Goal: Task Accomplishment & Management: Manage account settings

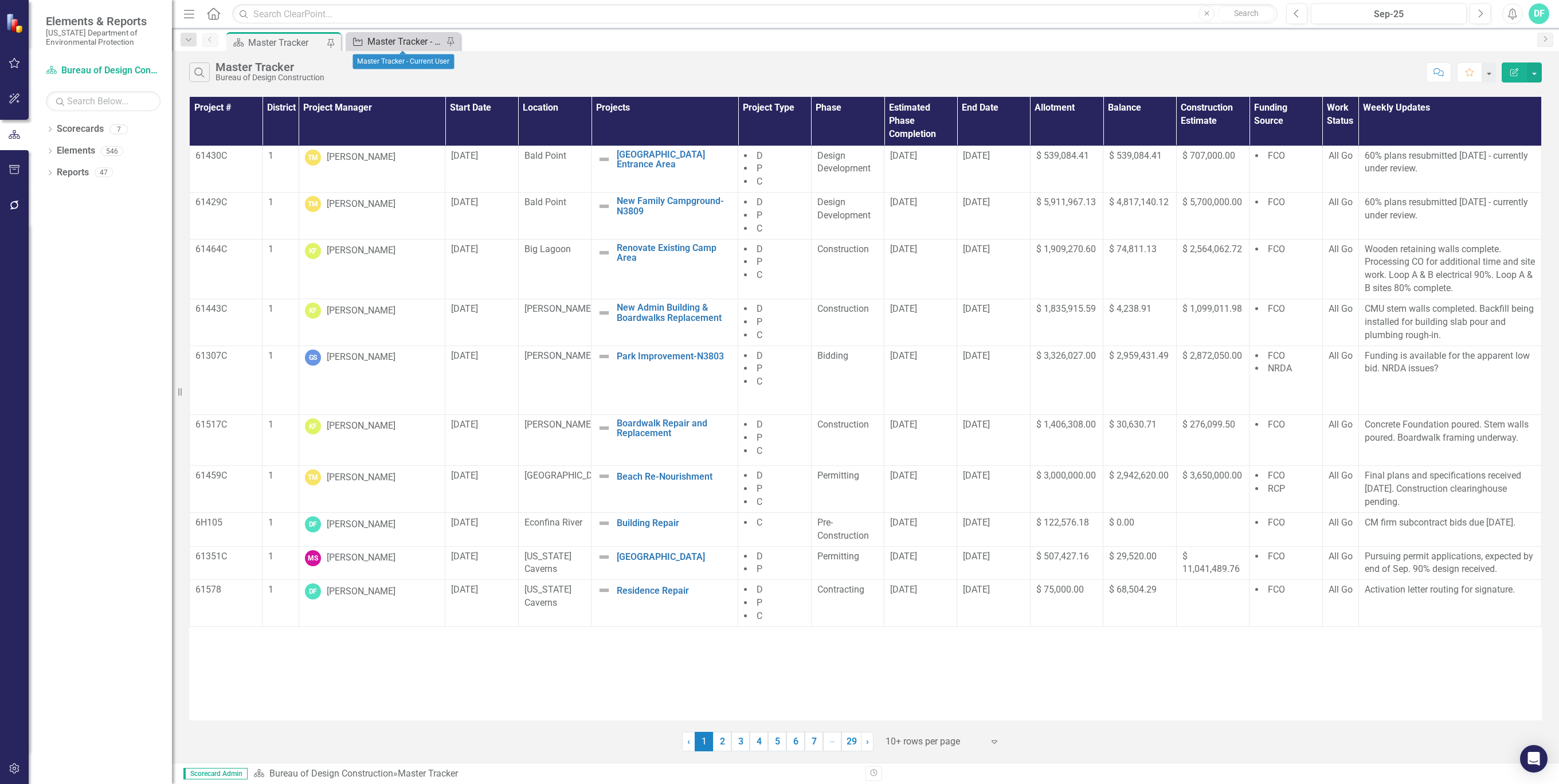
click at [428, 44] on div "Master Tracker - Current User" at bounding box center [405, 42] width 75 height 15
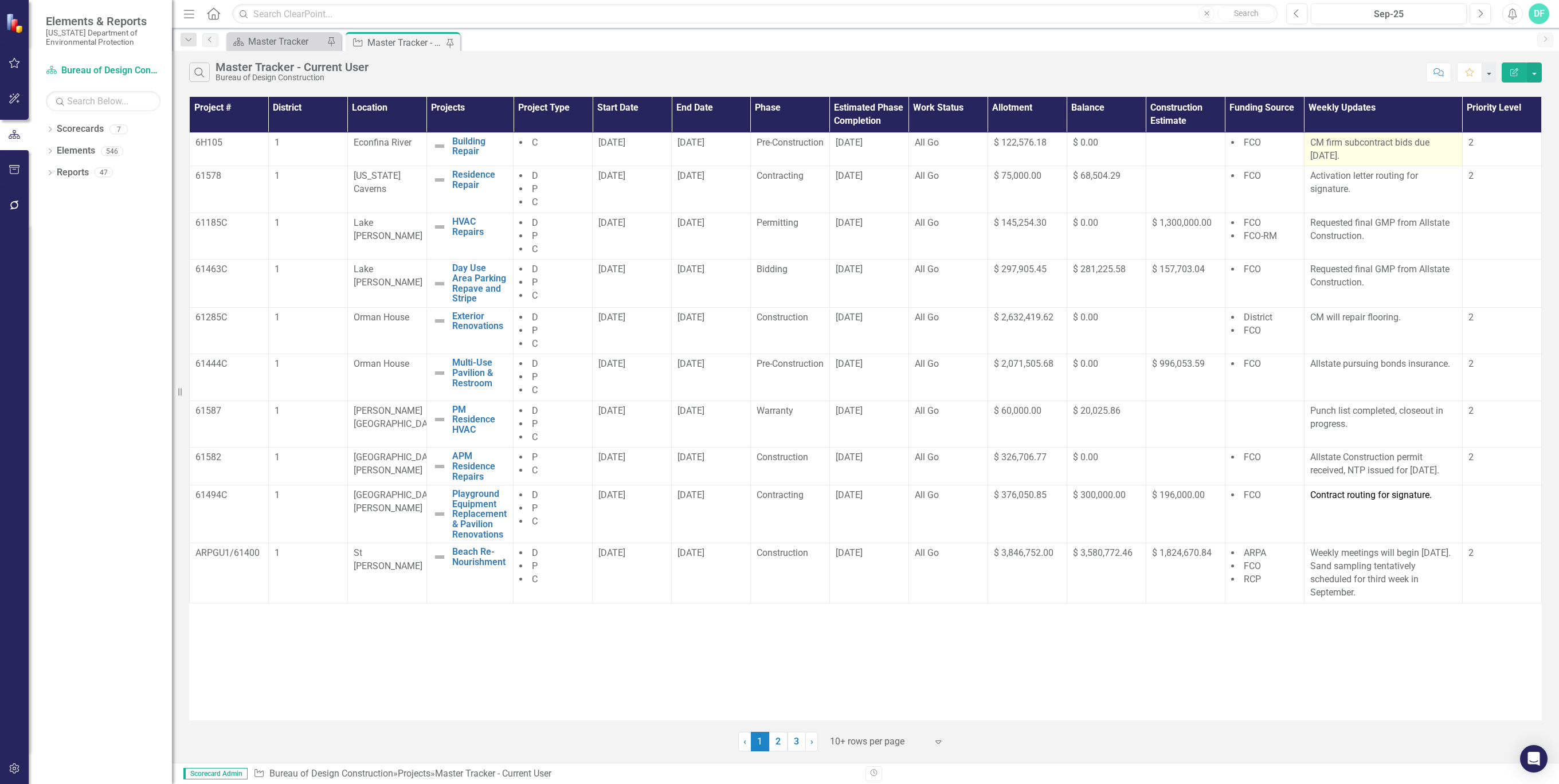
click at [1330, 153] on p "CM firm subcontract bids due [DATE]." at bounding box center [1383, 150] width 146 height 26
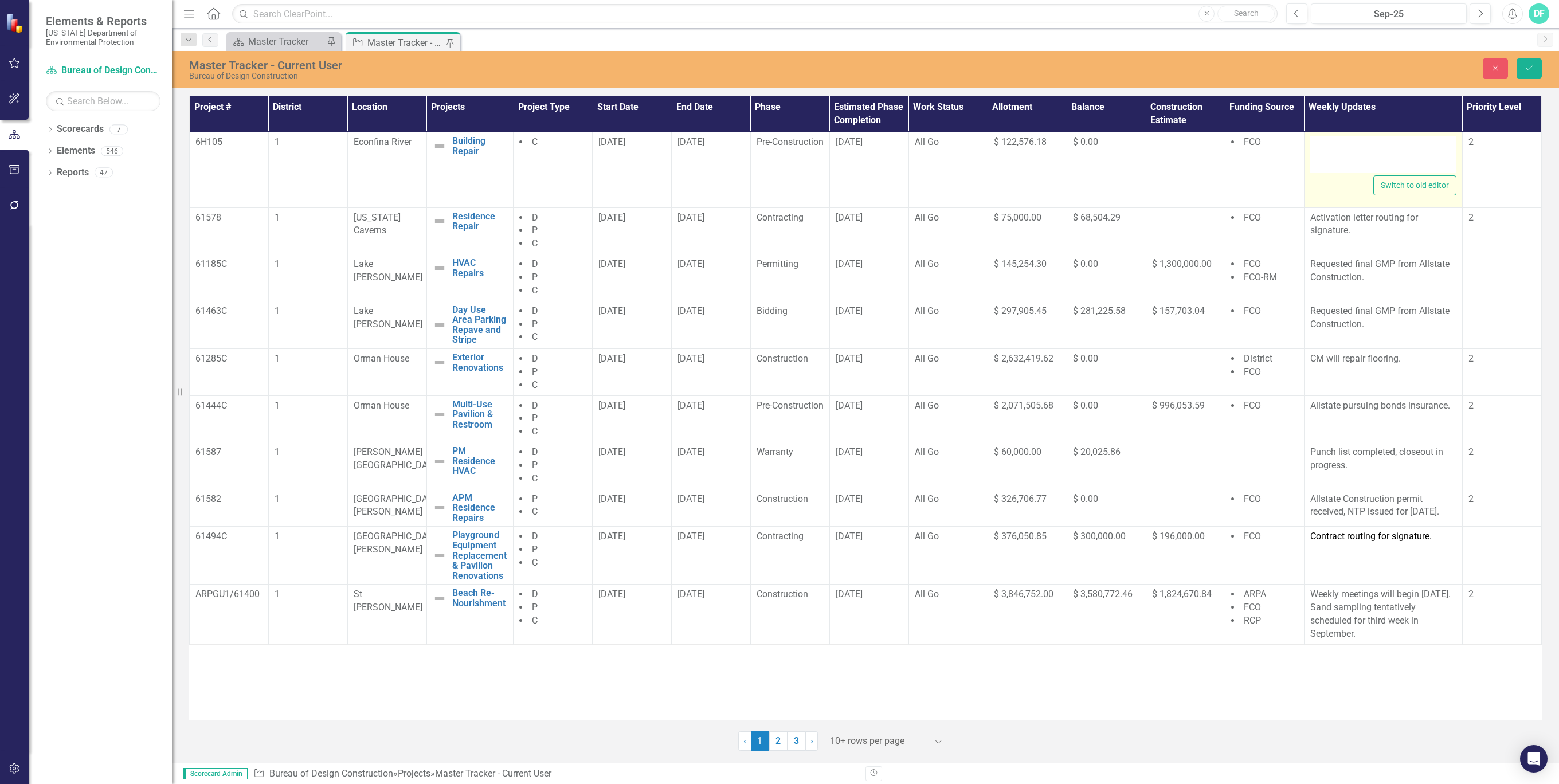
type textarea "<p>CM firm subcontract bids due [DATE].</p>"
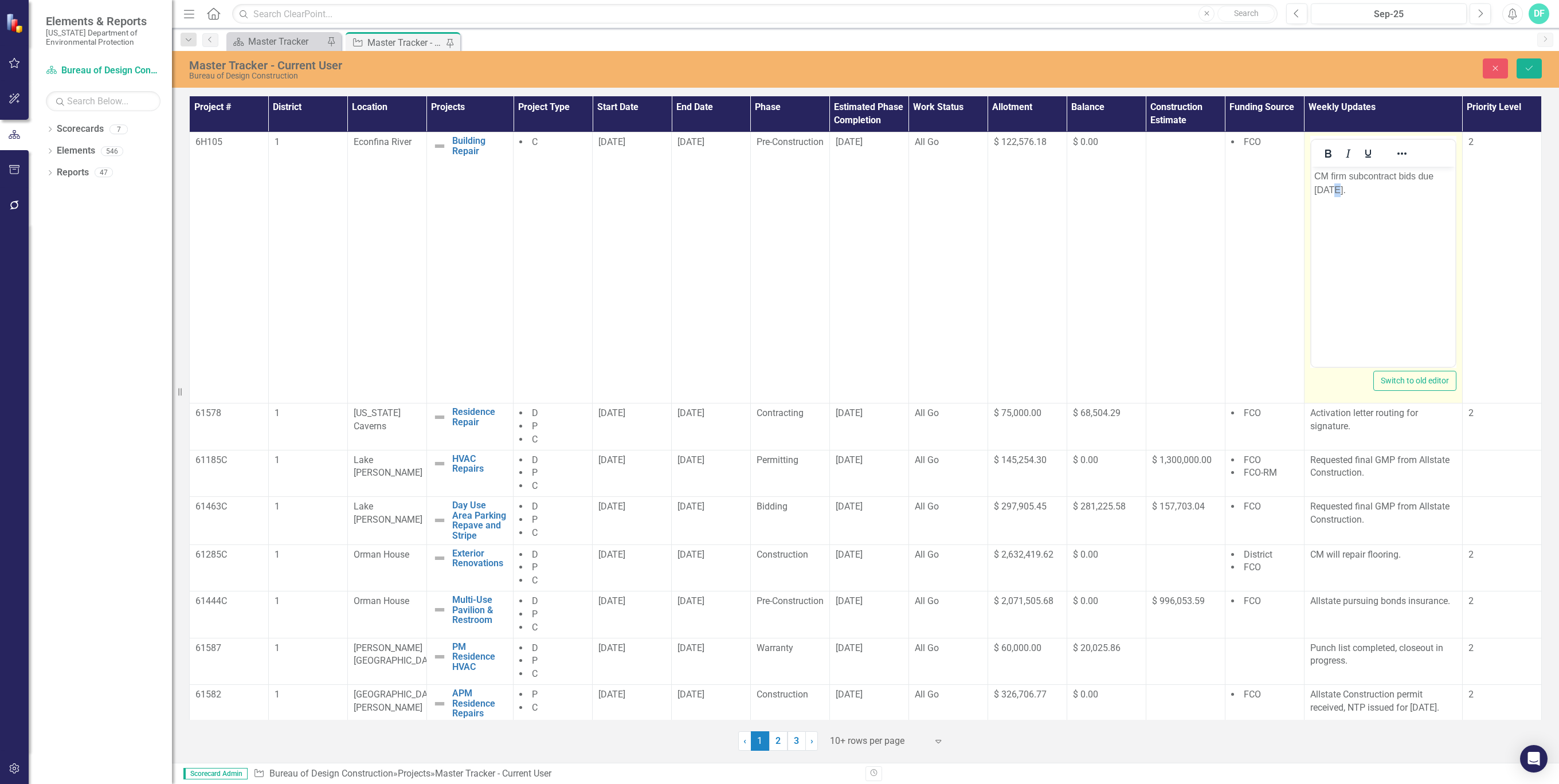
drag, startPoint x: 2640, startPoint y: 320, endPoint x: 1333, endPoint y: 185, distance: 1314.0
click at [1333, 185] on p "CM firm subcontract bids due [DATE]." at bounding box center [1382, 183] width 138 height 28
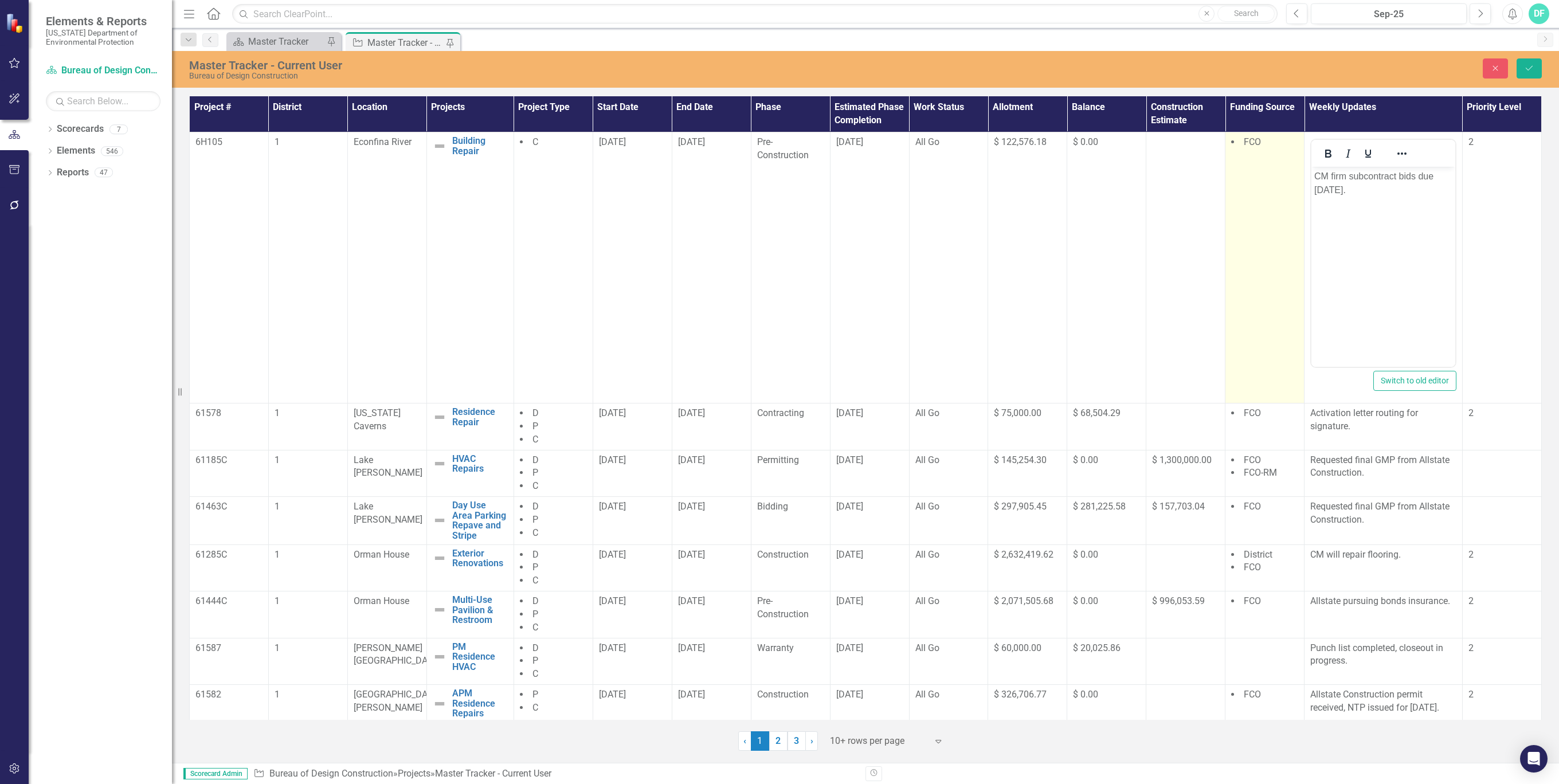
click at [1244, 250] on td "FCO" at bounding box center [1264, 268] width 79 height 271
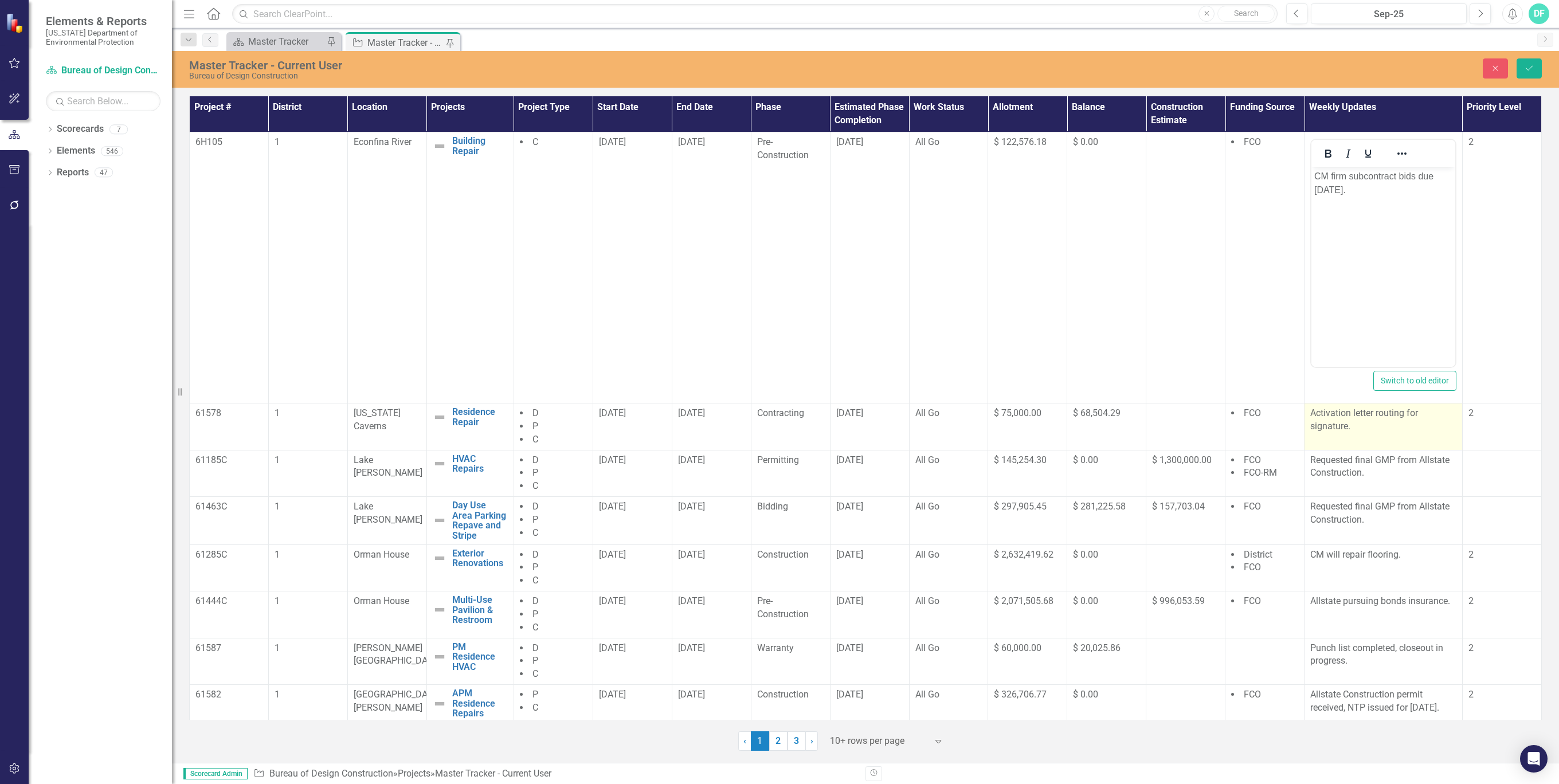
click at [1364, 420] on p "Activation letter routing for signature." at bounding box center [1383, 420] width 146 height 26
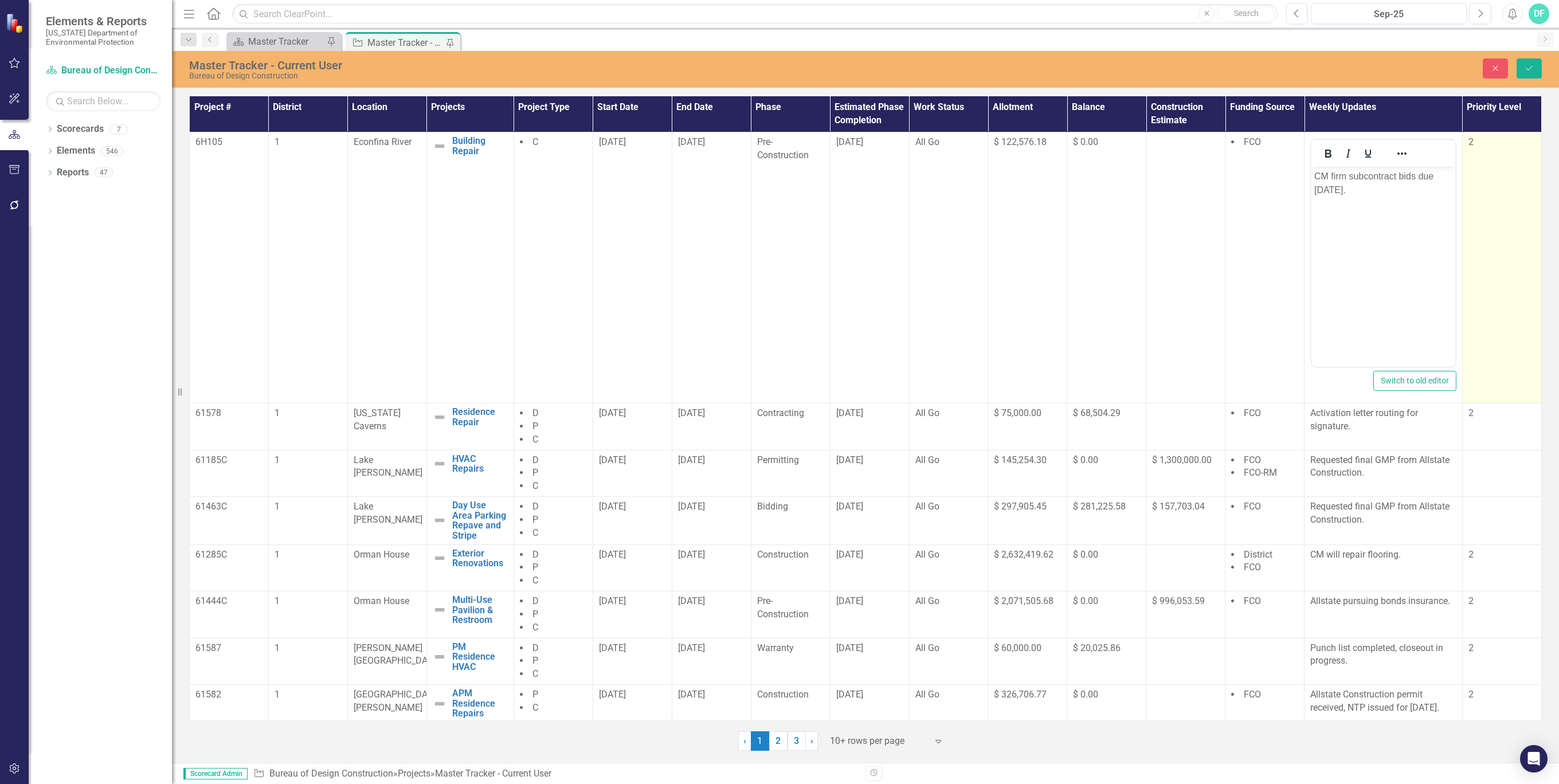
click at [1471, 317] on td "2" at bounding box center [1501, 268] width 79 height 271
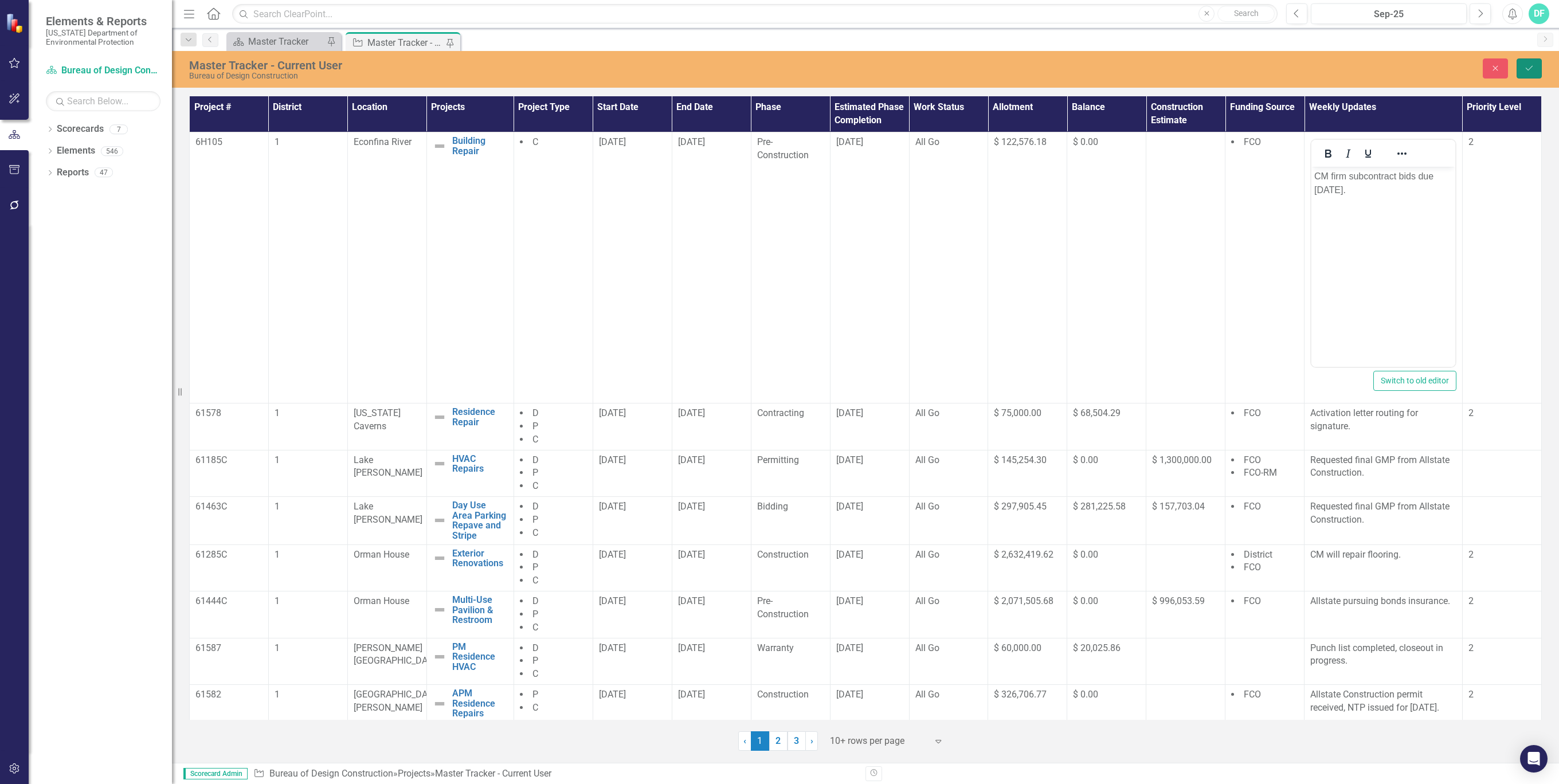
click at [1525, 66] on icon "Save" at bounding box center [1529, 68] width 11 height 8
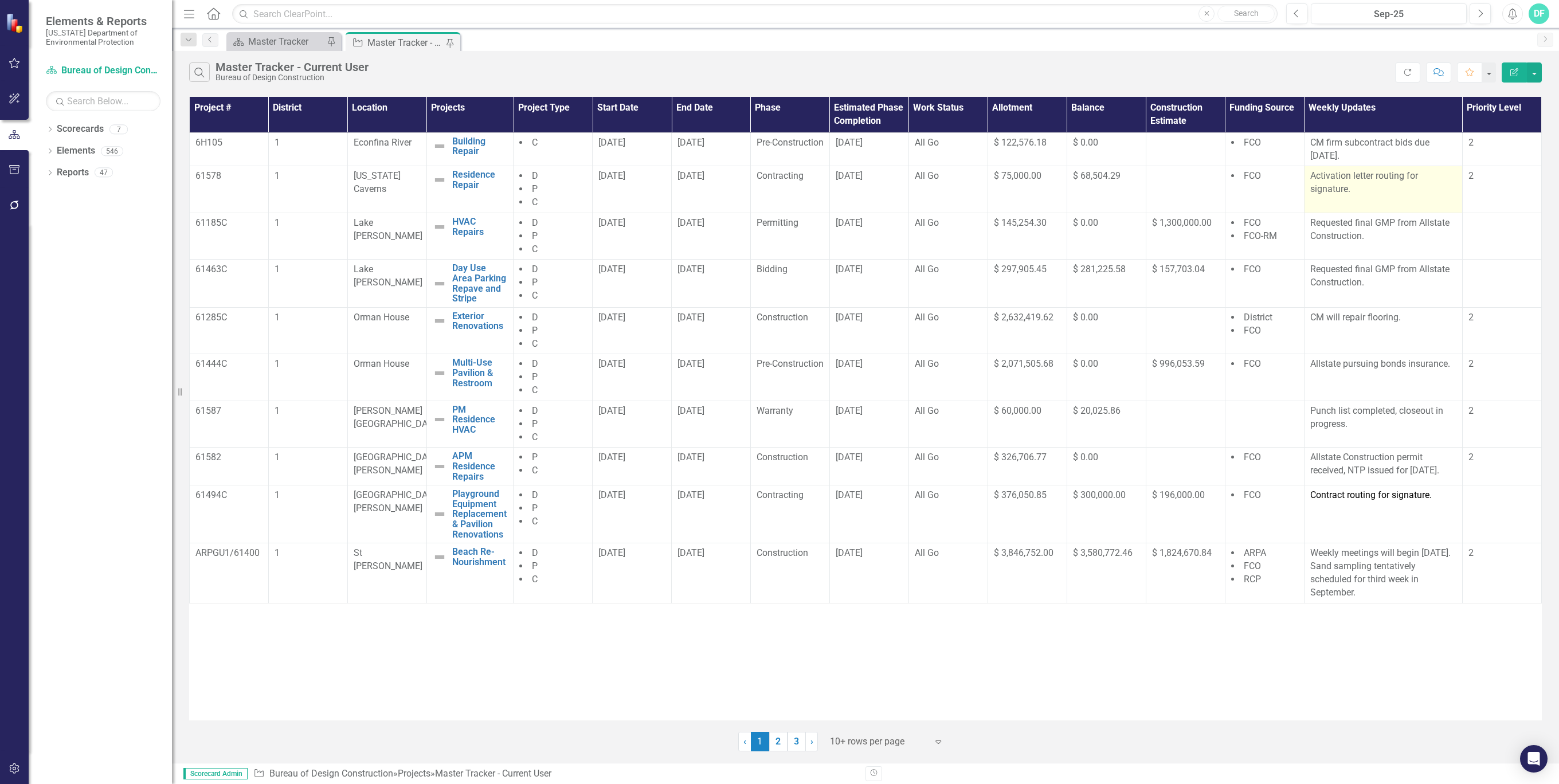
click at [1376, 189] on p "Activation letter routing for signature." at bounding box center [1383, 183] width 146 height 26
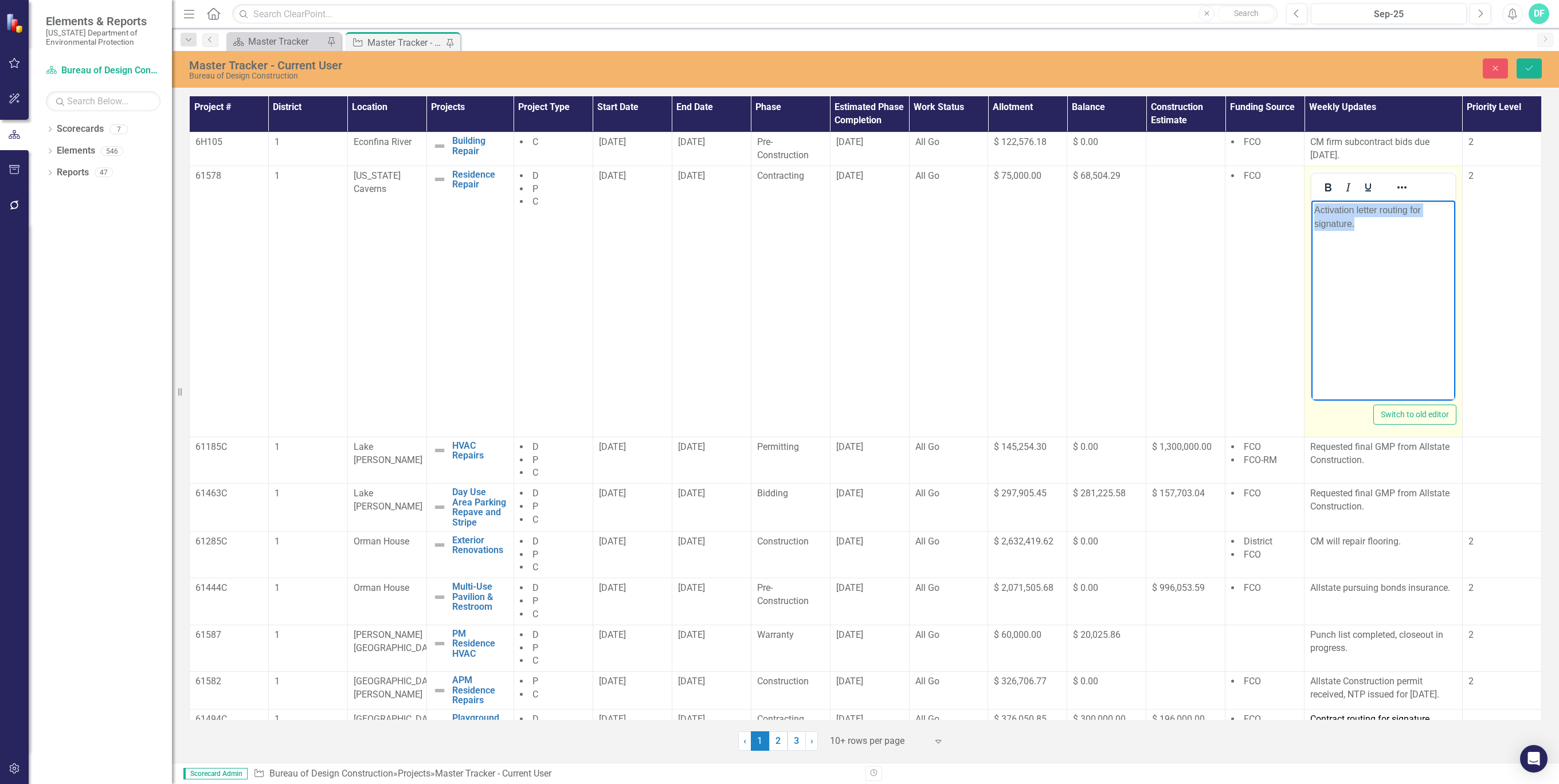
drag, startPoint x: 1374, startPoint y: 230, endPoint x: 1303, endPoint y: 213, distance: 73.0
click at [1311, 213] on html "Activation letter routing for signature." at bounding box center [1383, 286] width 144 height 172
drag, startPoint x: 1454, startPoint y: 202, endPoint x: 1448, endPoint y: 205, distance: 6.7
click at [1462, 202] on td "2" at bounding box center [1501, 301] width 79 height 271
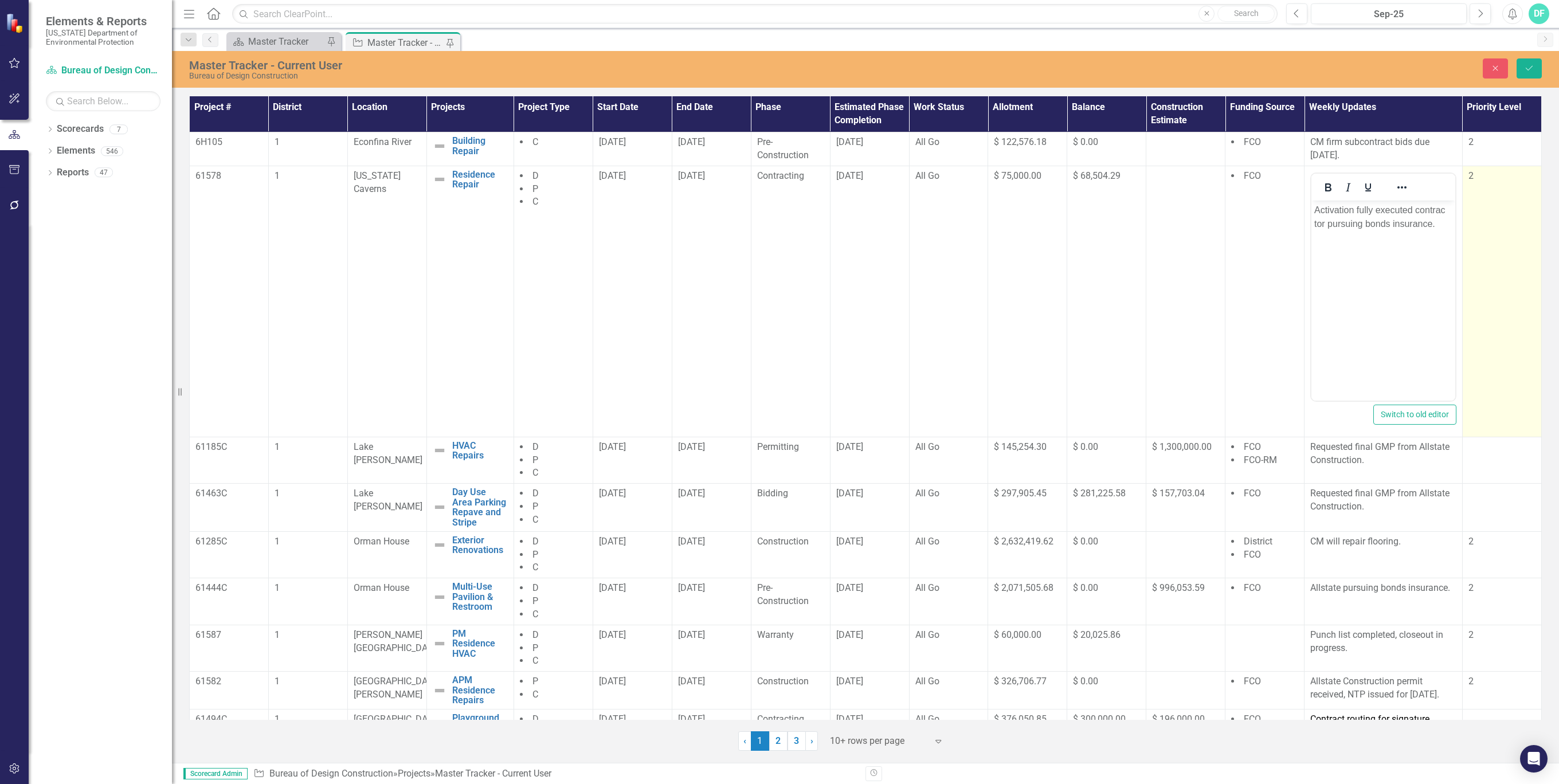
click at [1486, 332] on td "2" at bounding box center [1501, 301] width 79 height 271
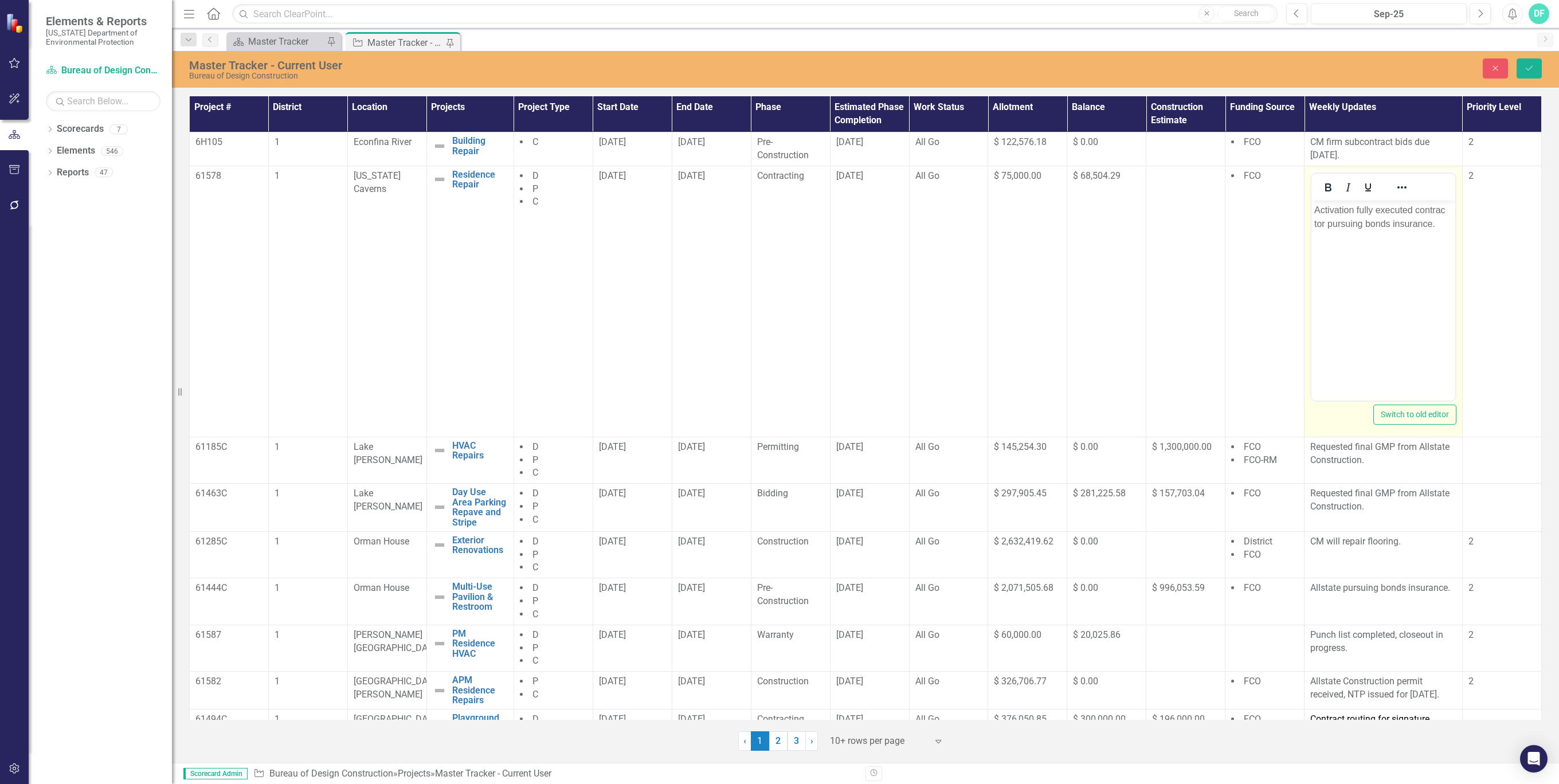
click at [1381, 372] on html "Activation fully executed contrac tor pursuing bonds insurance." at bounding box center [1383, 286] width 144 height 172
click at [1314, 222] on p "Activation fully executed contrac tor pursuing bonds insurance." at bounding box center [1383, 217] width 138 height 28
click at [1521, 64] on button "Save" at bounding box center [1529, 68] width 25 height 20
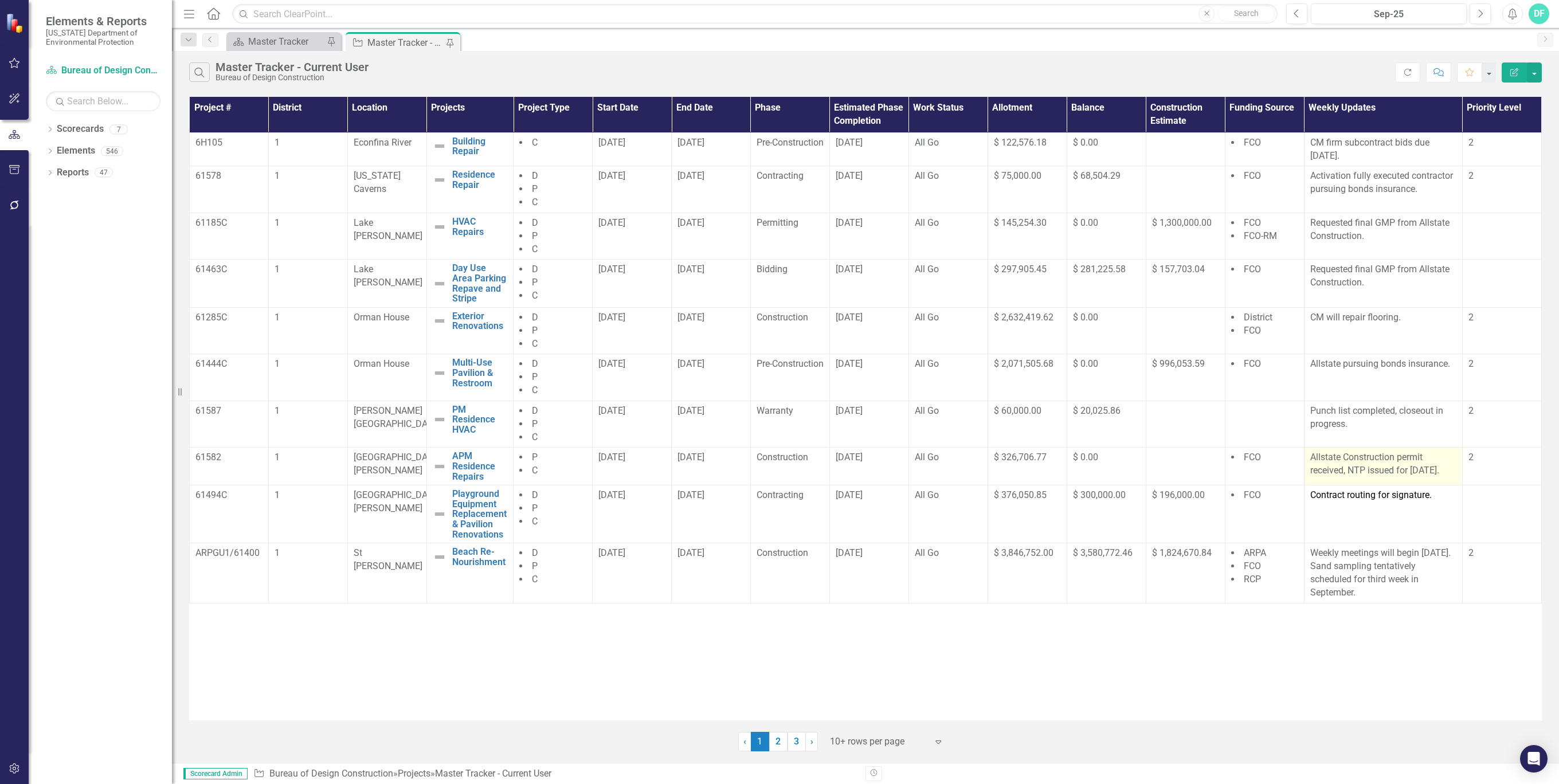
click at [1449, 468] on p "Allstate Construction permit received, NTP issued for [DATE]." at bounding box center [1383, 464] width 146 height 26
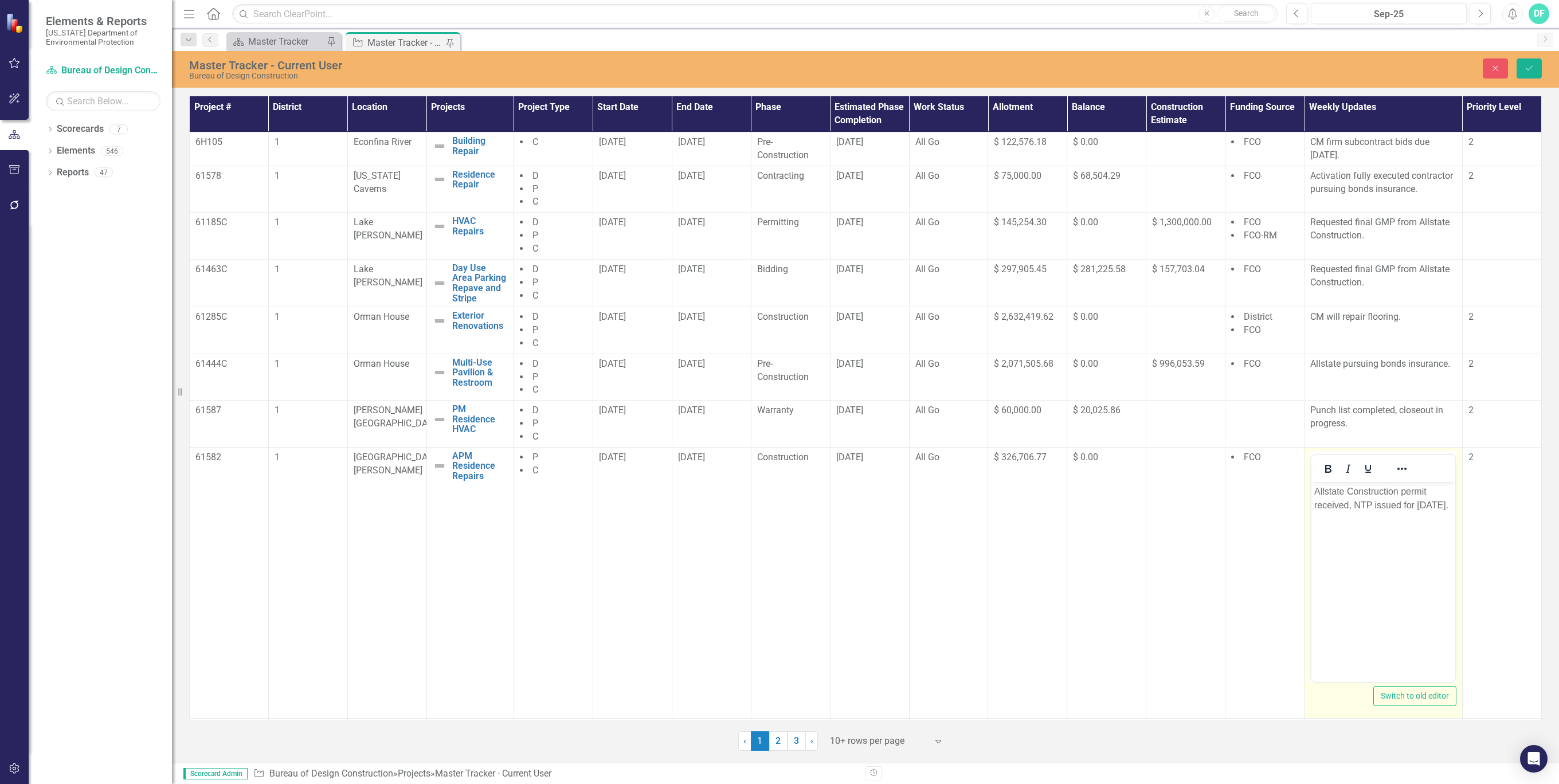
click at [1450, 503] on p "Allstate Construction permit received, NTP issued for [DATE]." at bounding box center [1383, 498] width 138 height 28
click at [1525, 66] on icon "Save" at bounding box center [1529, 68] width 11 height 8
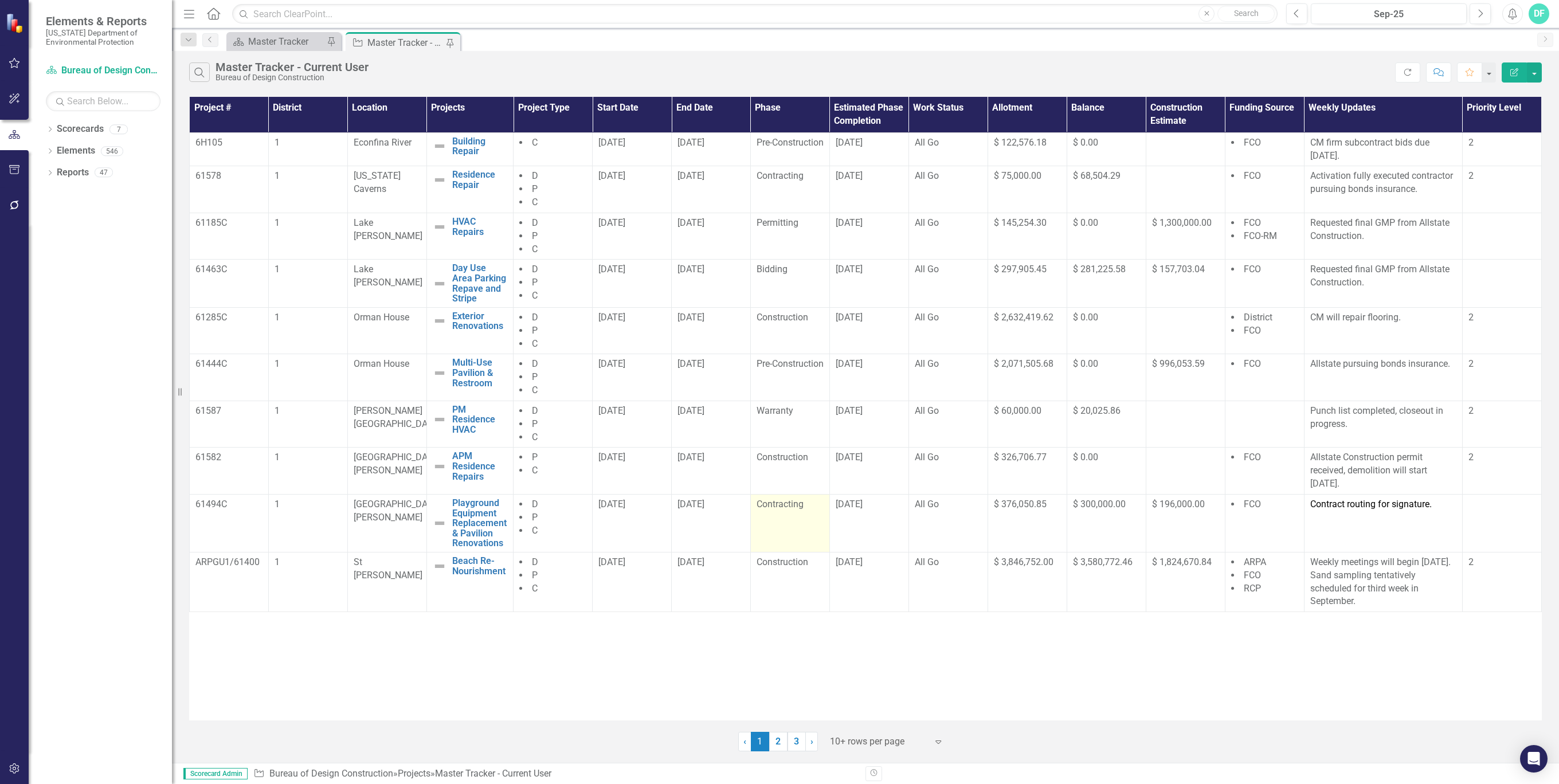
click at [814, 507] on div "Contracting" at bounding box center [789, 505] width 67 height 13
click at [817, 503] on div "Contracting" at bounding box center [789, 505] width 67 height 13
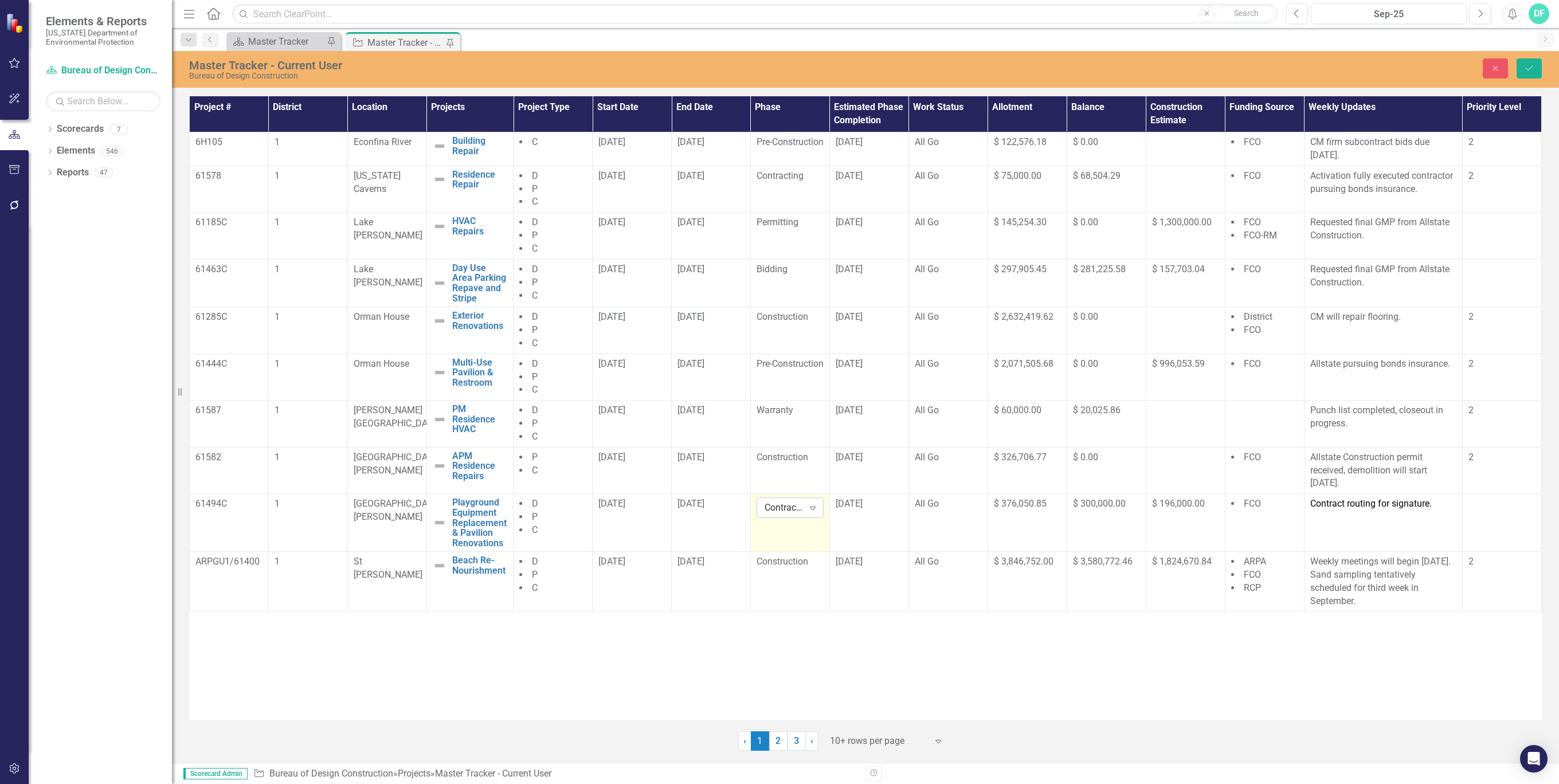
click at [812, 508] on icon "Expand" at bounding box center [812, 508] width 11 height 9
click at [811, 625] on div "Construction" at bounding box center [804, 625] width 74 height 13
click at [1441, 504] on p "Contract routing for signature." at bounding box center [1383, 504] width 146 height 13
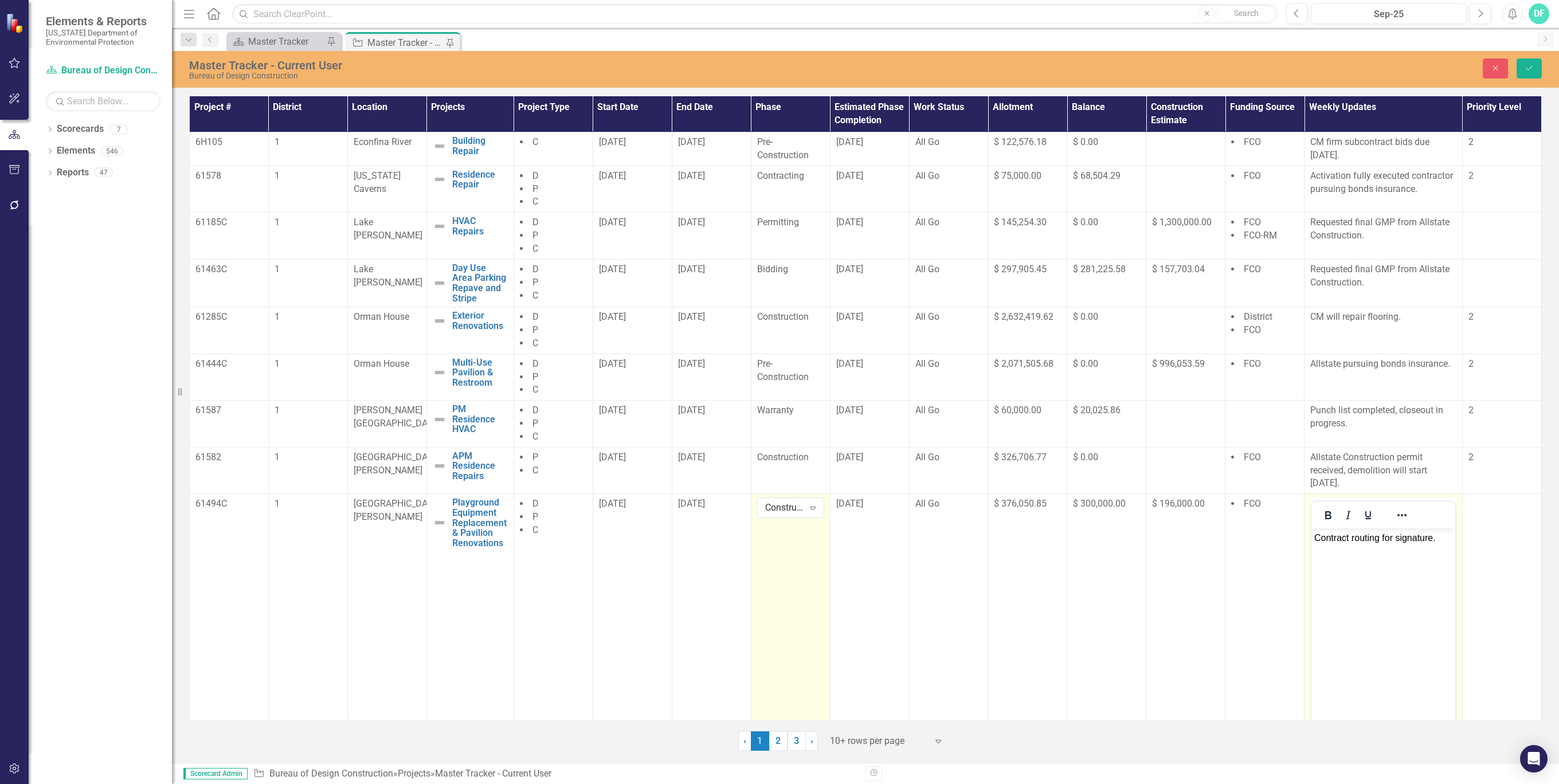
scroll to position [0, 0]
click at [1434, 539] on span "Contract routing for signature." at bounding box center [1374, 538] width 121 height 10
drag, startPoint x: 1387, startPoint y: 552, endPoint x: 1398, endPoint y: 532, distance: 22.8
click at [1387, 551] on span "Contract fully executed. BDC requesting SOV, Schedule, safety plan." at bounding box center [1382, 552] width 137 height 37
click at [1365, 565] on p "Contract fully executed. BDC requesting SOV, schedule, safety plan." at bounding box center [1383, 552] width 138 height 41
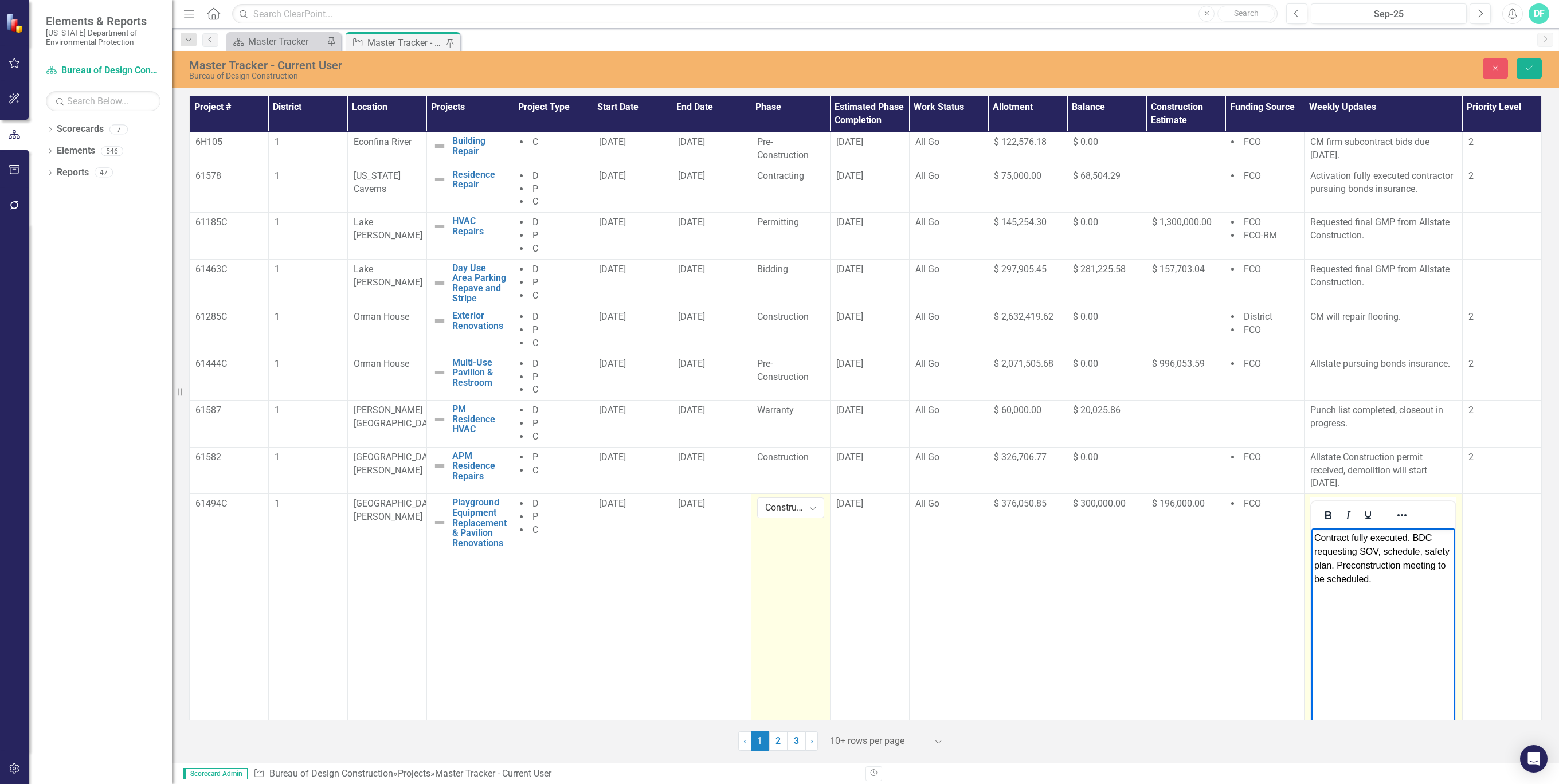
click at [1318, 552] on span "Contract fully executed. BDC requesting SOV, schedule, safety plan. Preconstruc…" at bounding box center [1382, 558] width 135 height 51
click at [1353, 627] on body "Contract fully executed. Requesting SOV, schedule, safety plan. Preconstruction…" at bounding box center [1383, 614] width 144 height 172
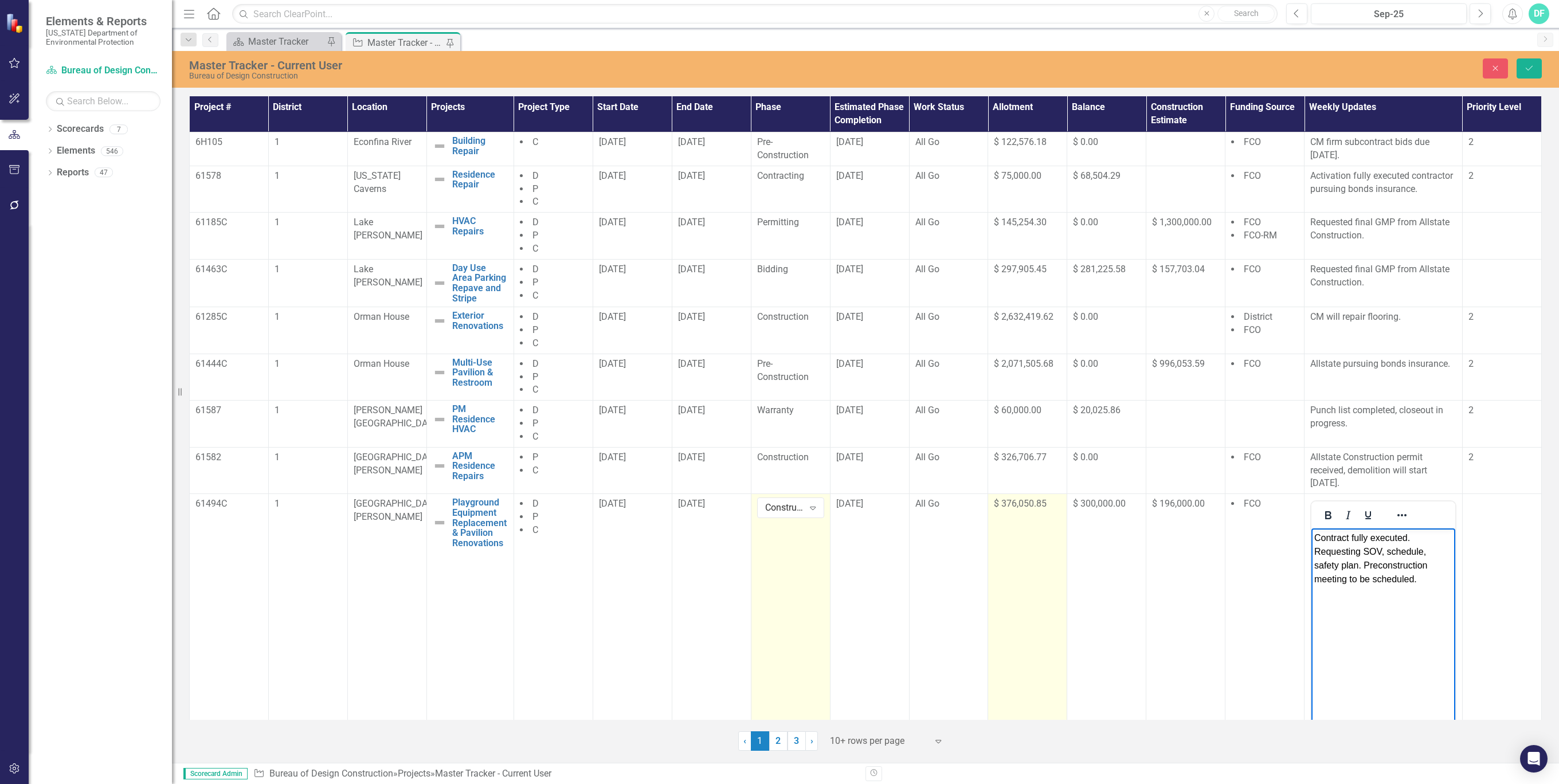
click at [1024, 640] on td "$ 376,050.85" at bounding box center [1027, 629] width 79 height 271
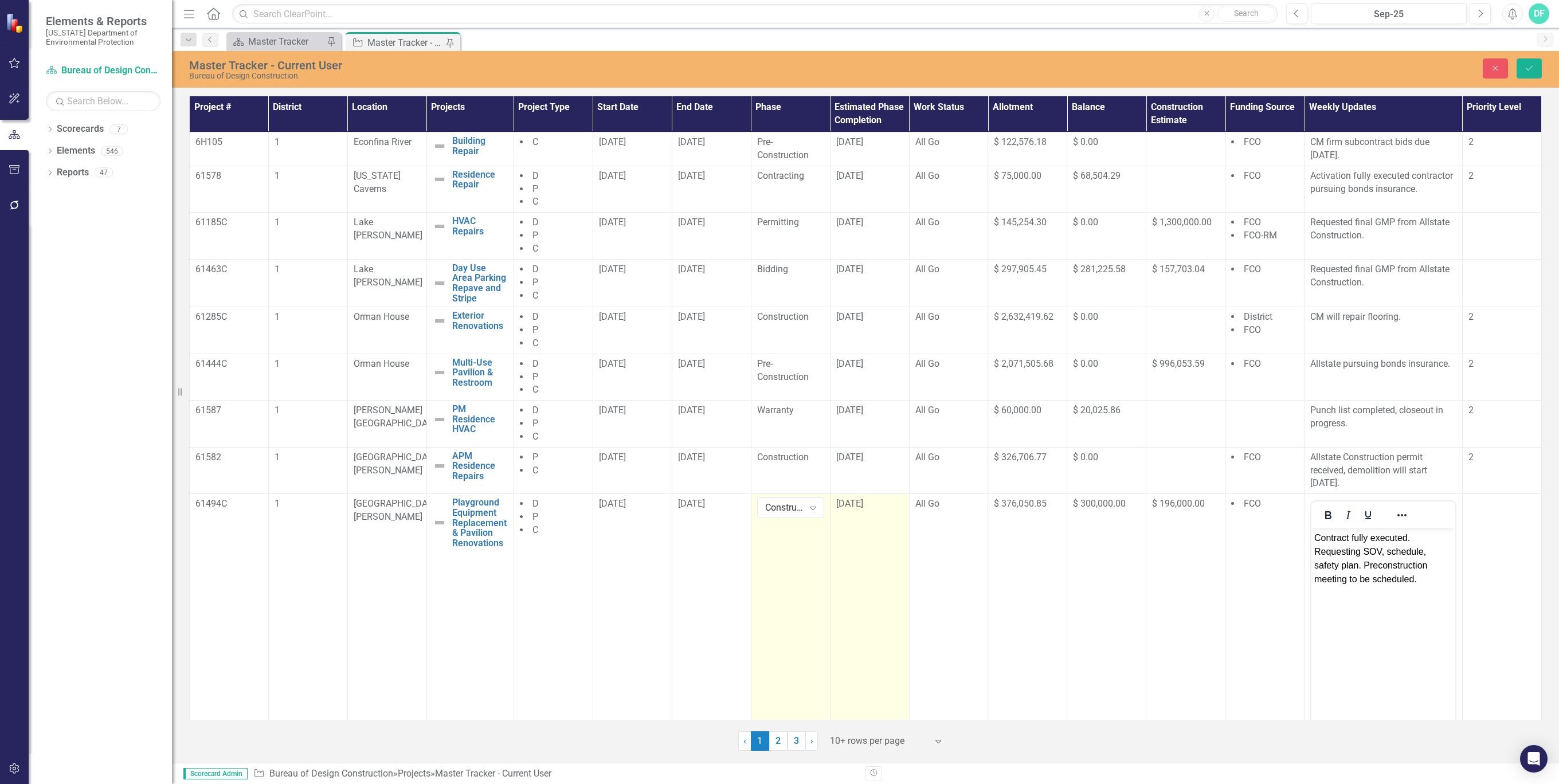
click at [877, 502] on div "[DATE]" at bounding box center [869, 504] width 67 height 13
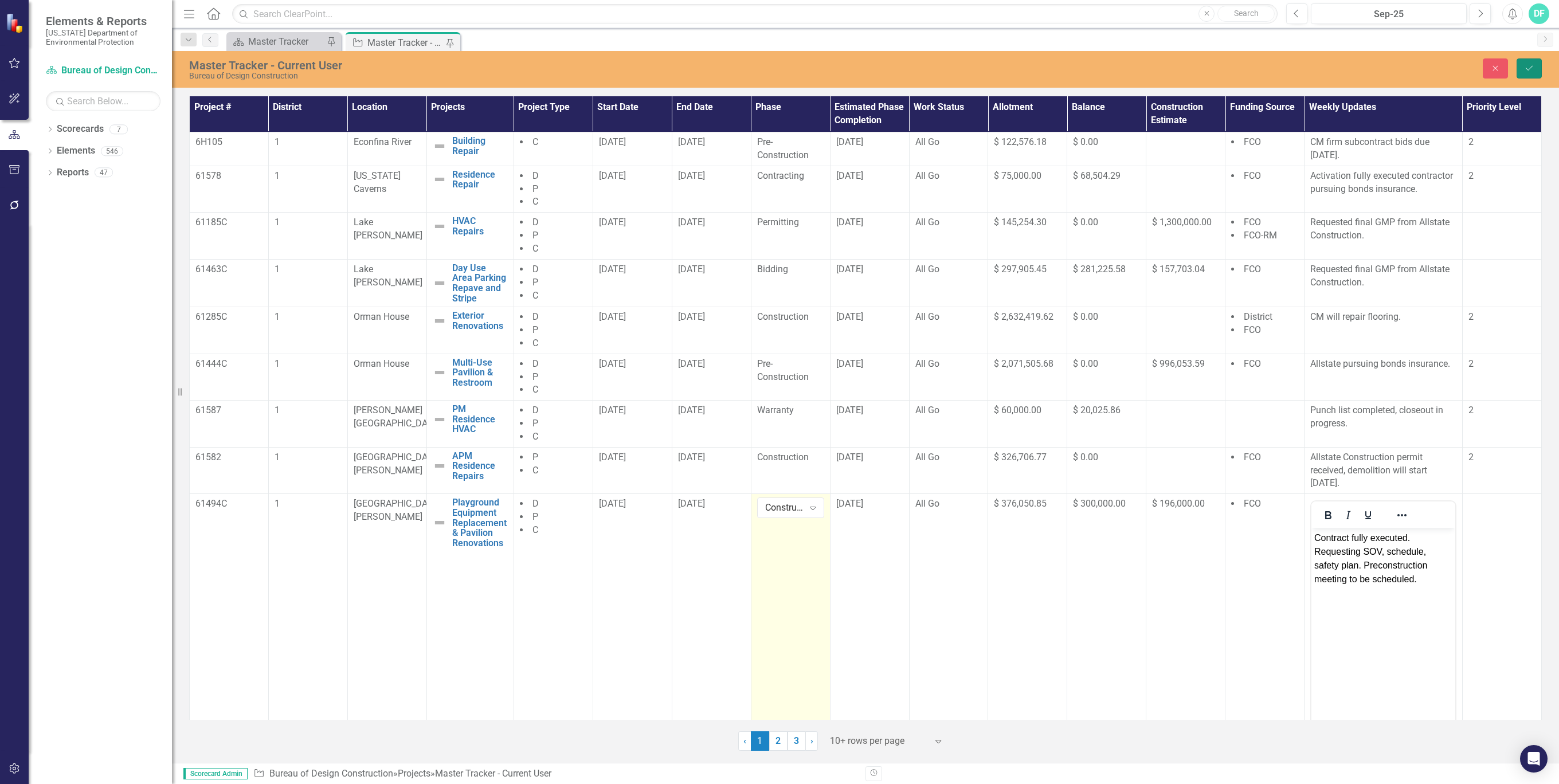
click at [1535, 72] on button "Save" at bounding box center [1529, 68] width 25 height 20
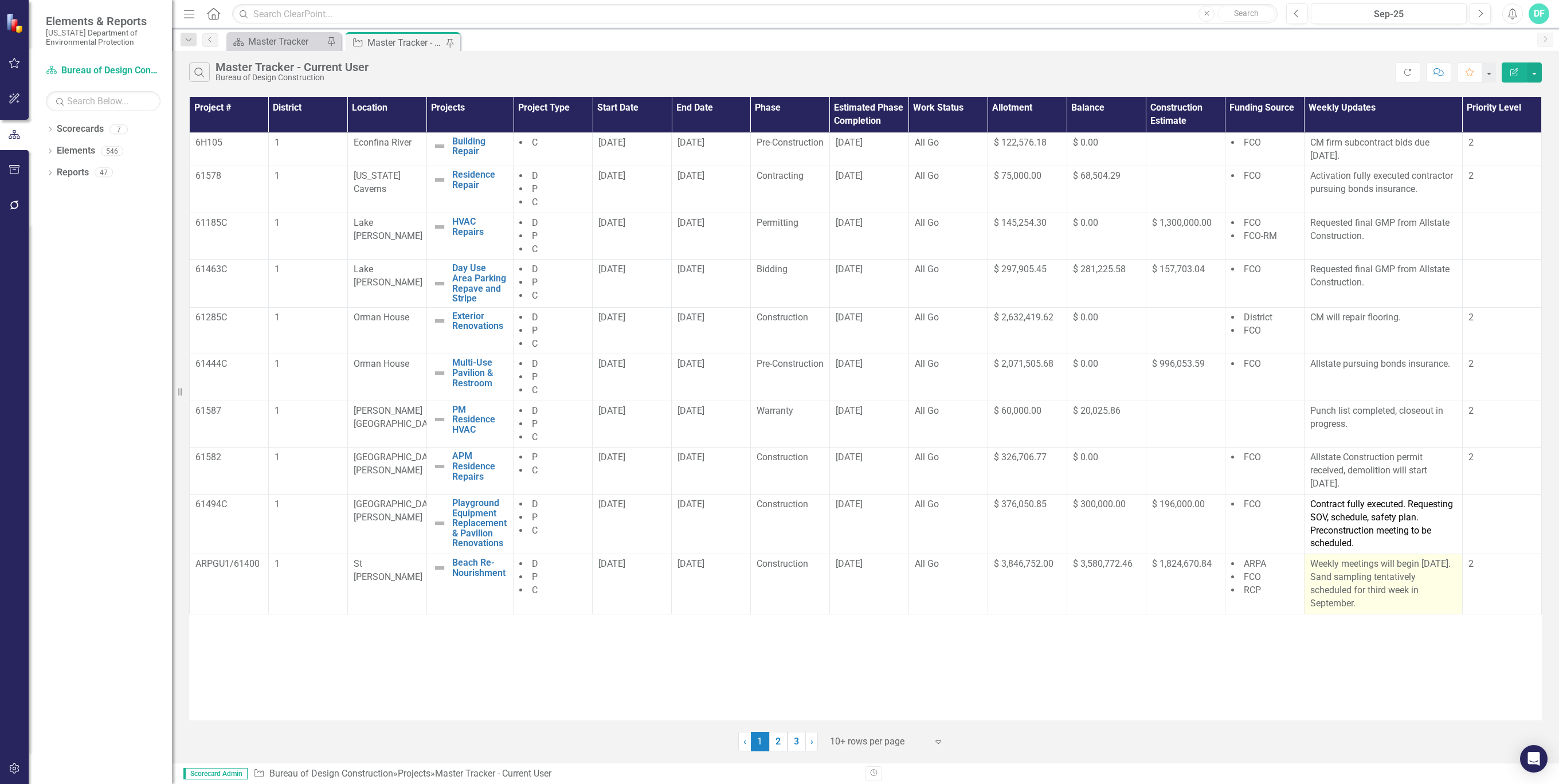
click at [1331, 574] on p "Weekly meetings will begin [DATE]. Sand sampling tentatively scheduled for thir…" at bounding box center [1383, 583] width 146 height 52
click at [1330, 573] on p "Weekly meetings will begin [DATE]. Sand sampling tentatively scheduled for thir…" at bounding box center [1383, 583] width 146 height 52
click at [1330, 575] on p "Weekly meetings will begin [DATE]. Sand sampling tentatively scheduled for thir…" at bounding box center [1383, 583] width 146 height 52
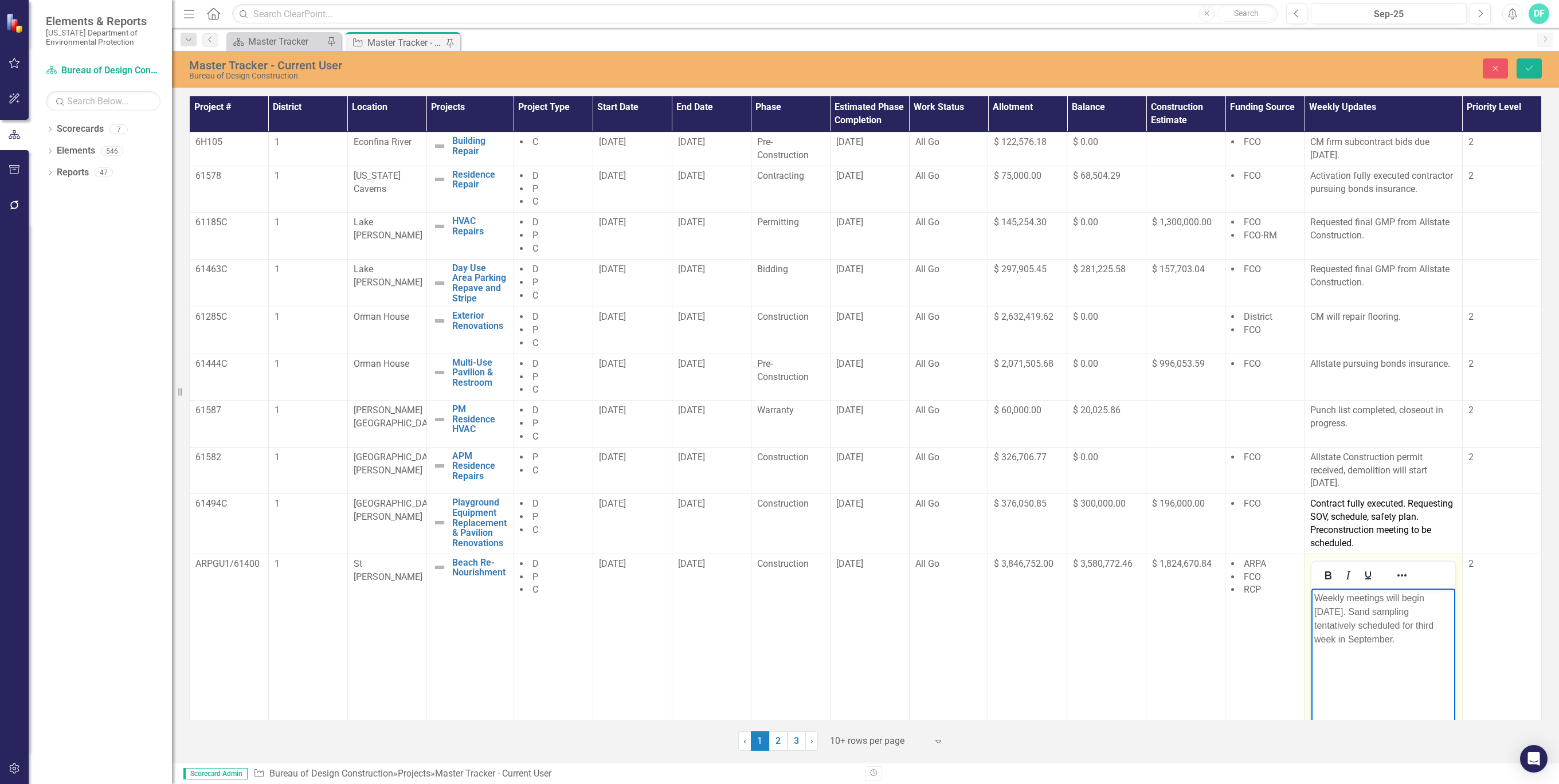
drag, startPoint x: 2641, startPoint y: 1163, endPoint x: 1333, endPoint y: 608, distance: 1420.9
click at [1333, 608] on p "Weekly meetings will begin [DATE]. Sand sampling tentatively scheduled for thir…" at bounding box center [1383, 618] width 138 height 55
click at [1358, 623] on p "Weekly meetings will begin [DATE]. Sand sampling tentatively scheduled for thir…" at bounding box center [1383, 618] width 138 height 55
click at [1278, 657] on td "ARPA FCO RCP" at bounding box center [1264, 689] width 79 height 271
click at [775, 740] on link "2" at bounding box center [778, 740] width 19 height 19
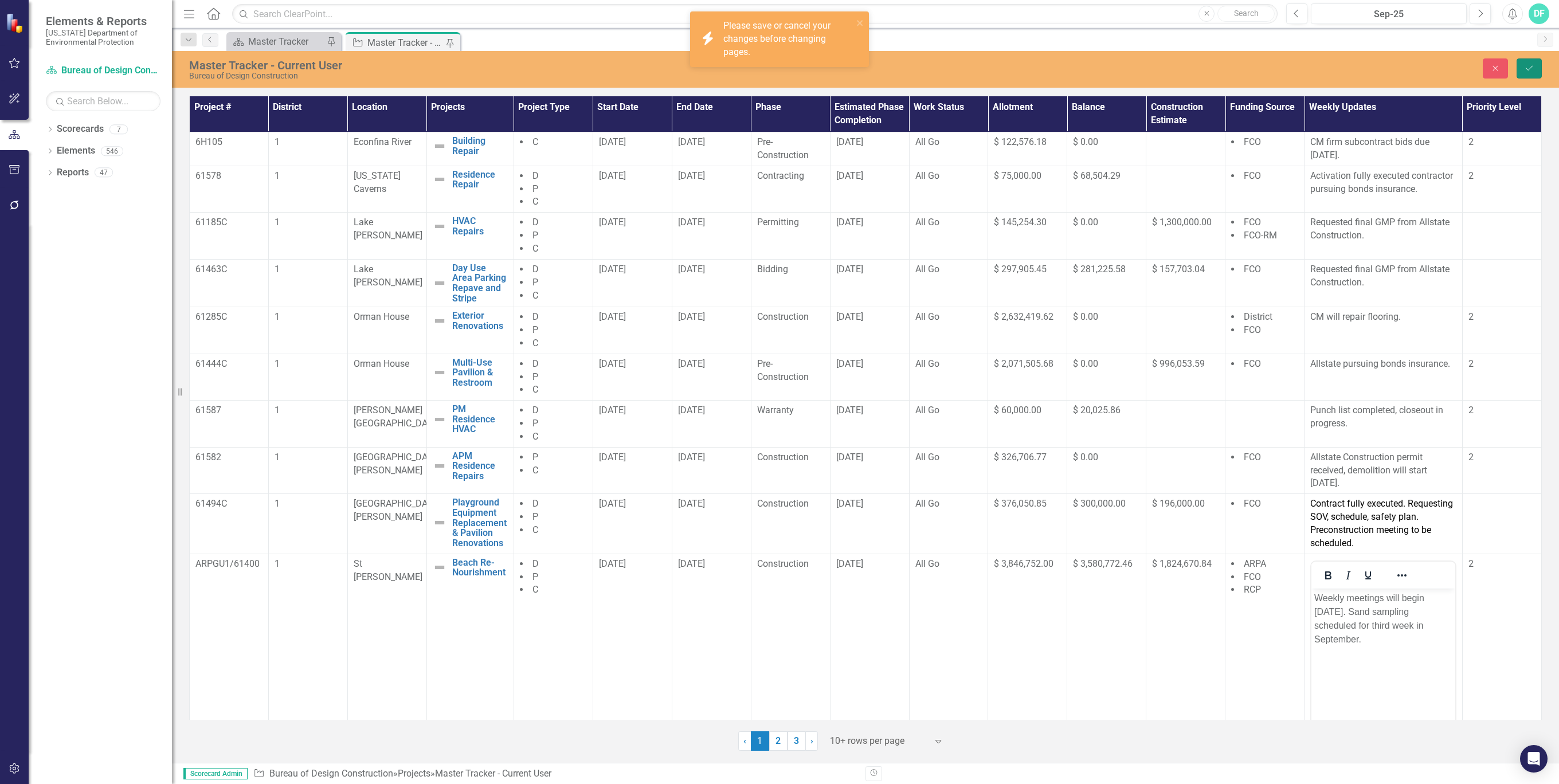
click at [1528, 70] on icon "submit" at bounding box center [1529, 68] width 7 height 5
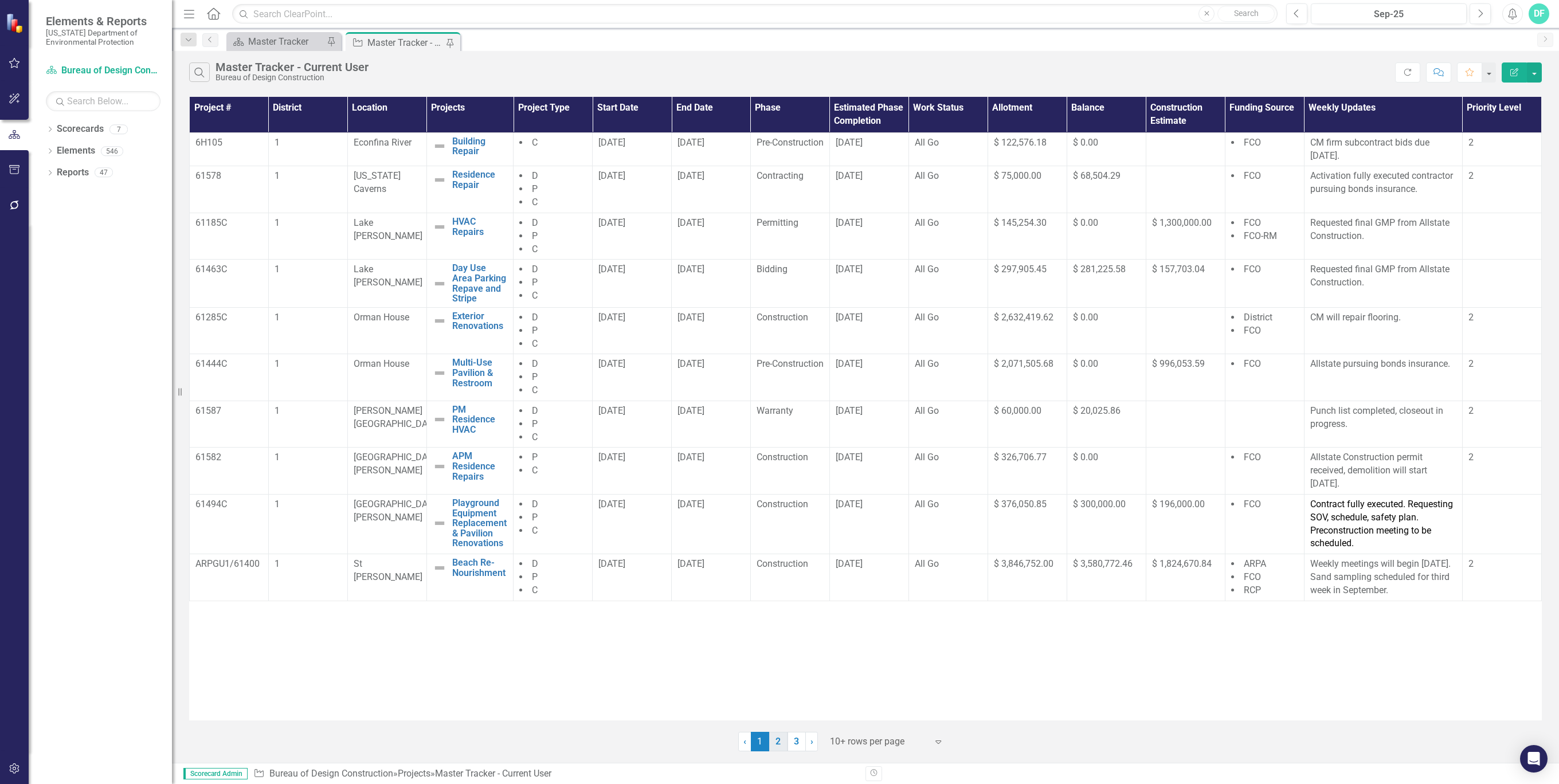
click at [778, 737] on link "2" at bounding box center [778, 741] width 19 height 19
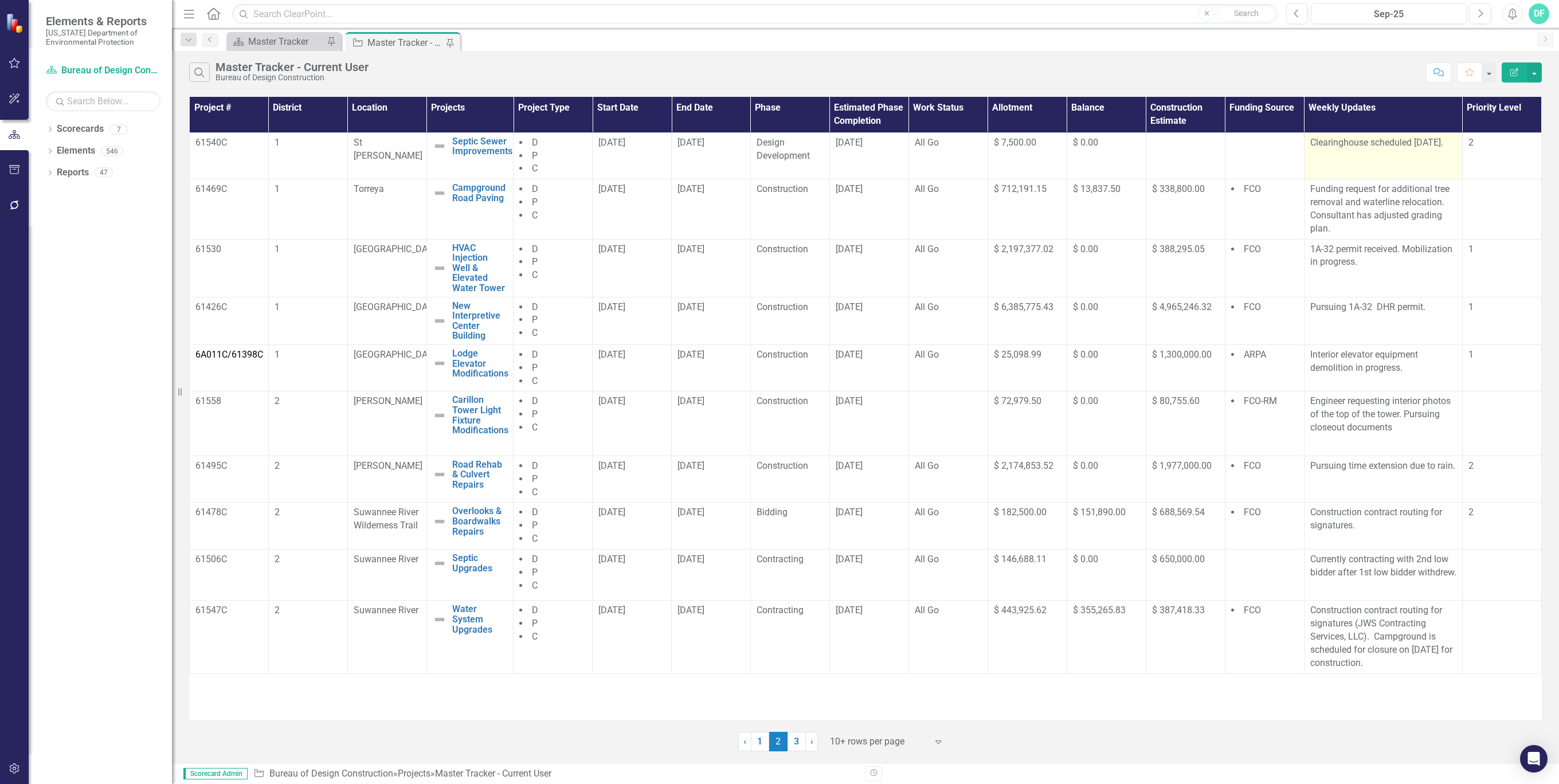
click at [1355, 155] on td "Clearinghouse scheduled [DATE]." at bounding box center [1382, 156] width 158 height 47
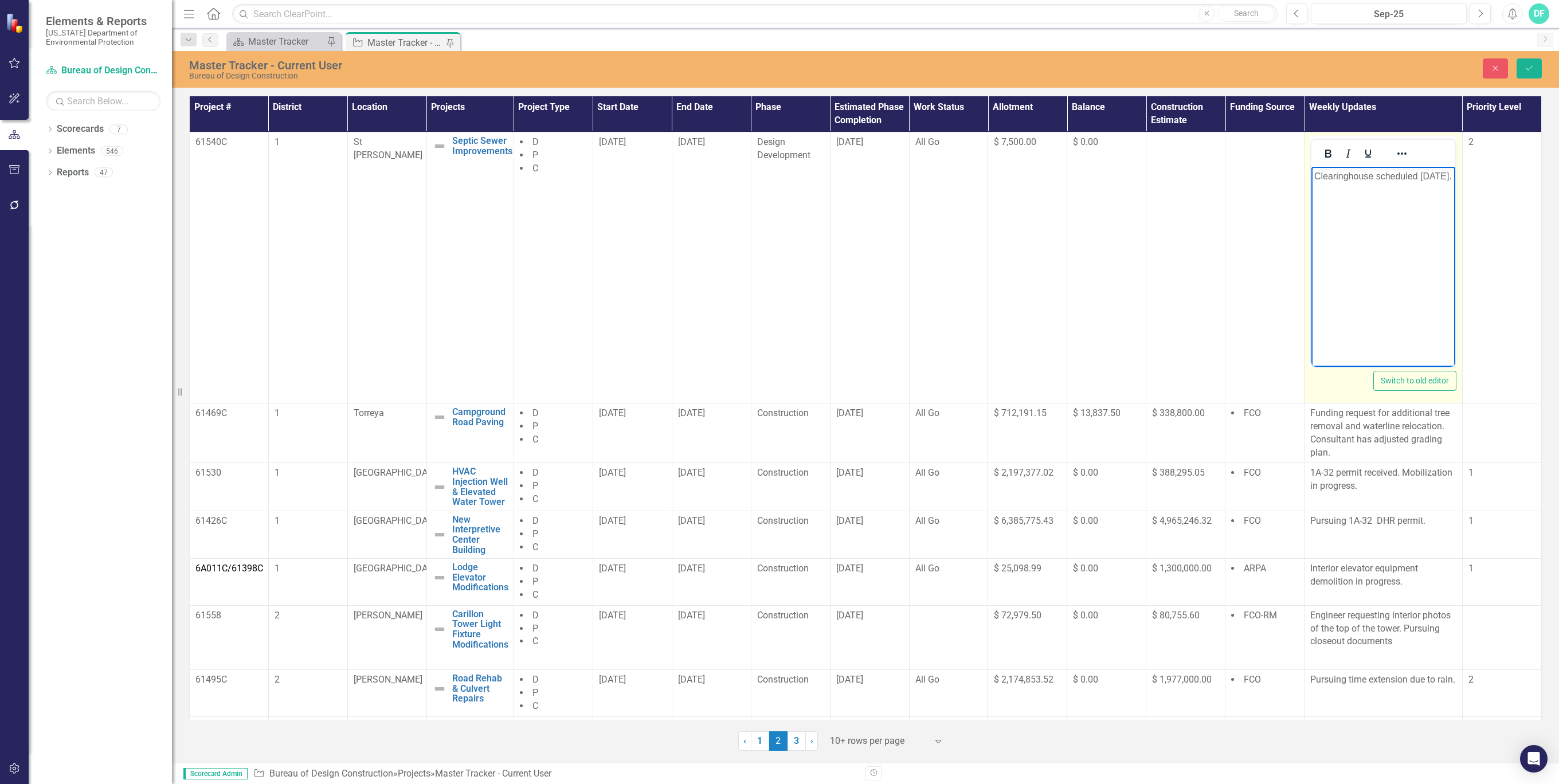
drag, startPoint x: 2666, startPoint y: 321, endPoint x: 1309, endPoint y: 179, distance: 1364.4
click at [1311, 179] on html "Clearinghouse scheduled [DATE]." at bounding box center [1383, 253] width 144 height 172
click at [1525, 74] on button "Save" at bounding box center [1529, 68] width 25 height 20
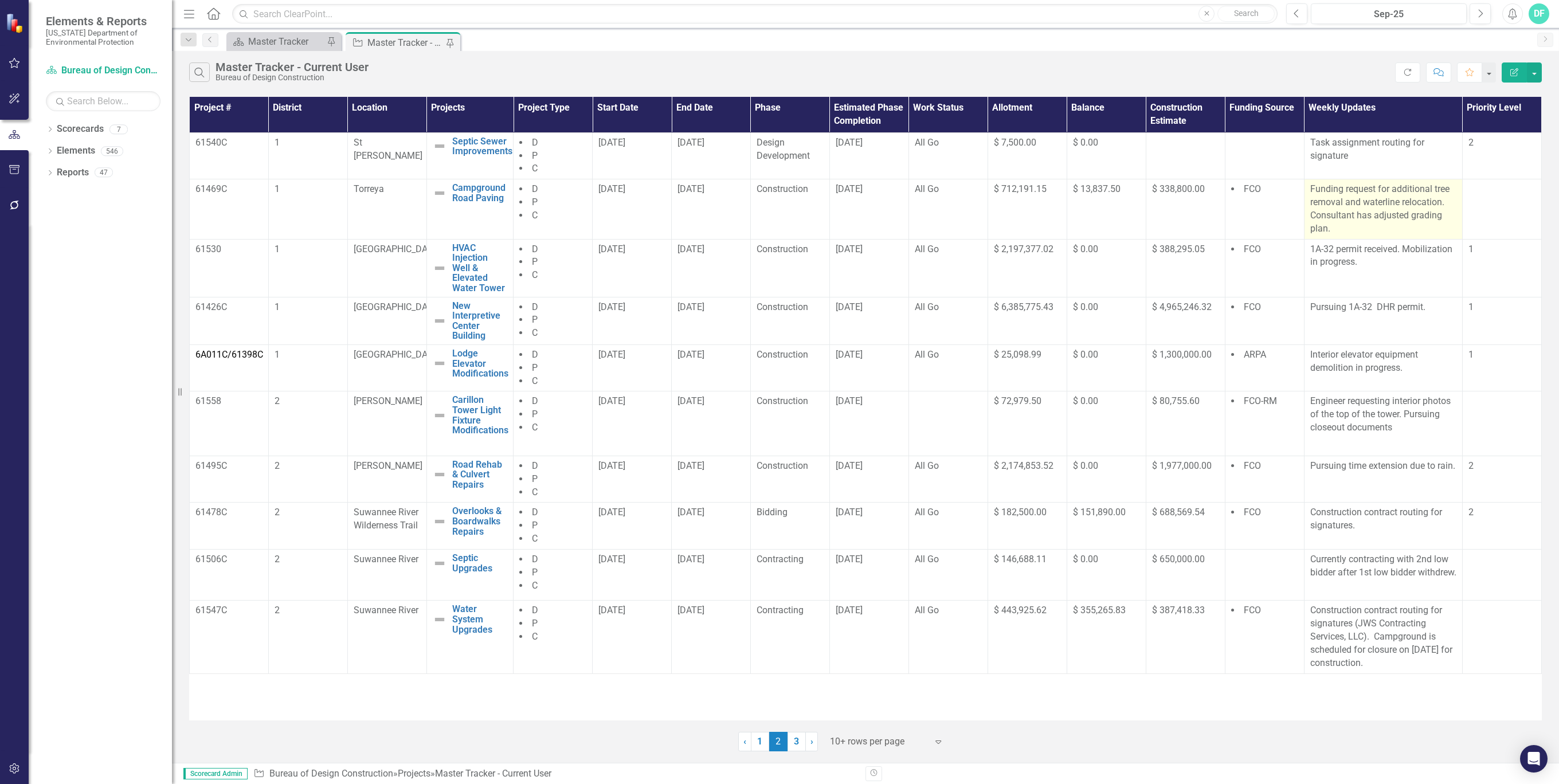
click at [1350, 226] on p "Funding request for additional tree removal and waterline relocation. Consultan…" at bounding box center [1383, 209] width 146 height 52
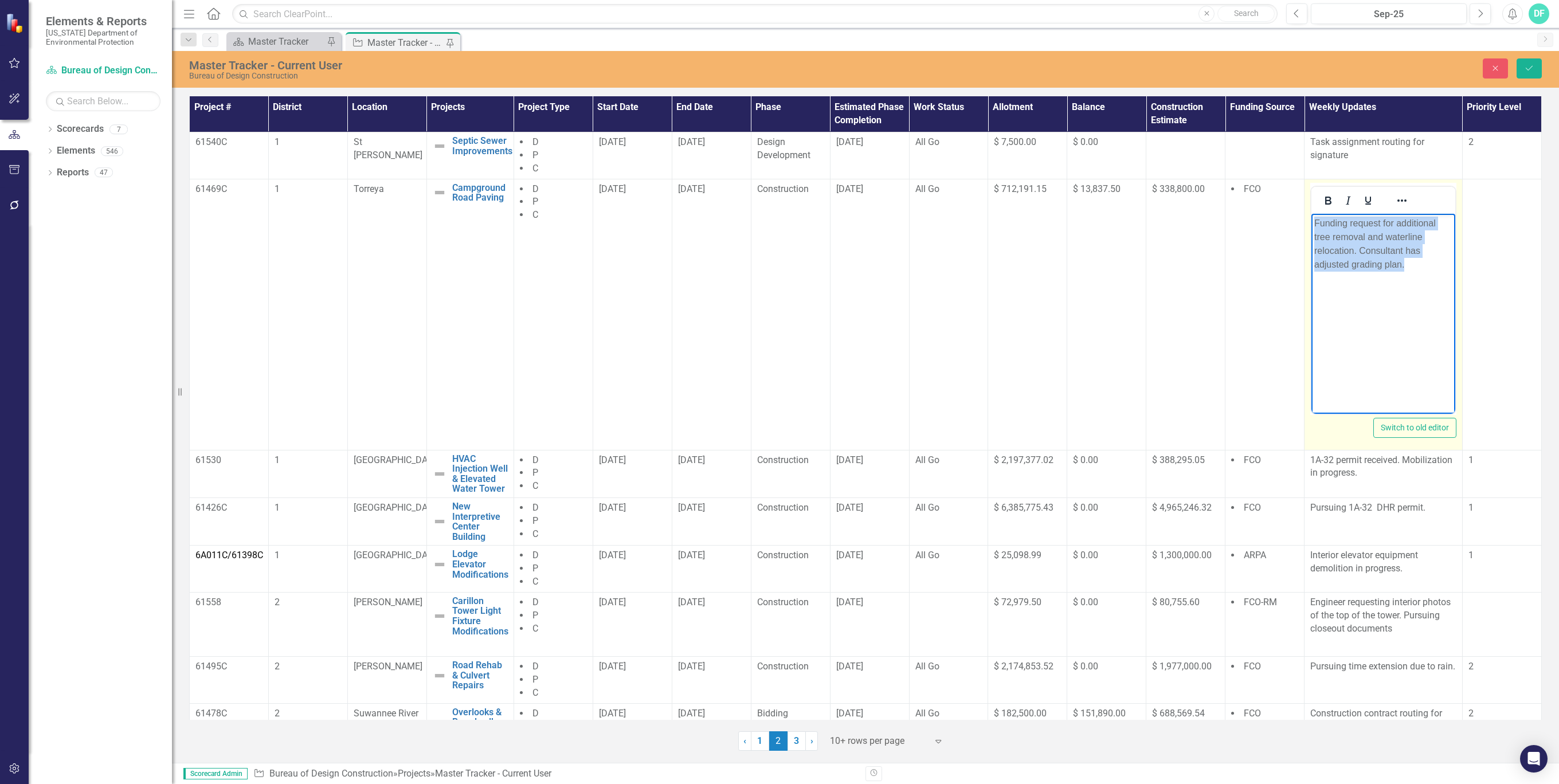
drag, startPoint x: 1410, startPoint y: 266, endPoint x: 1313, endPoint y: 228, distance: 104.2
click at [1313, 228] on body "Funding request for additional tree removal and waterline relocation. Consultan…" at bounding box center [1383, 299] width 144 height 172
click at [1356, 222] on p "Reviewing additional time request for change order" at bounding box center [1383, 230] width 138 height 28
click at [1380, 281] on body "Pursuing additional time request for change order" at bounding box center [1383, 299] width 144 height 172
click at [1534, 70] on button "Save" at bounding box center [1529, 68] width 25 height 20
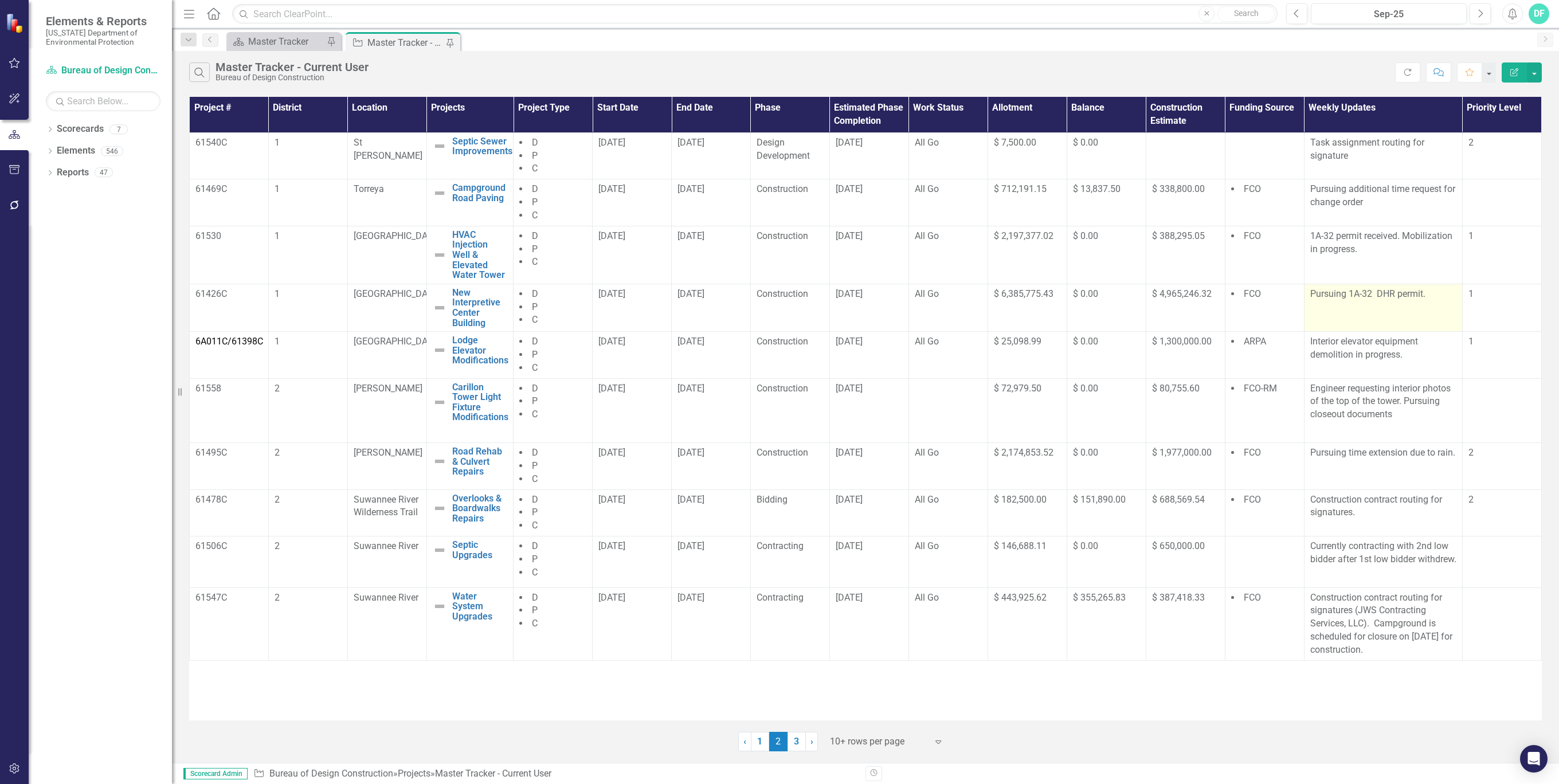
click at [1350, 293] on p "Pursuing 1A-32 DHR permit." at bounding box center [1383, 294] width 146 height 13
click at [1348, 291] on p "Pursuing 1A-32 DHR permit." at bounding box center [1383, 294] width 146 height 13
click at [1348, 291] on p "Pursuing 1A-32 DHR permit." at bounding box center [1383, 294] width 146 height 13
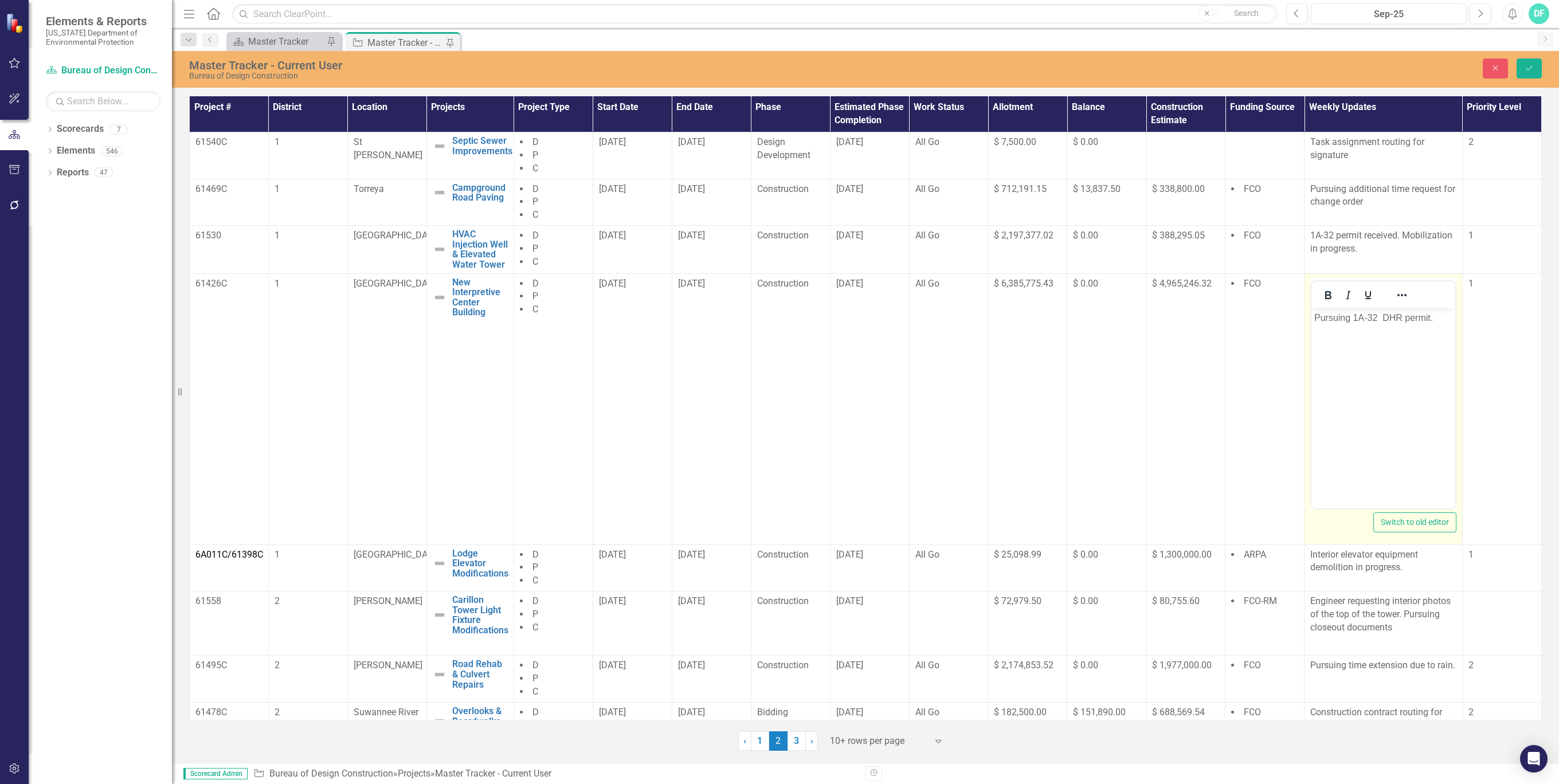
drag, startPoint x: 2659, startPoint y: 598, endPoint x: 1353, endPoint y: 314, distance: 1336.5
click at [1353, 314] on p "Pursuing 1A-32 DHR permit." at bounding box center [1383, 317] width 138 height 14
click at [1408, 318] on p "1A-32 DHR permit." at bounding box center [1383, 317] width 138 height 14
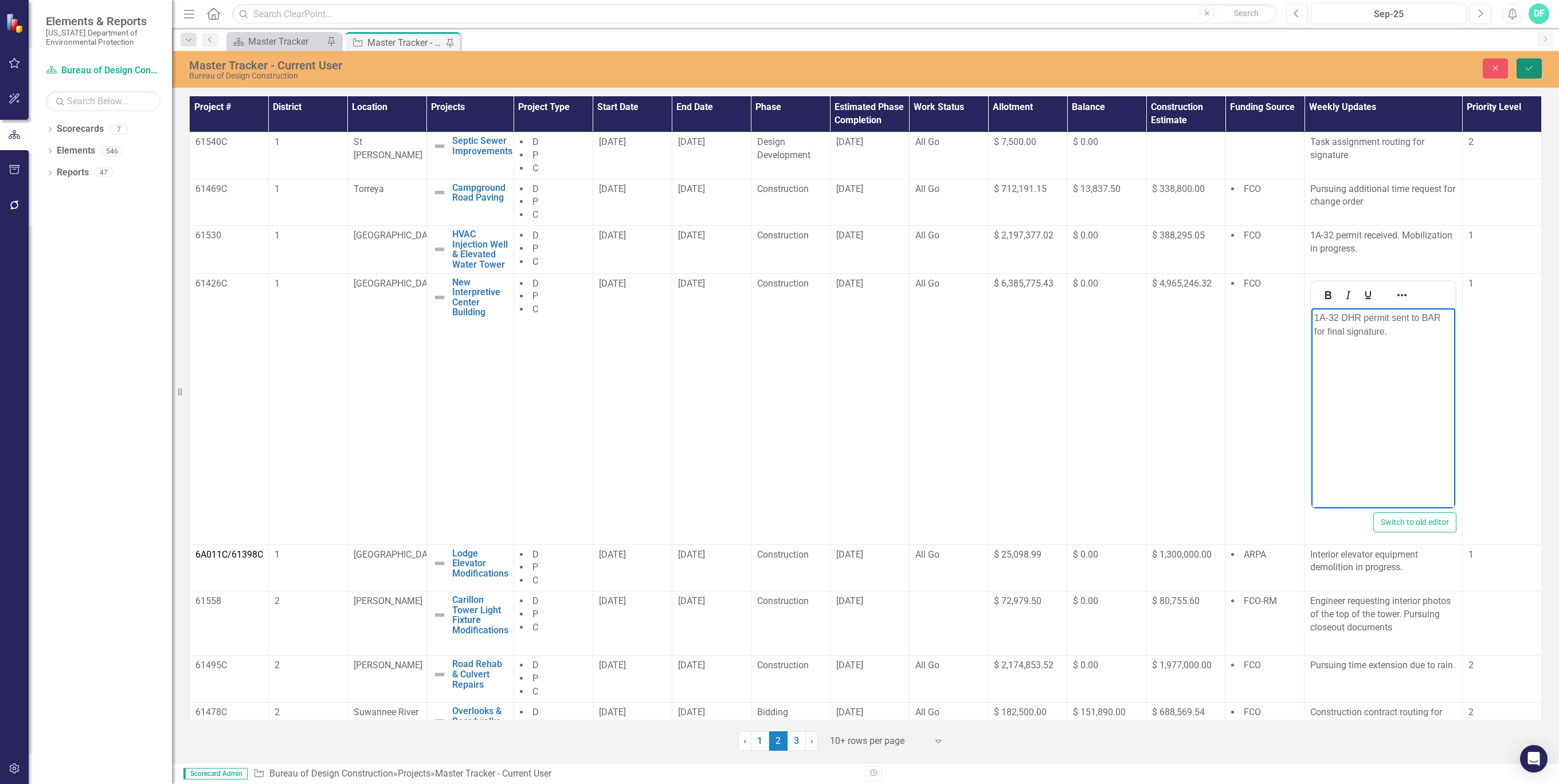
click at [1530, 71] on icon "Save" at bounding box center [1529, 68] width 11 height 8
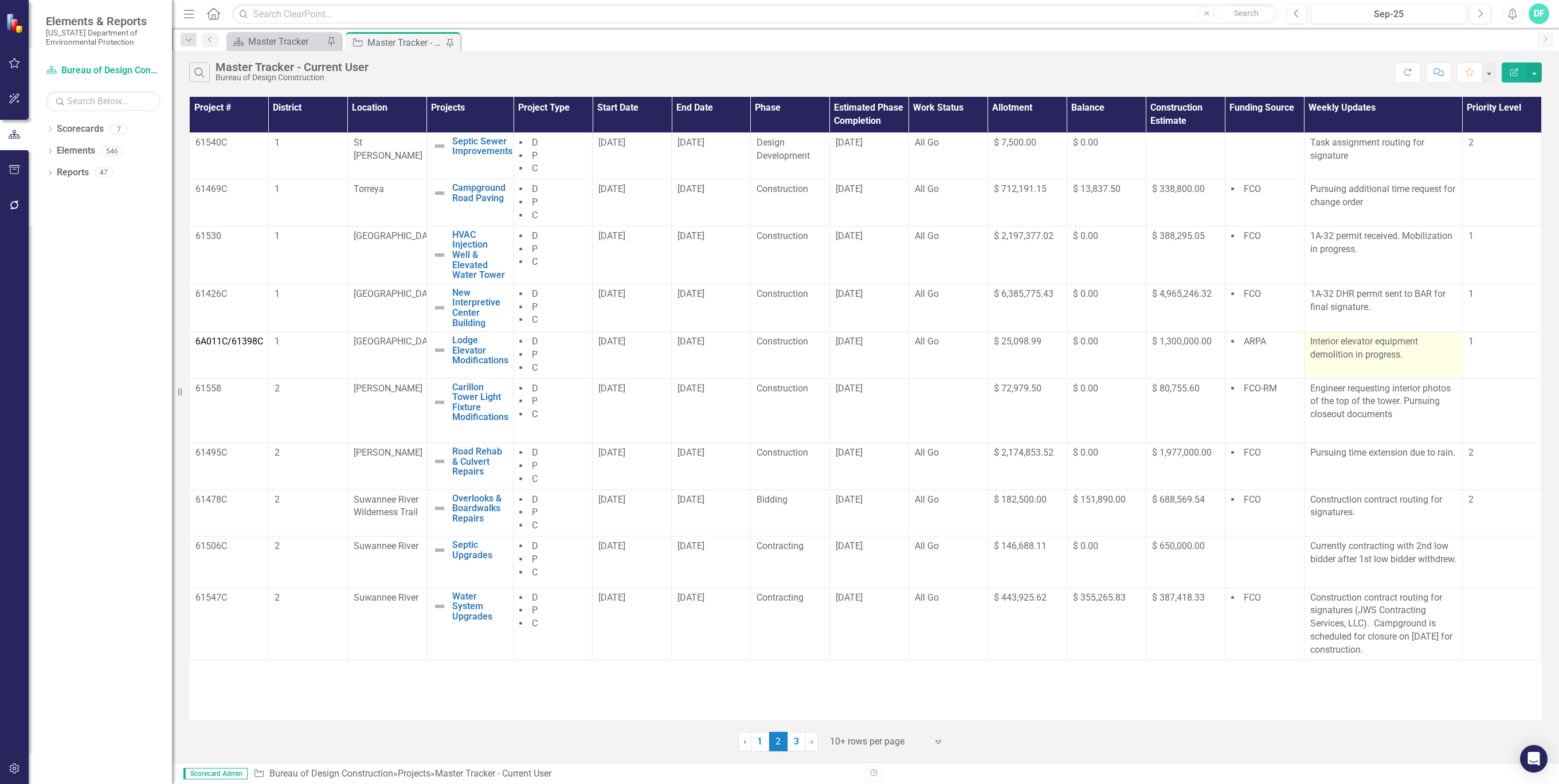
click at [1410, 355] on p "Interior elevator equipment demolition in progress." at bounding box center [1383, 348] width 146 height 26
click at [1407, 355] on p "Interior elevator equipment demolition in progress." at bounding box center [1383, 348] width 146 height 26
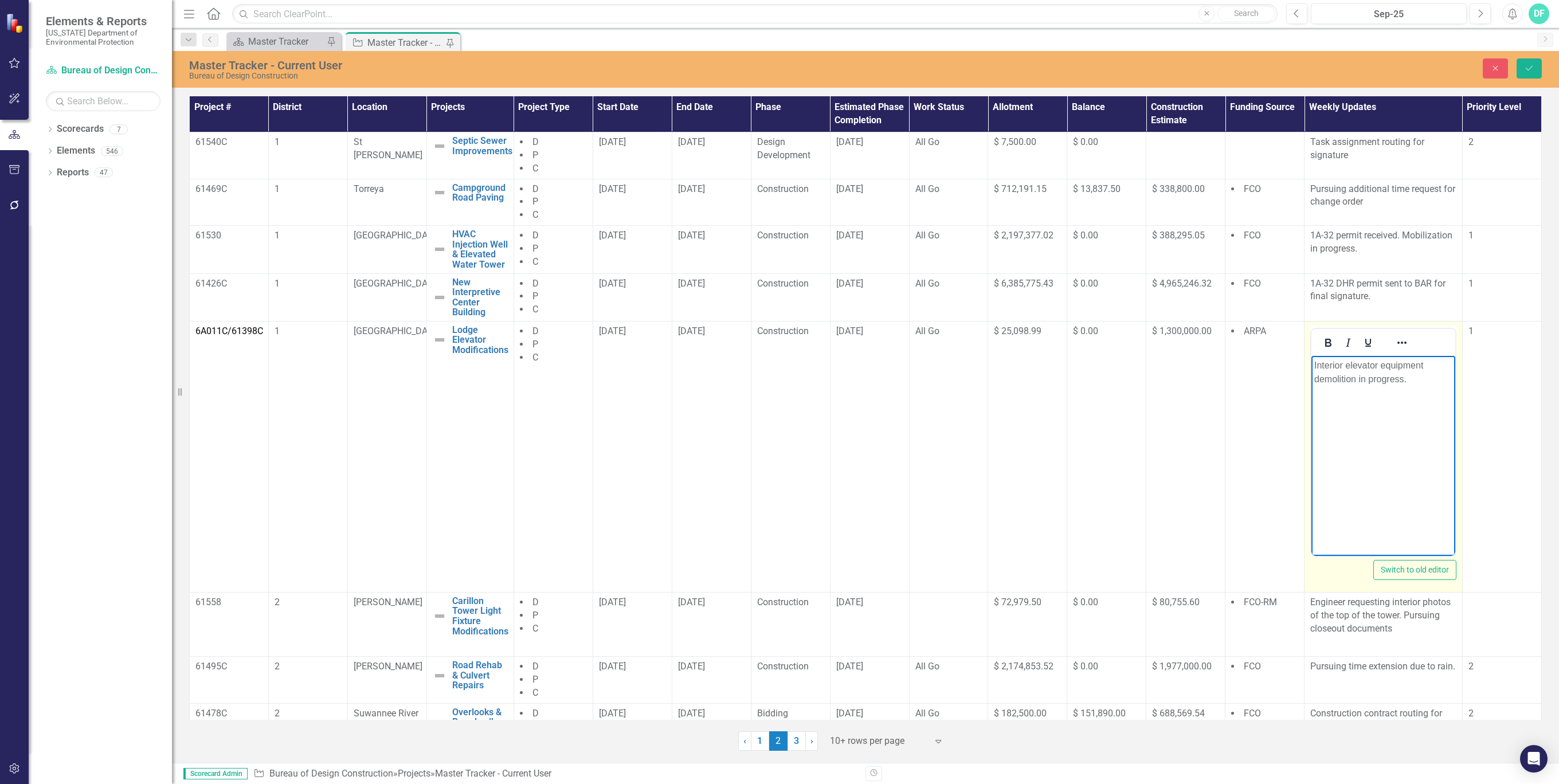
click at [1410, 378] on p "Interior elevator equipment demolition in progress." at bounding box center [1383, 372] width 138 height 28
click at [1529, 69] on icon "Save" at bounding box center [1529, 68] width 11 height 8
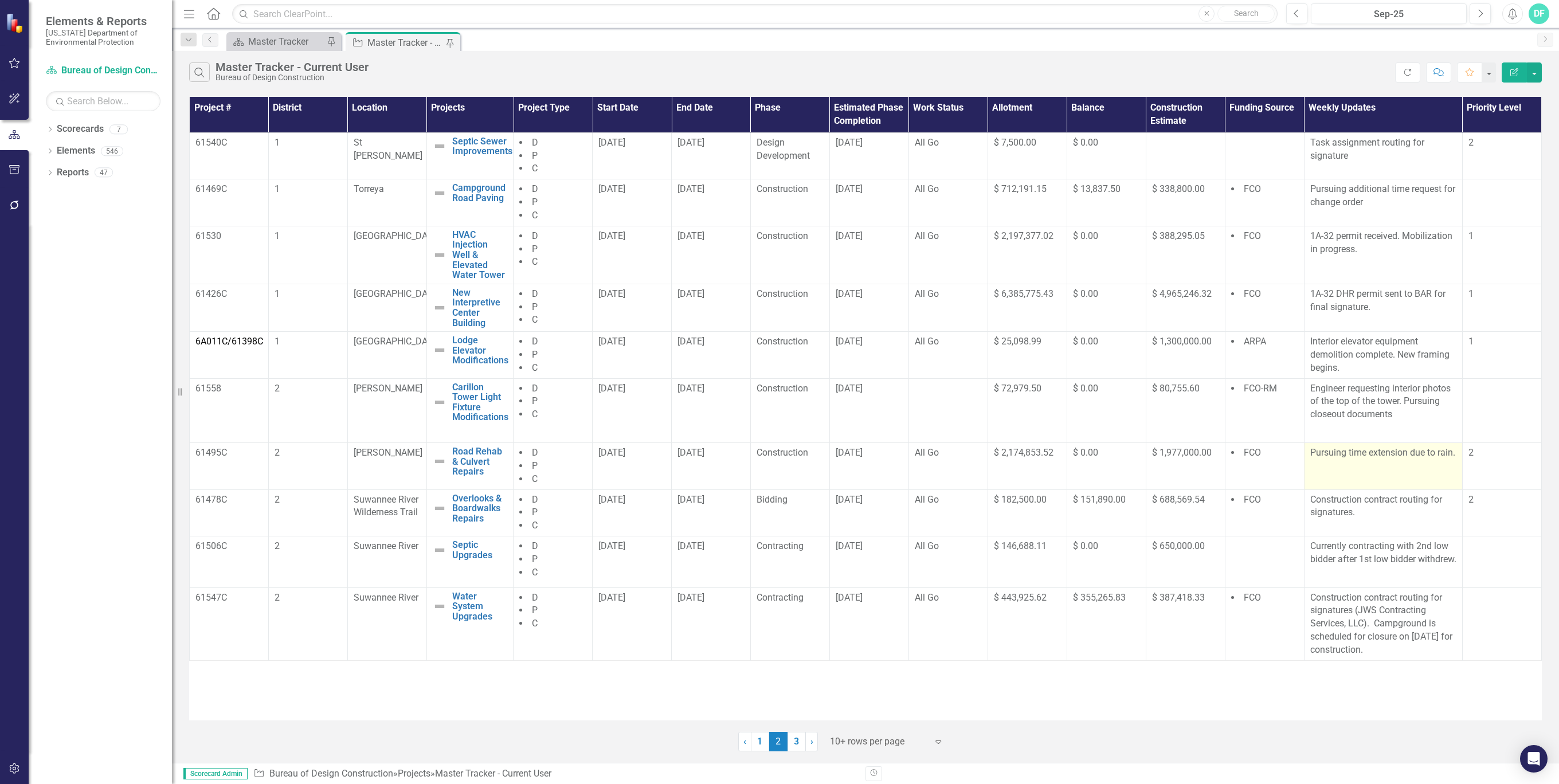
click at [1376, 460] on p "Pursuing time extension due to rain." at bounding box center [1383, 453] width 146 height 13
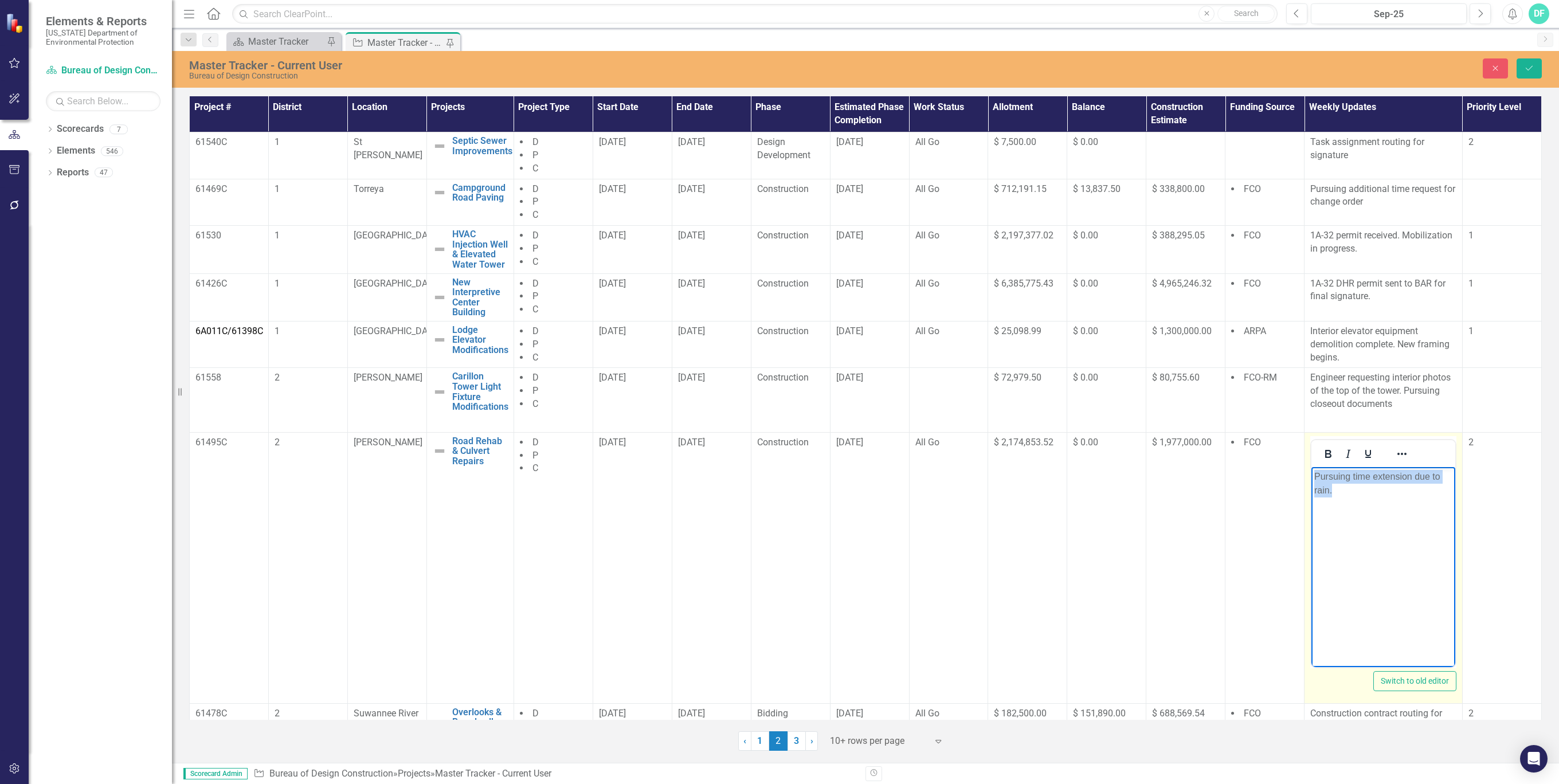
drag, startPoint x: 1367, startPoint y: 493, endPoint x: 1309, endPoint y: 471, distance: 62.0
click at [1311, 471] on html "Pursuing time extension due to rain." at bounding box center [1383, 552] width 144 height 172
click at [1525, 65] on icon "Save" at bounding box center [1529, 68] width 11 height 8
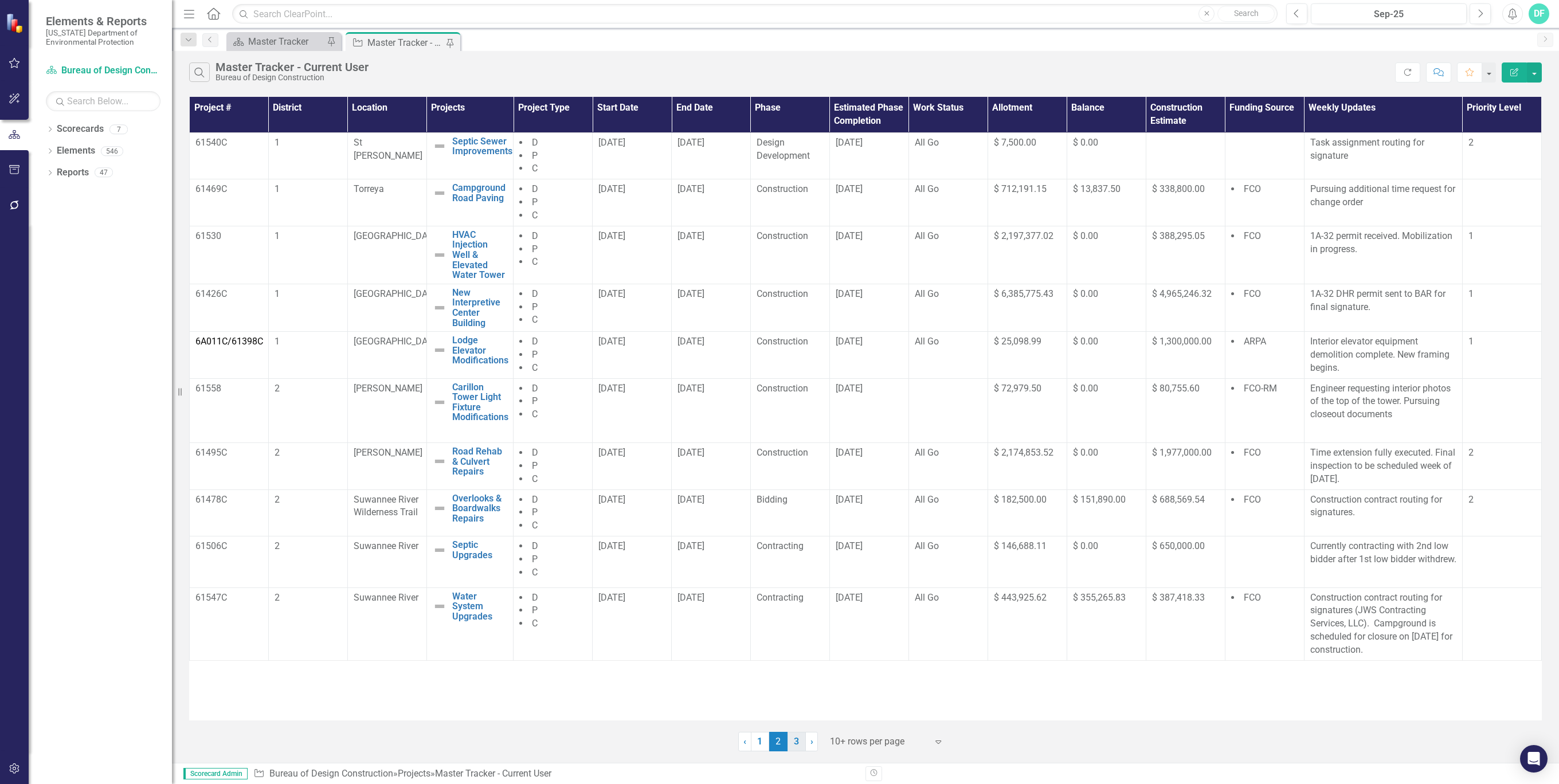
click at [800, 737] on link "3" at bounding box center [797, 741] width 19 height 19
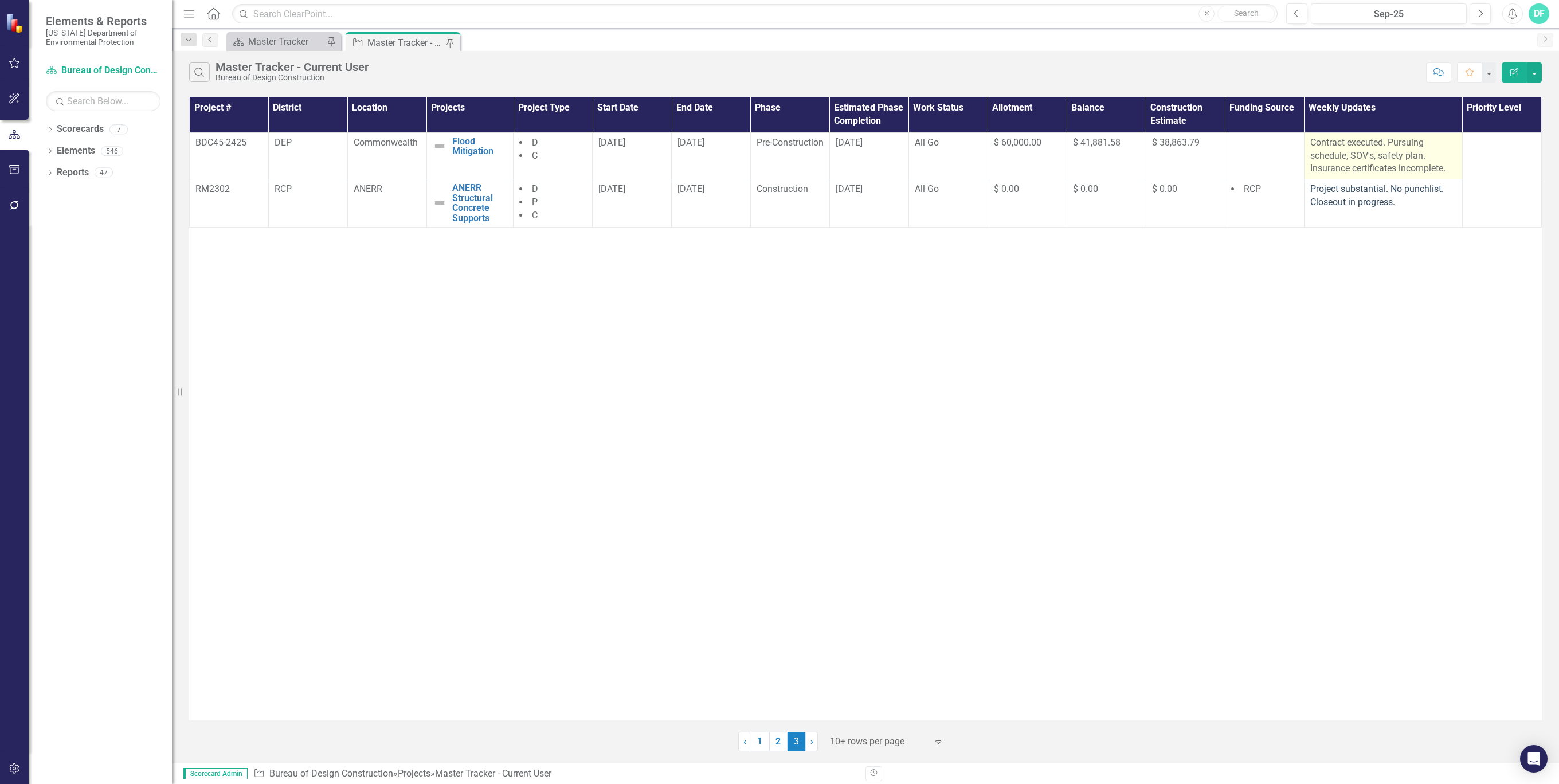
click at [1431, 150] on p "Contract executed. Pursuing schedule, SOV's, safety plan. Insurance certificate…" at bounding box center [1383, 156] width 146 height 40
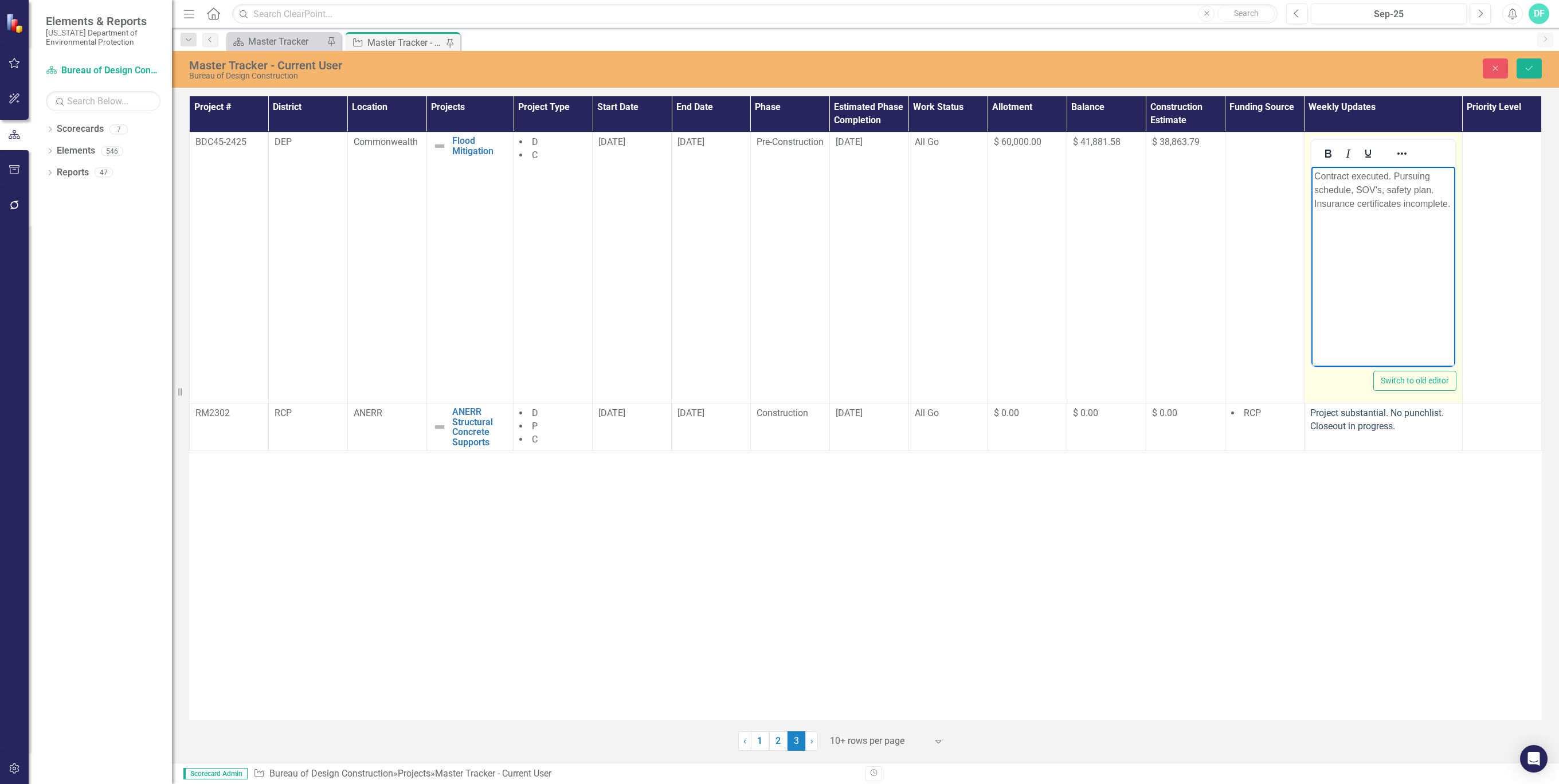
drag, startPoint x: 2742, startPoint y: 317, endPoint x: 1452, endPoint y: 203, distance: 1295.0
click at [1452, 203] on p "Contract executed. Pursuing schedule, SOV's, safety plan. Insurance certificate…" at bounding box center [1382, 190] width 138 height 41
click at [1529, 63] on button "Save" at bounding box center [1529, 68] width 25 height 20
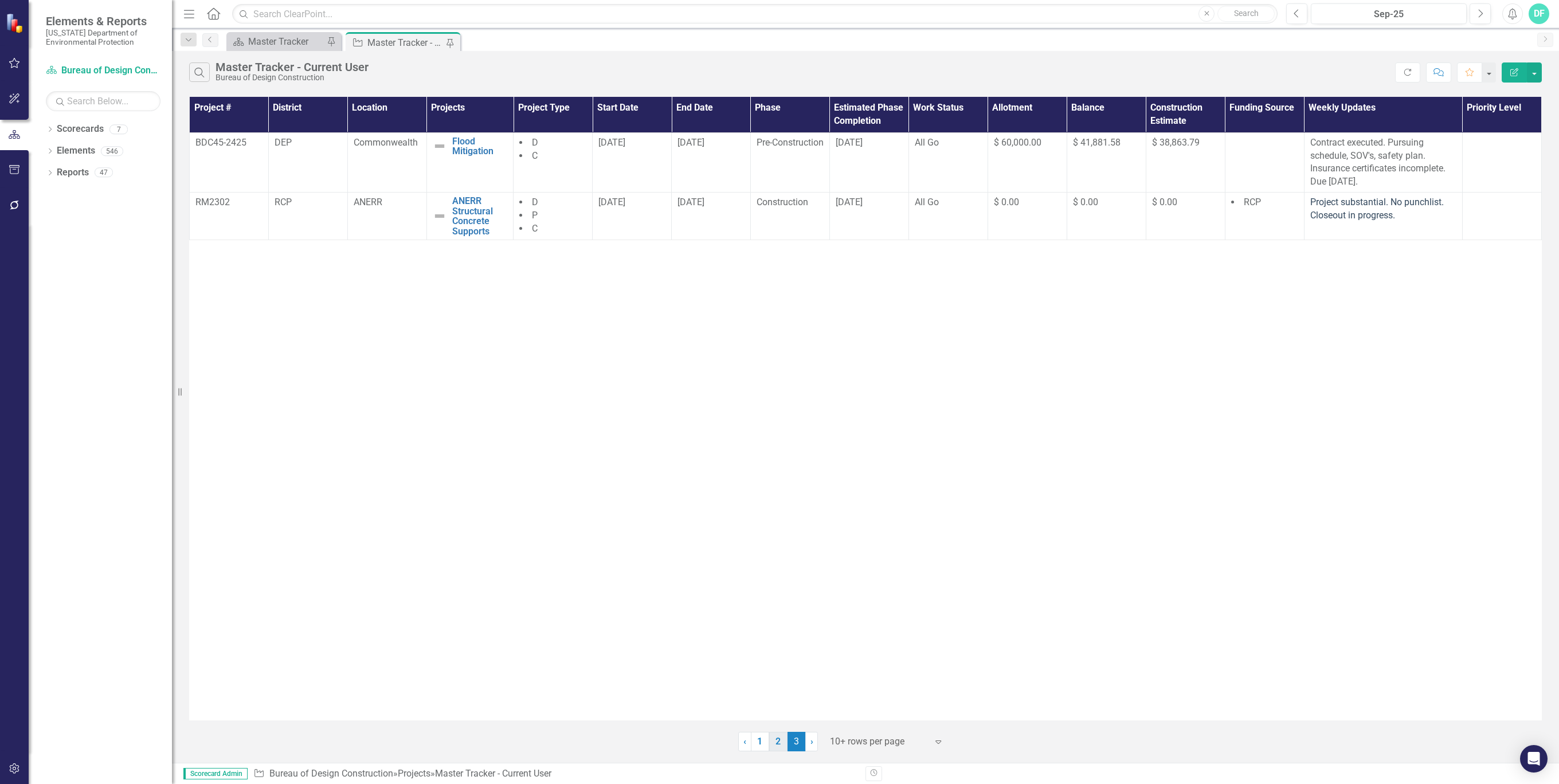
click at [776, 744] on link "2" at bounding box center [778, 741] width 19 height 19
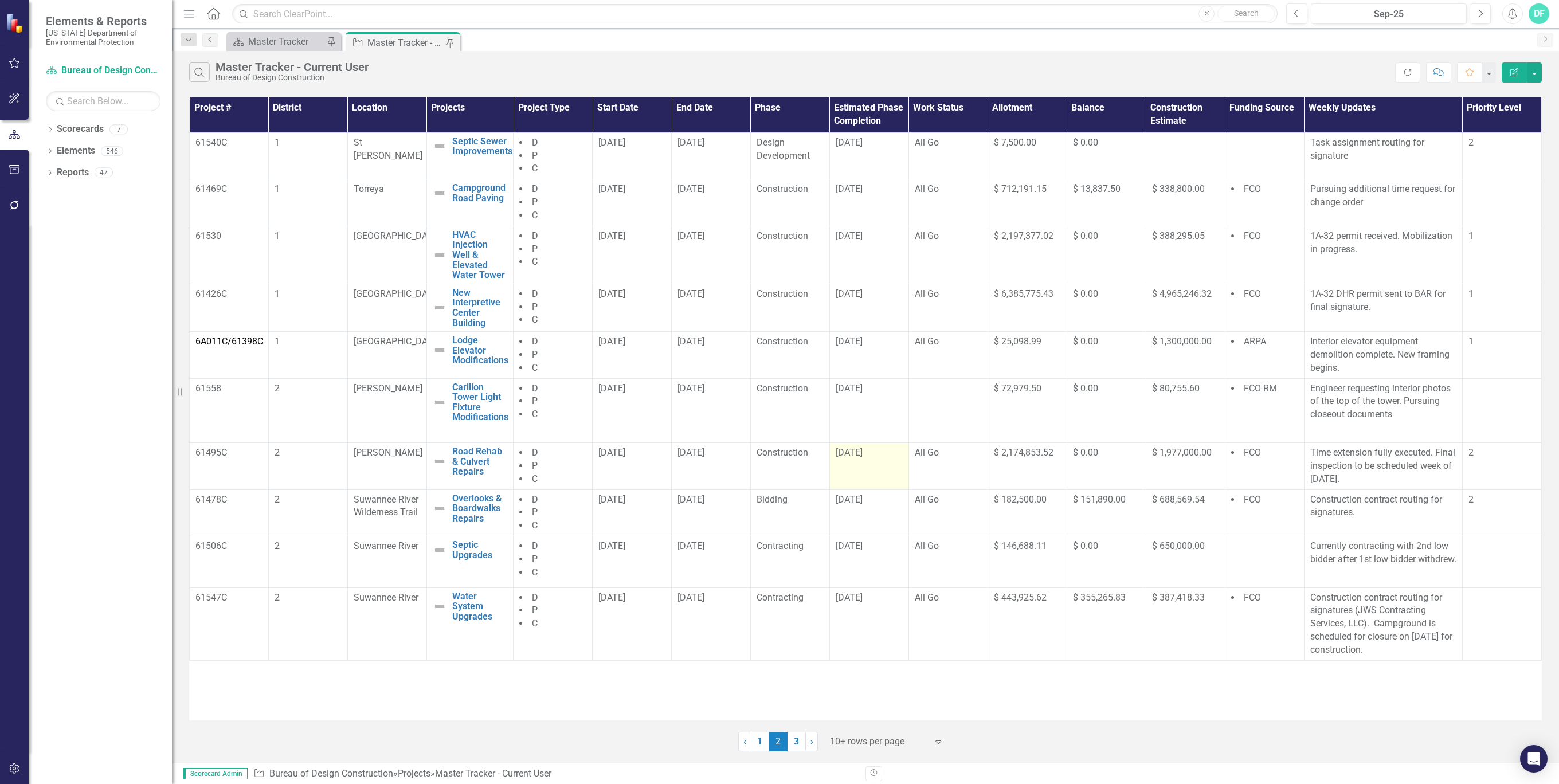
click at [885, 450] on div "[DATE]" at bounding box center [869, 453] width 67 height 13
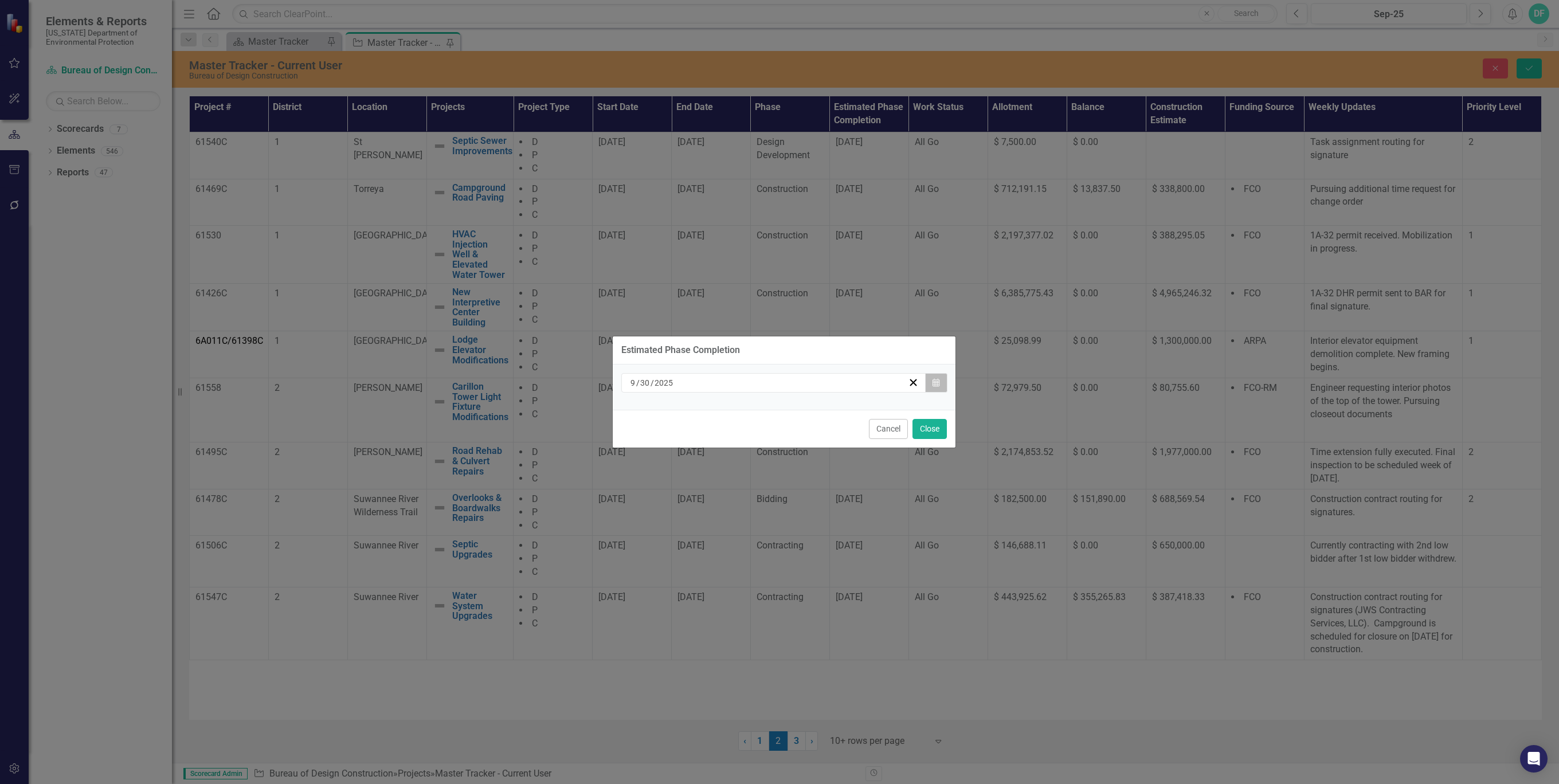
click at [938, 382] on icon "Calendar" at bounding box center [936, 383] width 7 height 8
click at [938, 383] on icon "Calendar" at bounding box center [936, 383] width 7 height 8
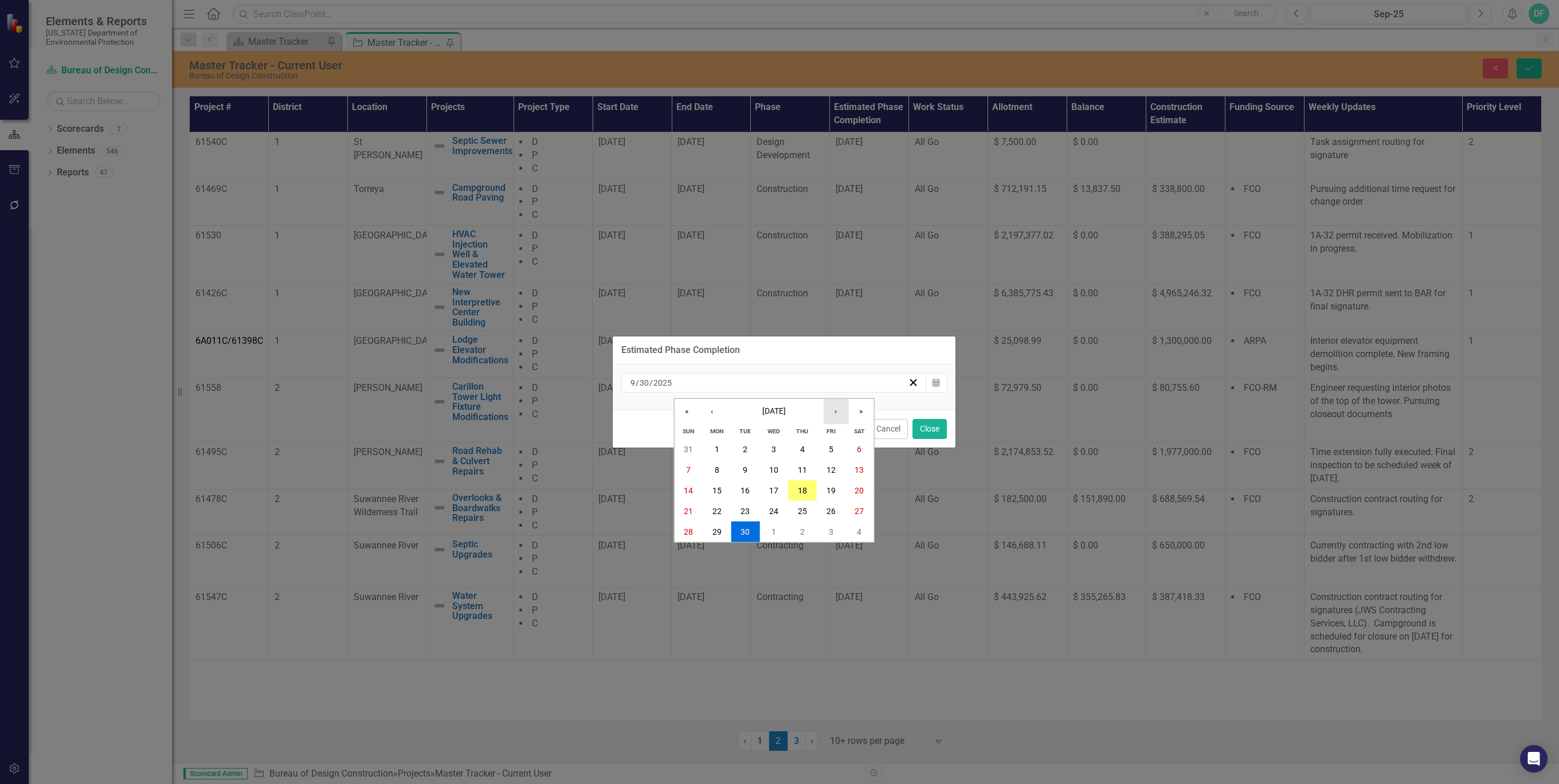
click at [831, 408] on button "›" at bounding box center [836, 411] width 25 height 25
click at [774, 489] on abbr "15" at bounding box center [774, 491] width 9 height 9
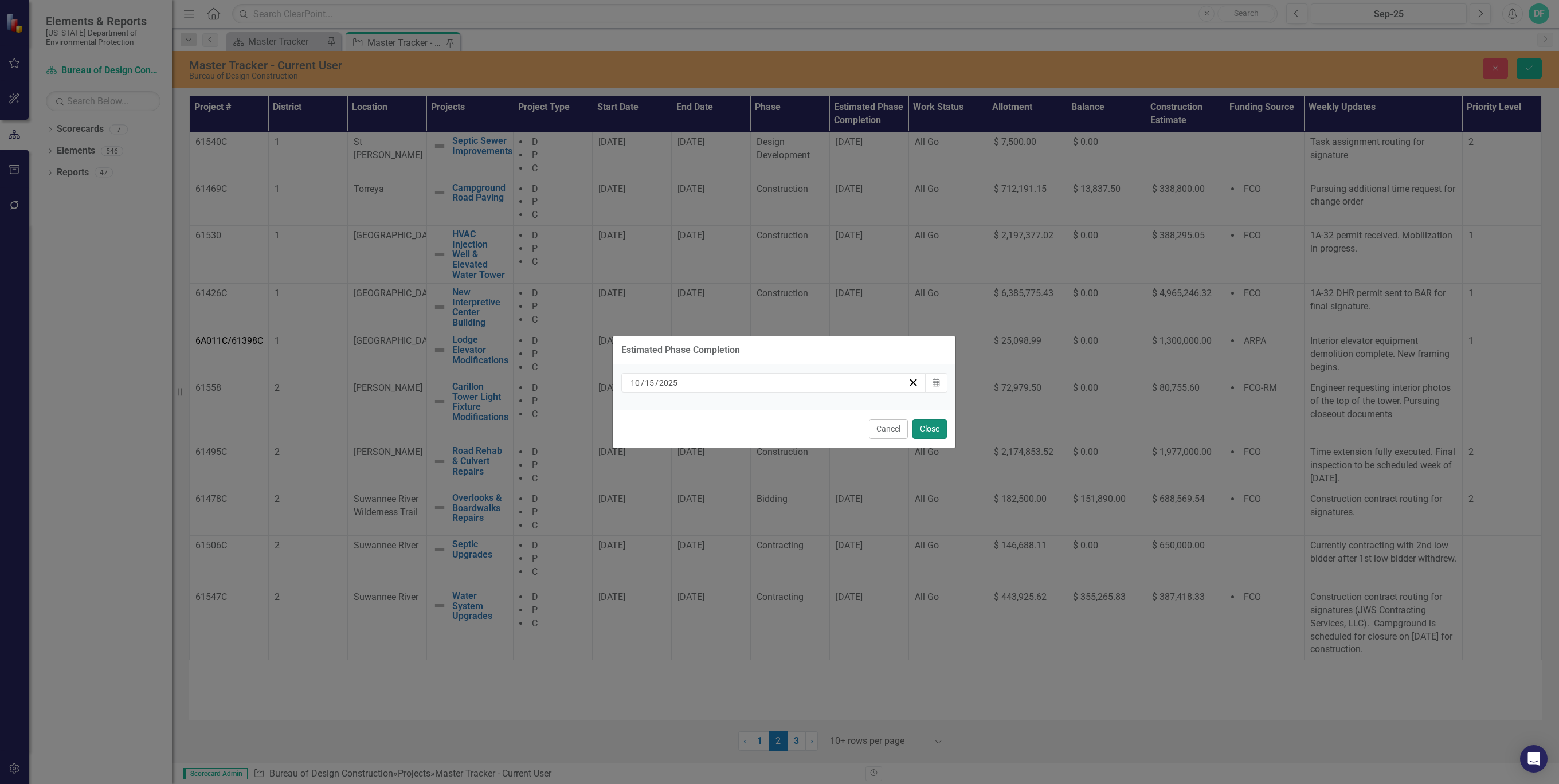
click at [927, 427] on button "Close" at bounding box center [930, 429] width 34 height 20
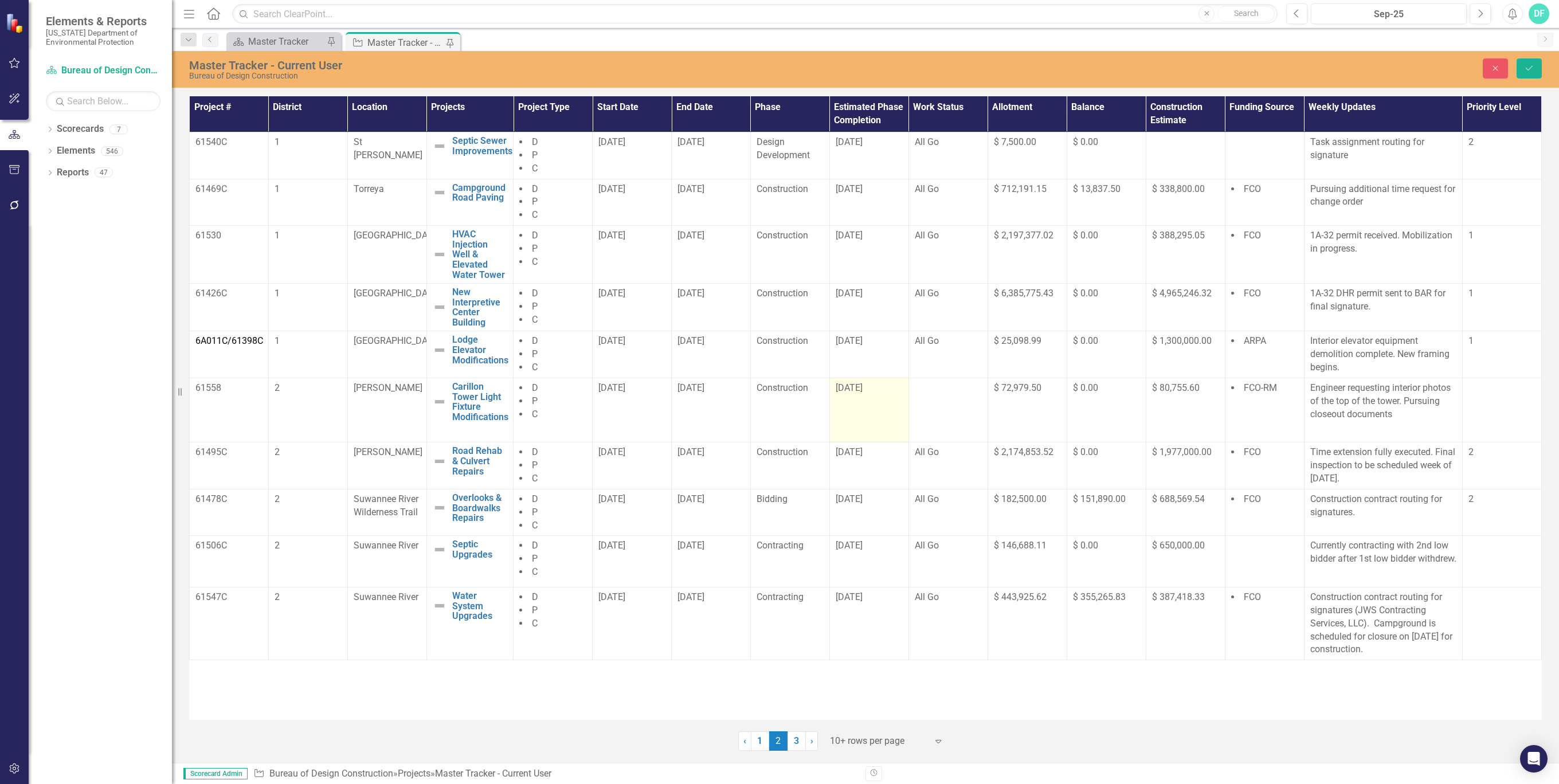
click at [883, 389] on div "[DATE]" at bounding box center [869, 388] width 67 height 13
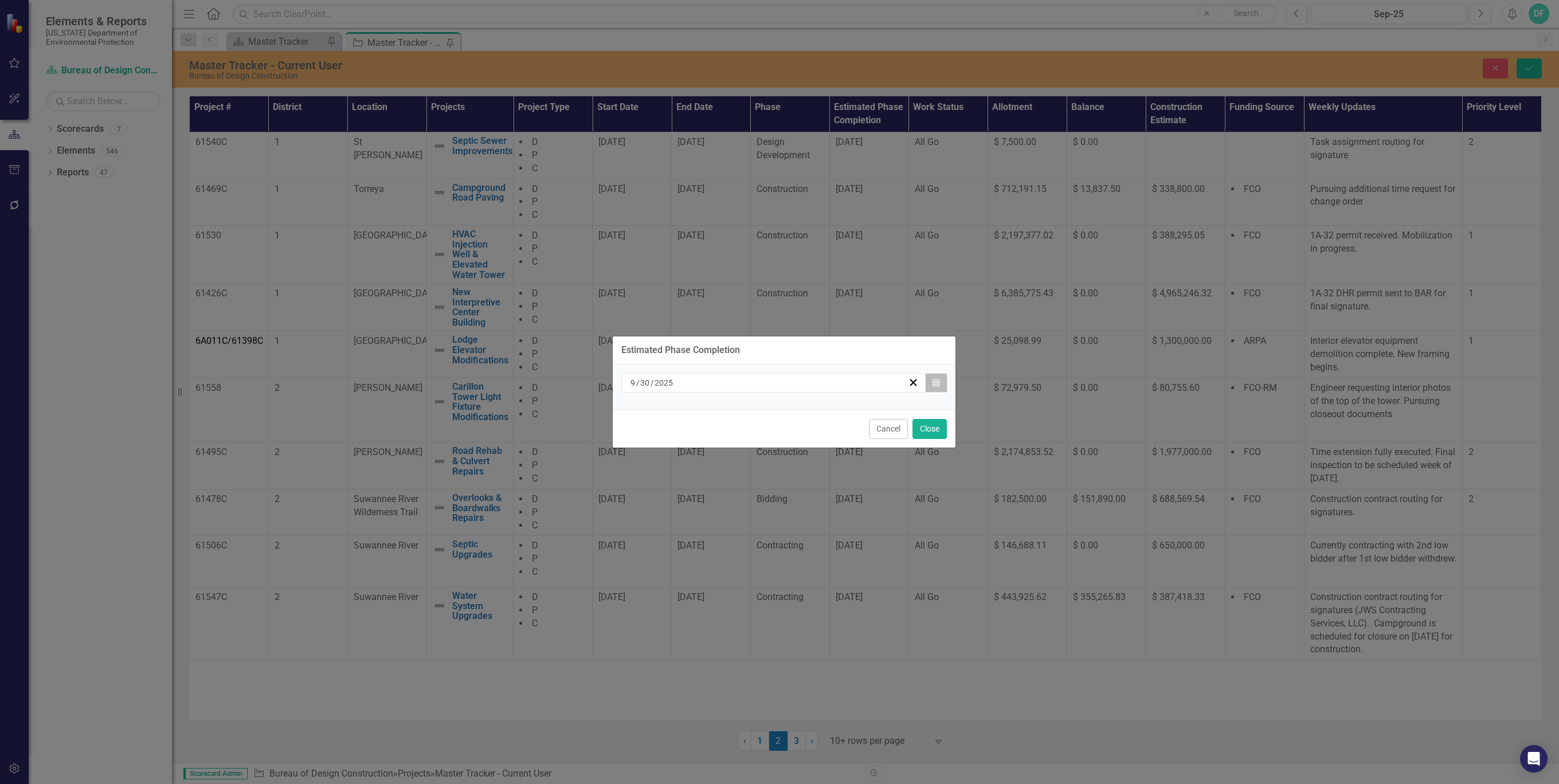
click at [936, 381] on icon "Calendar" at bounding box center [936, 383] width 7 height 8
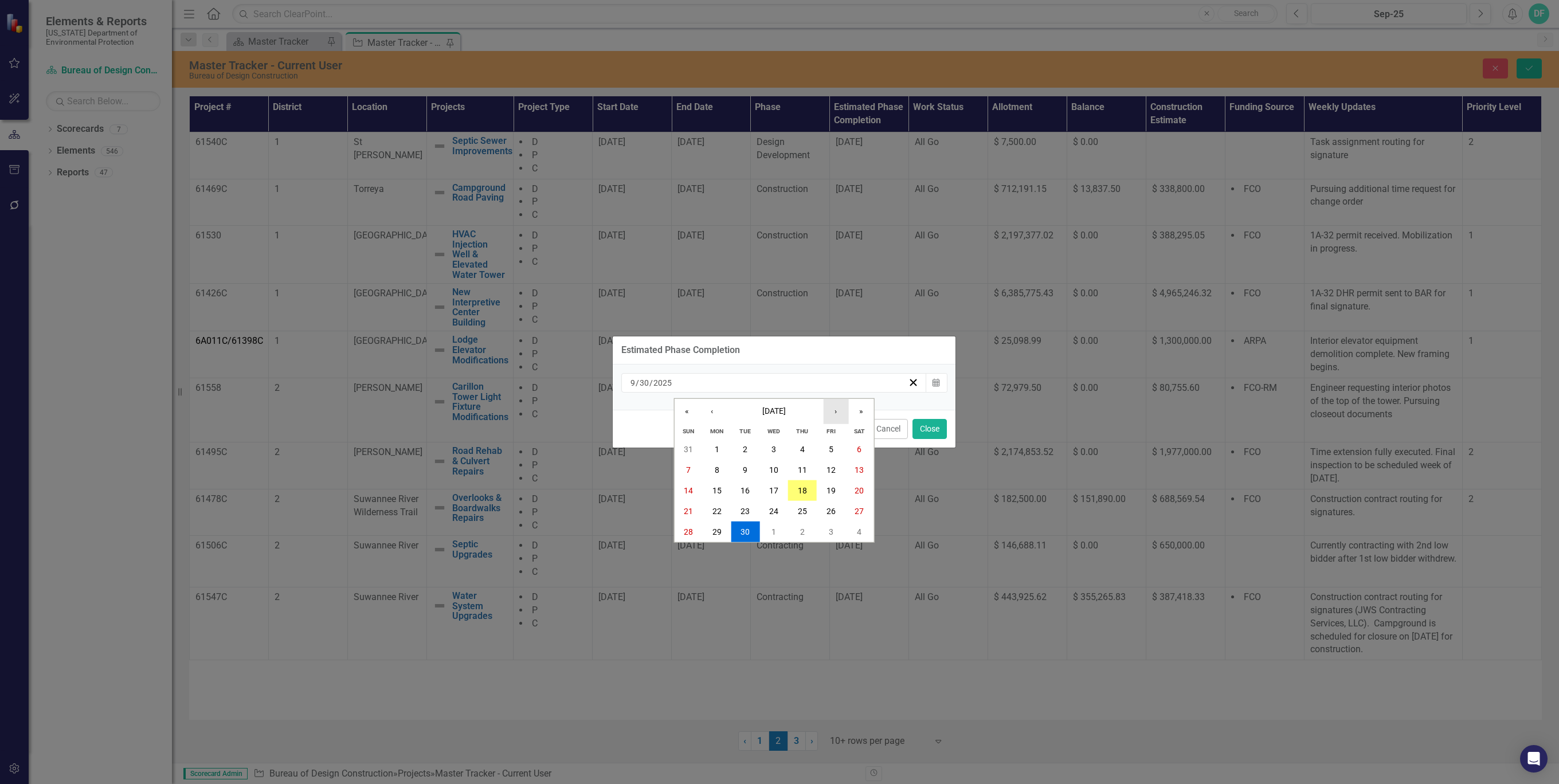
click at [837, 413] on button "›" at bounding box center [836, 411] width 25 height 25
click at [778, 489] on button "15" at bounding box center [773, 490] width 28 height 21
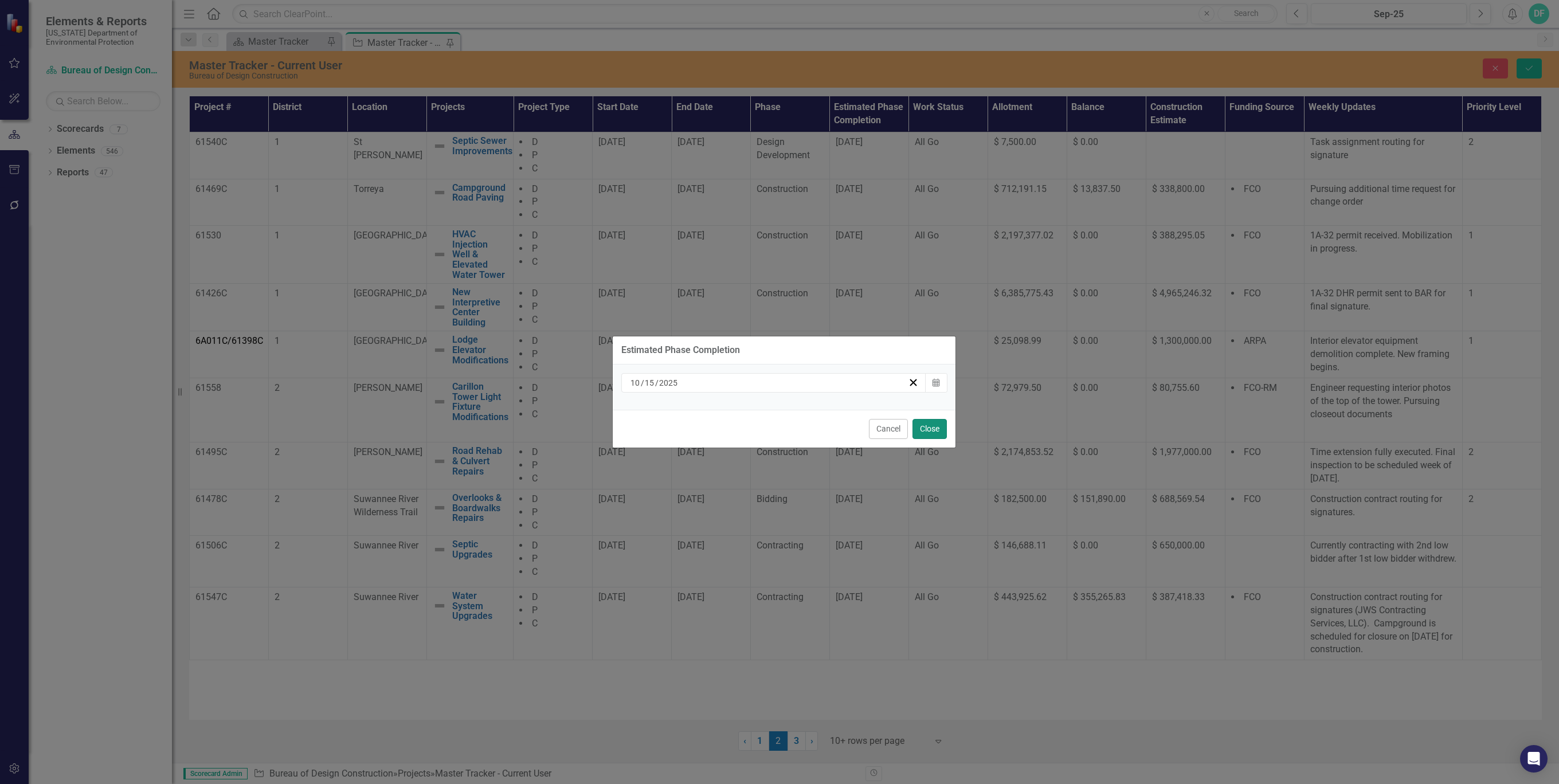
click at [927, 428] on button "Close" at bounding box center [930, 429] width 34 height 20
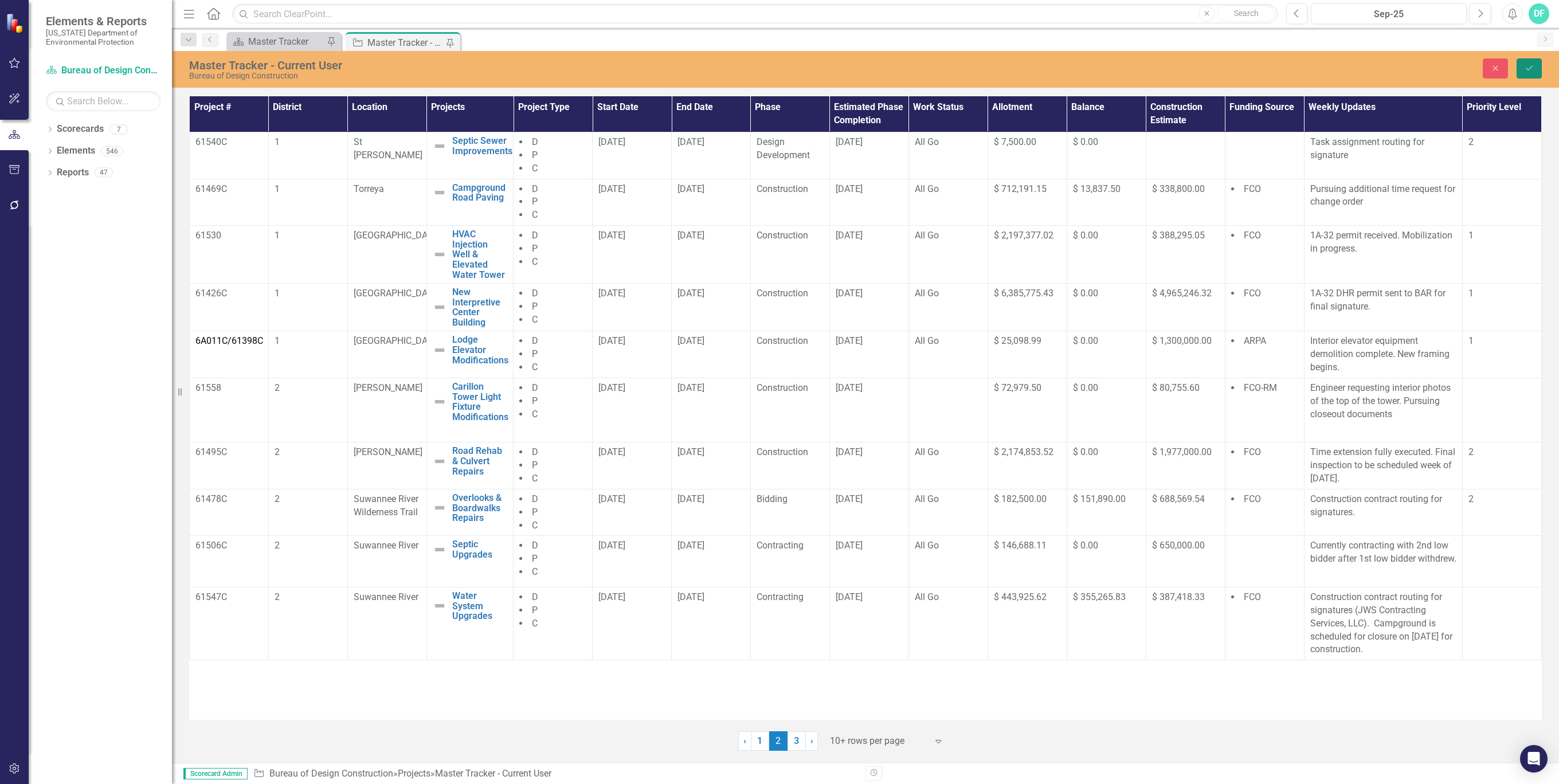
click at [1525, 64] on icon "Save" at bounding box center [1529, 68] width 11 height 8
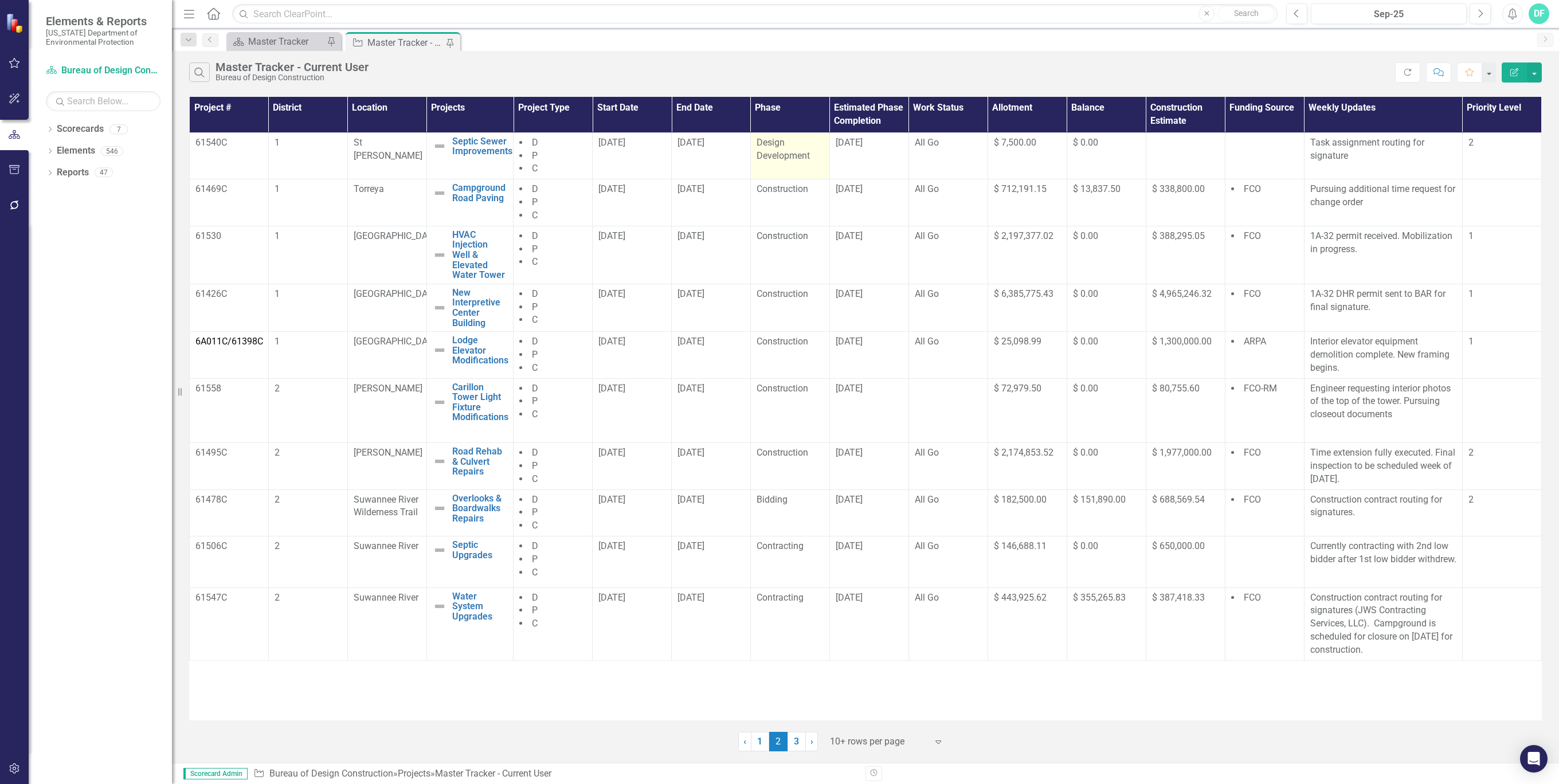
click at [817, 154] on div "Design Development" at bounding box center [789, 150] width 67 height 26
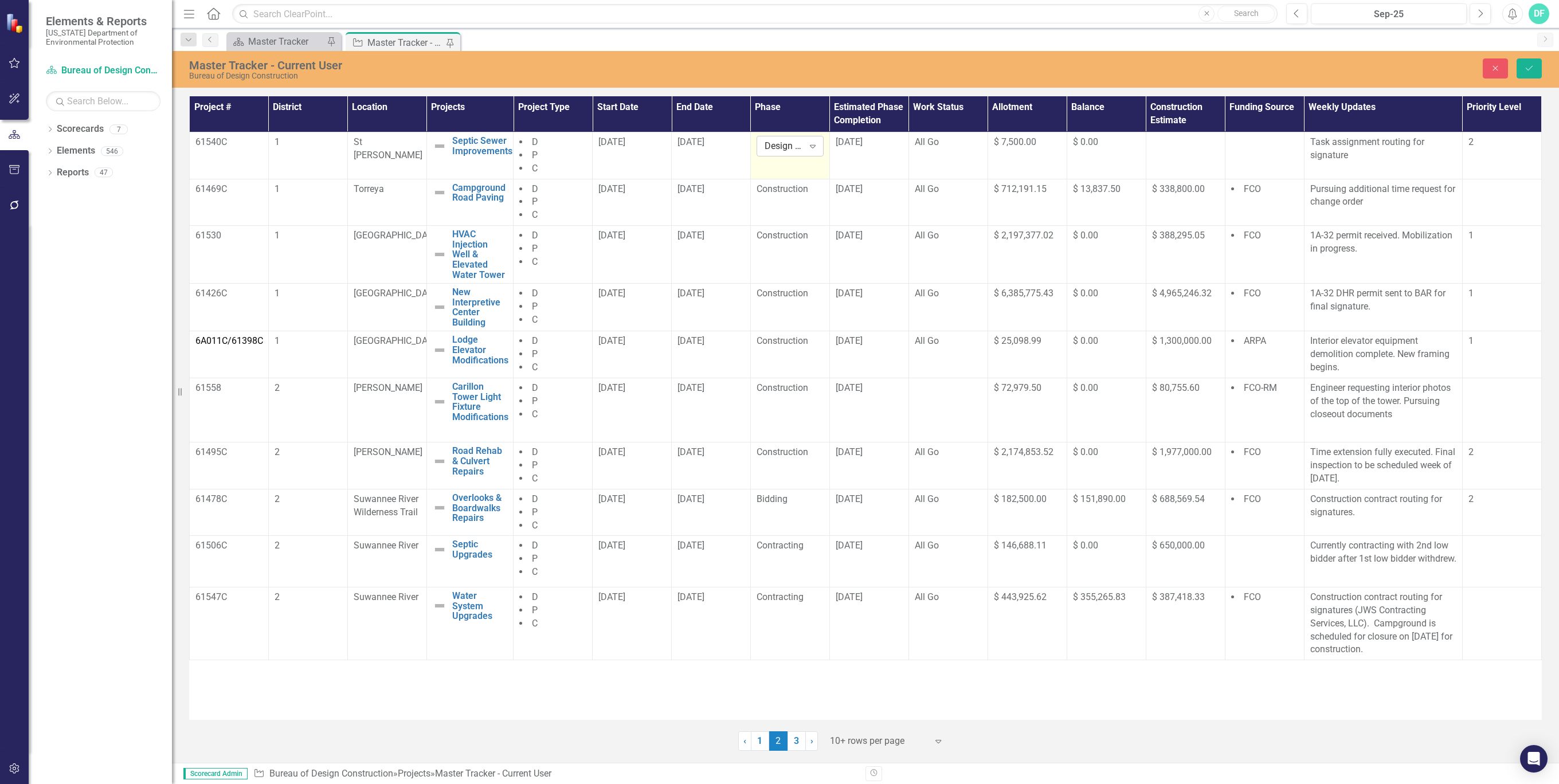
click at [815, 144] on icon "Expand" at bounding box center [812, 146] width 11 height 9
click at [807, 234] on div "Contracting" at bounding box center [804, 236] width 74 height 13
click at [1536, 66] on button "Save" at bounding box center [1529, 68] width 25 height 20
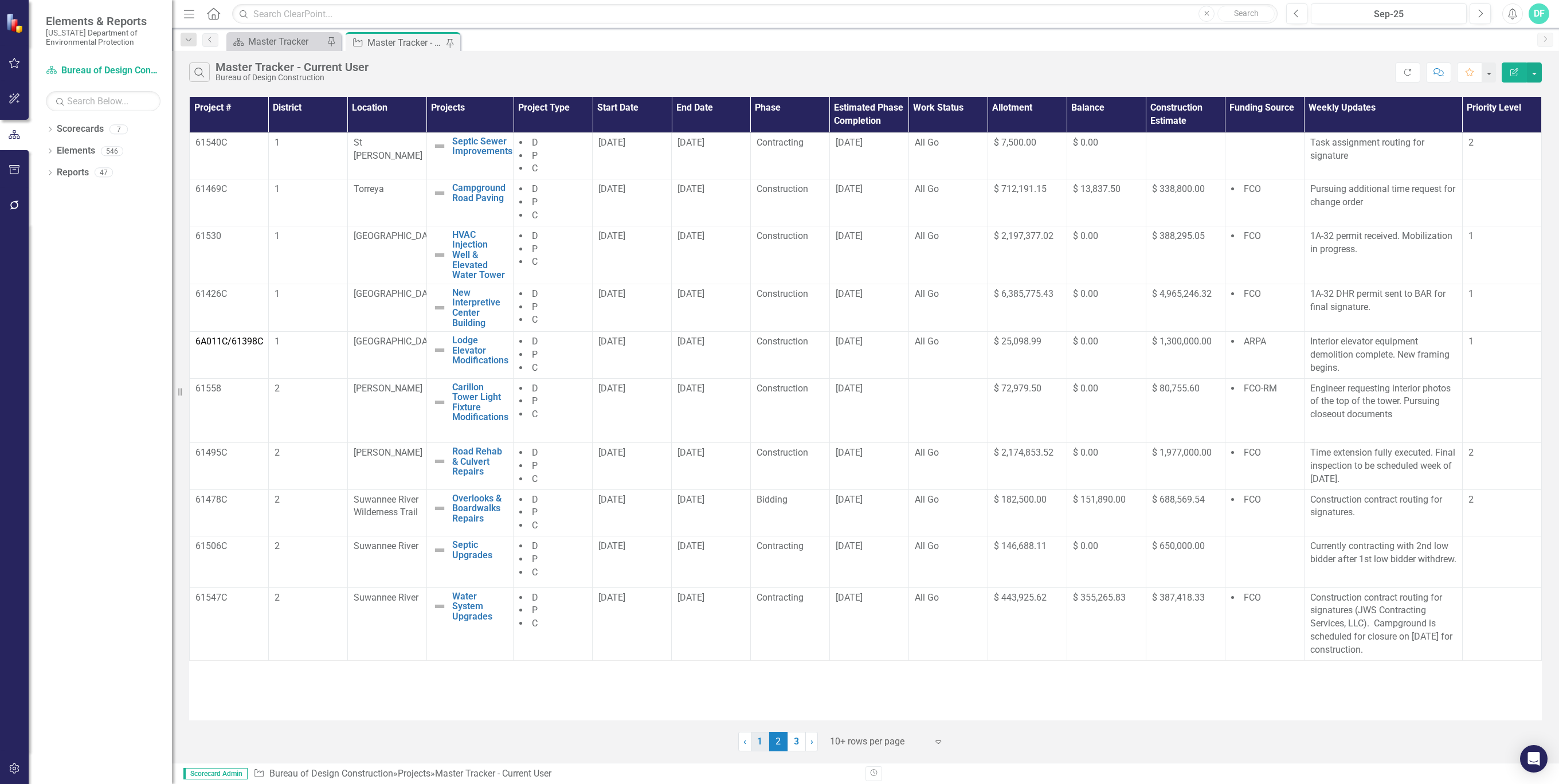
click at [760, 743] on link "1" at bounding box center [760, 741] width 19 height 19
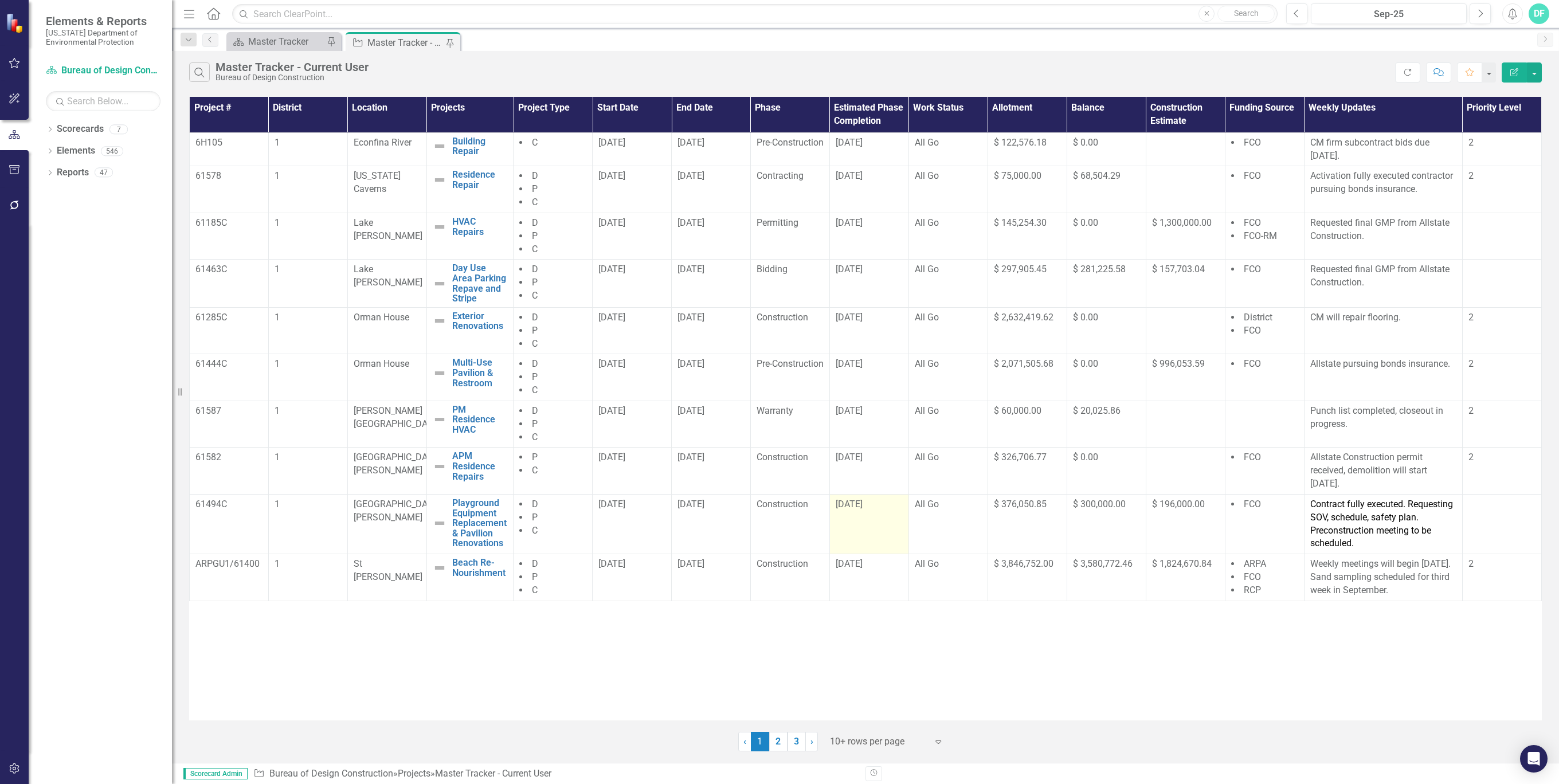
click at [893, 505] on div "[DATE]" at bounding box center [869, 505] width 67 height 13
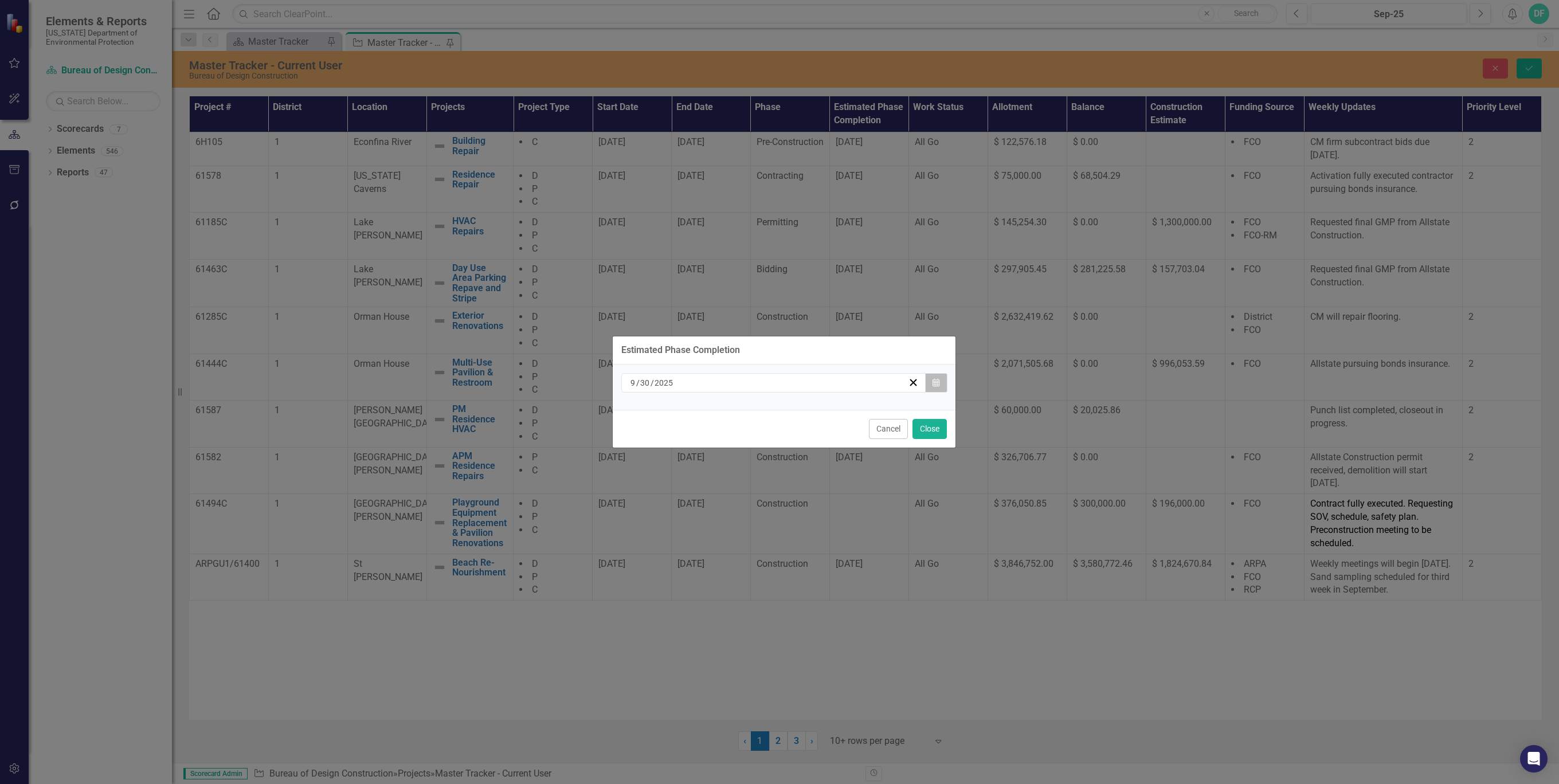
click at [934, 383] on icon "button" at bounding box center [936, 382] width 7 height 8
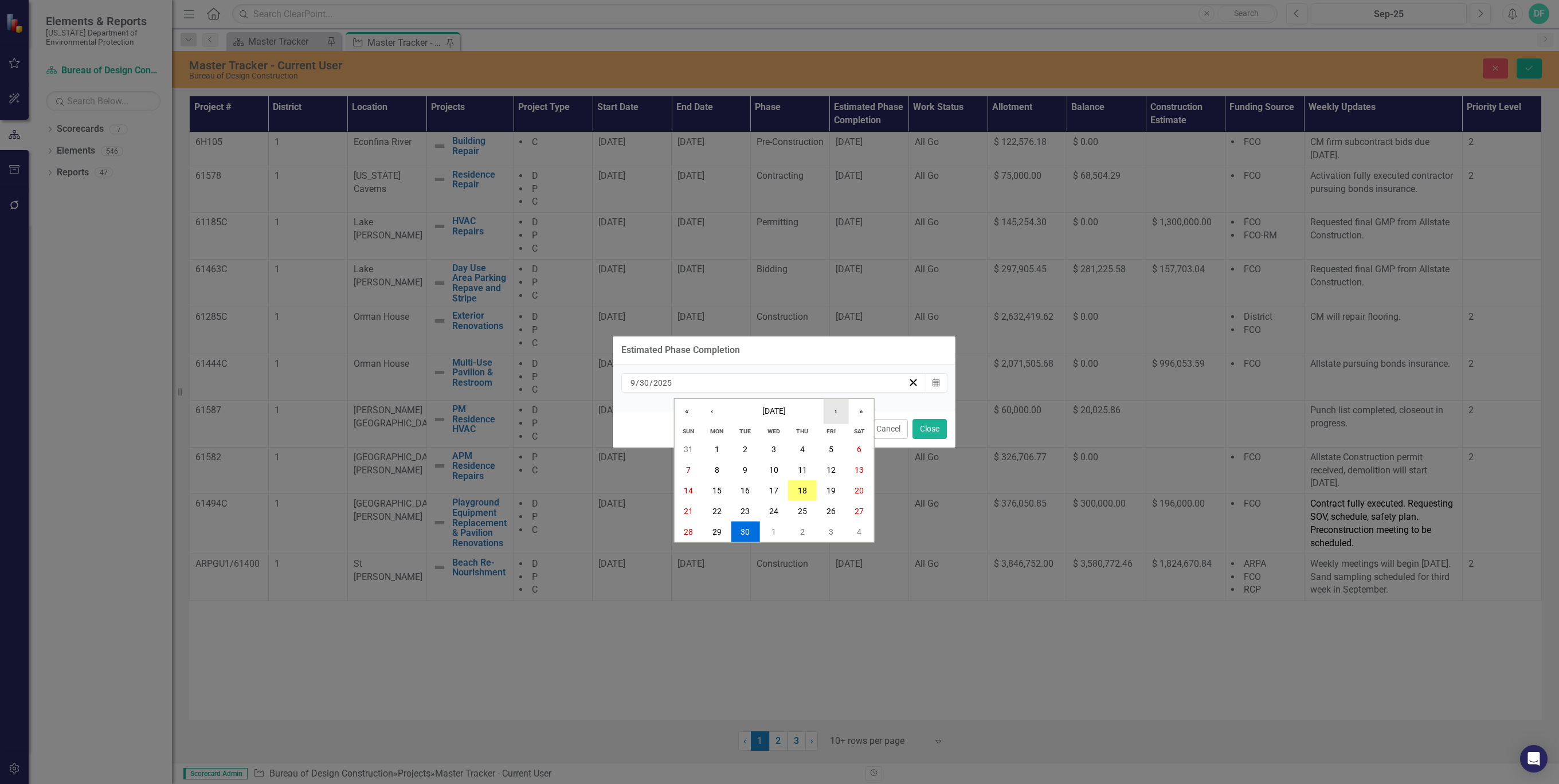
click at [836, 410] on button "›" at bounding box center [836, 411] width 25 height 25
click at [768, 530] on button "31" at bounding box center [773, 531] width 28 height 21
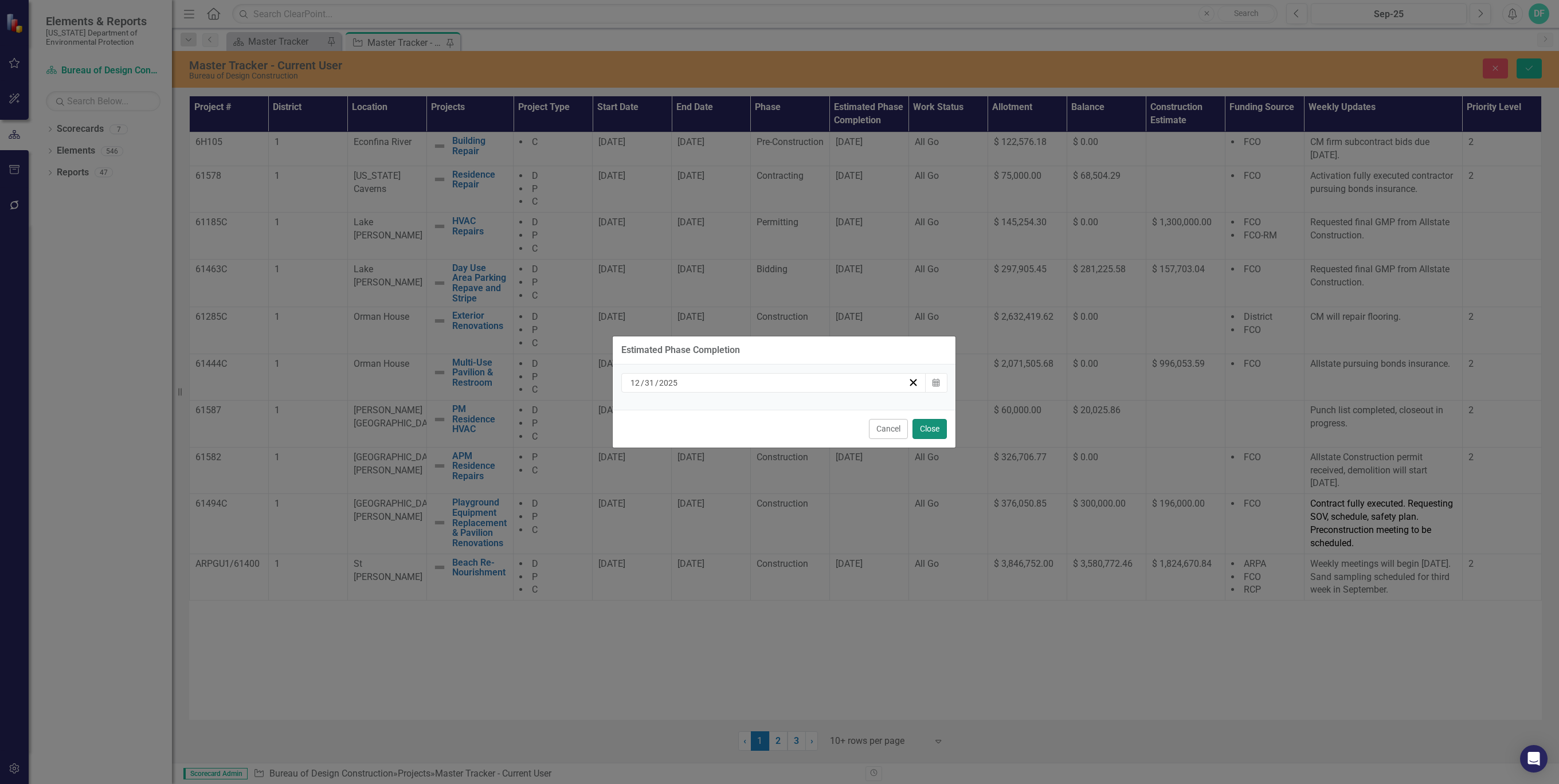
click at [932, 426] on button "Close" at bounding box center [930, 429] width 34 height 20
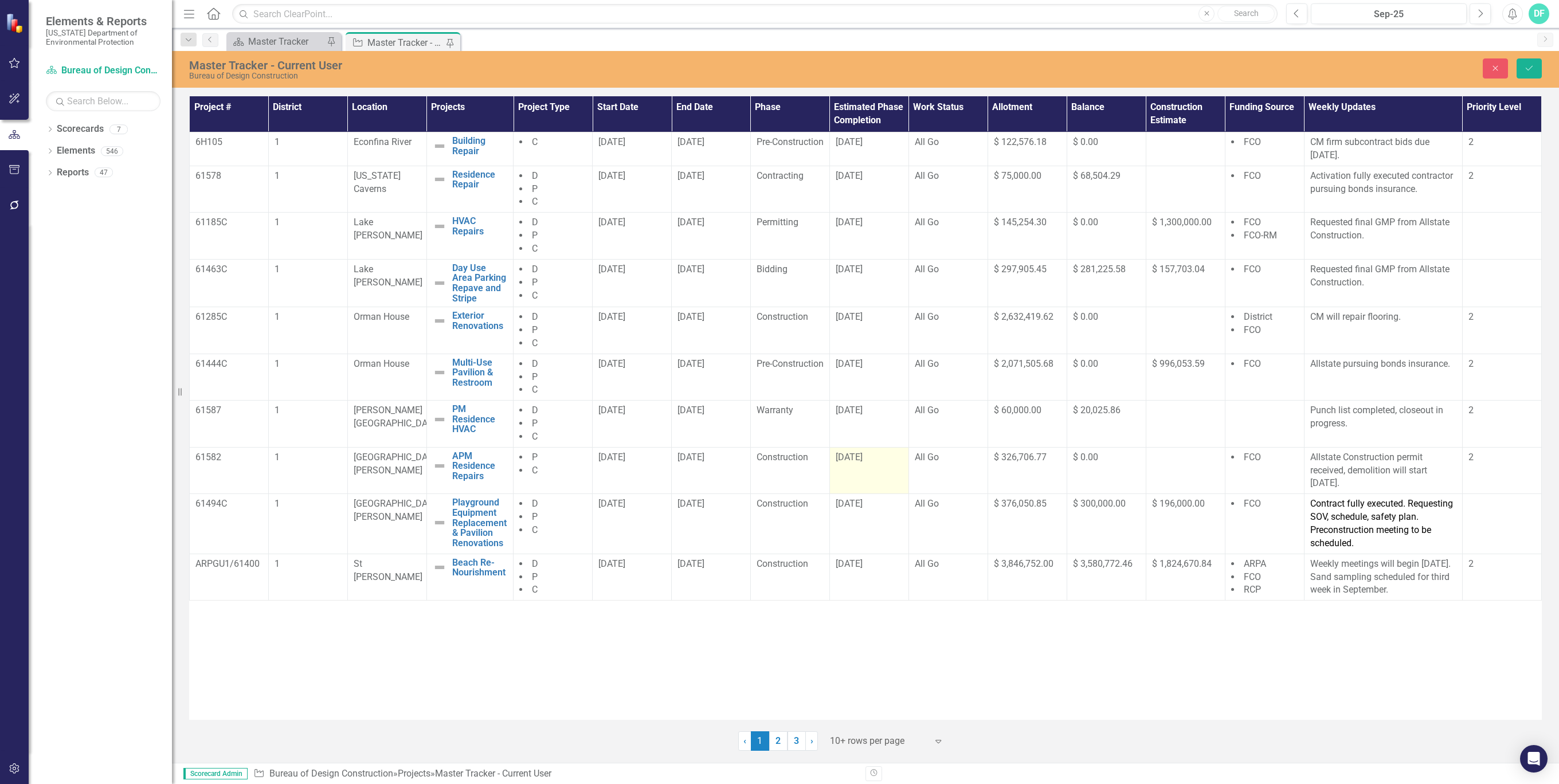
click at [884, 456] on div "[DATE]" at bounding box center [869, 458] width 67 height 13
click at [885, 456] on div "[DATE]" at bounding box center [869, 458] width 67 height 13
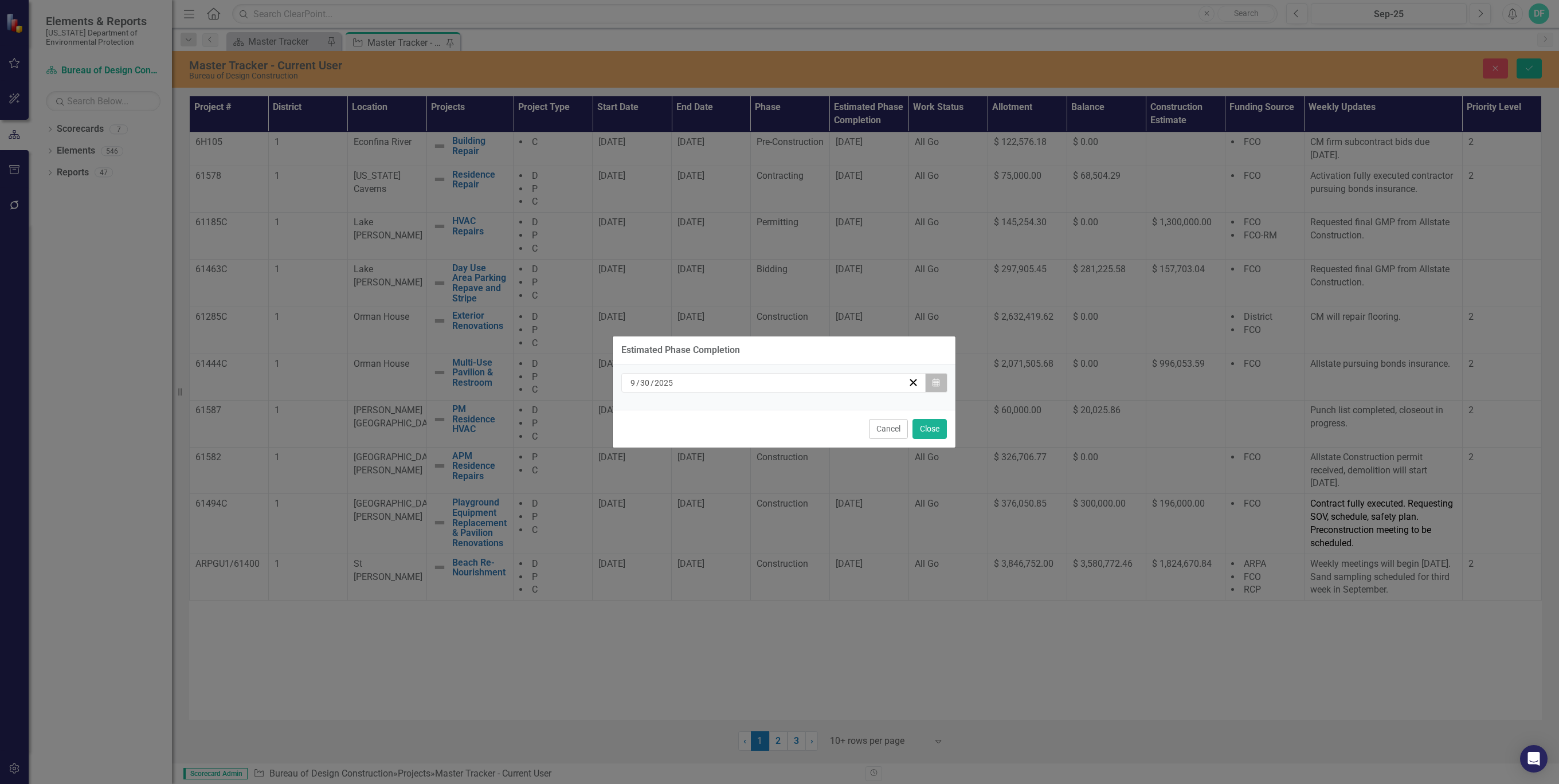
click at [936, 384] on icon "Calendar" at bounding box center [936, 383] width 7 height 8
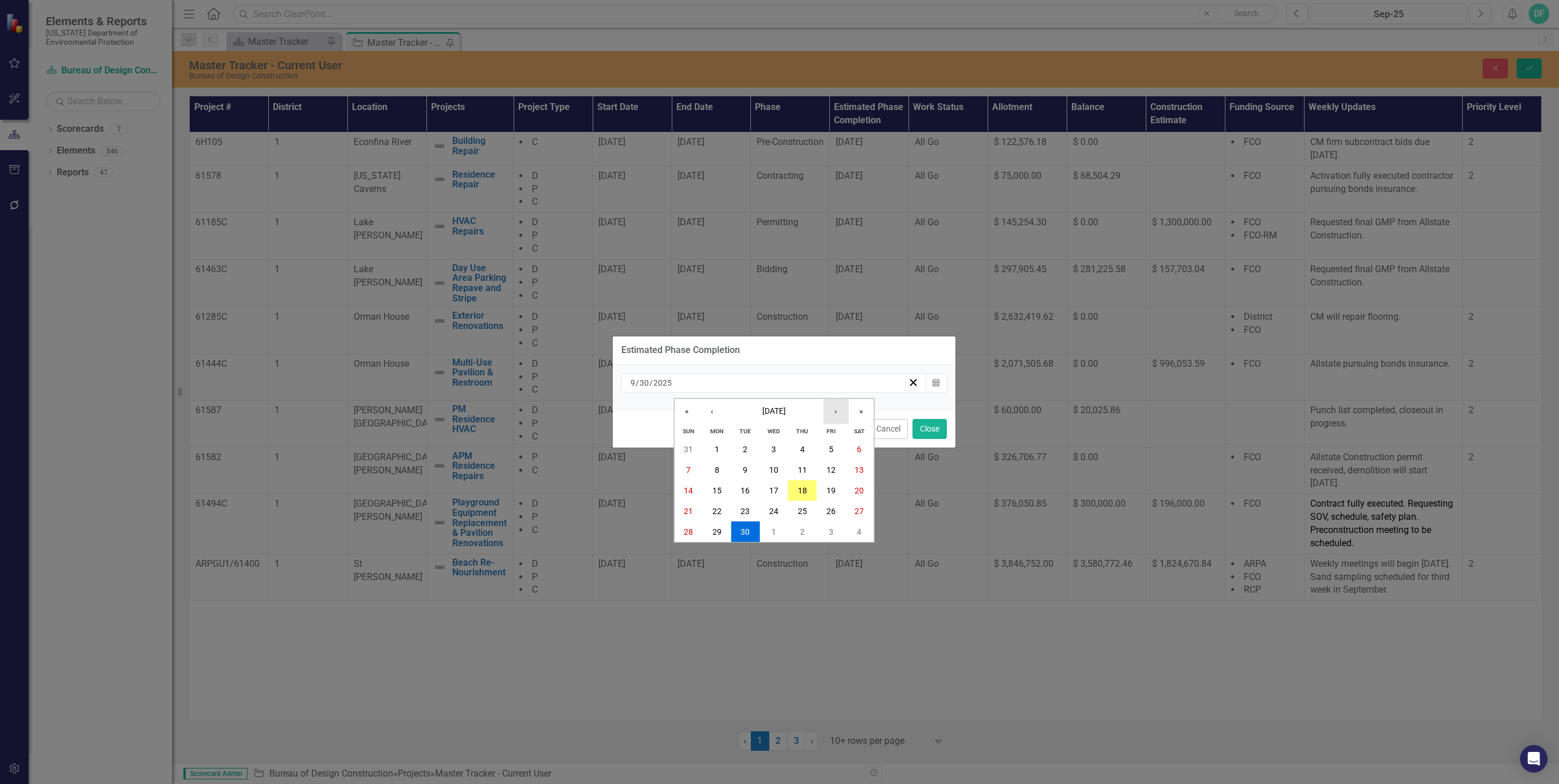
click at [837, 415] on button "›" at bounding box center [836, 411] width 25 height 25
drag, startPoint x: 775, startPoint y: 532, endPoint x: 781, endPoint y: 524, distance: 10.0
click at [776, 532] on abbr "31" at bounding box center [774, 532] width 9 height 9
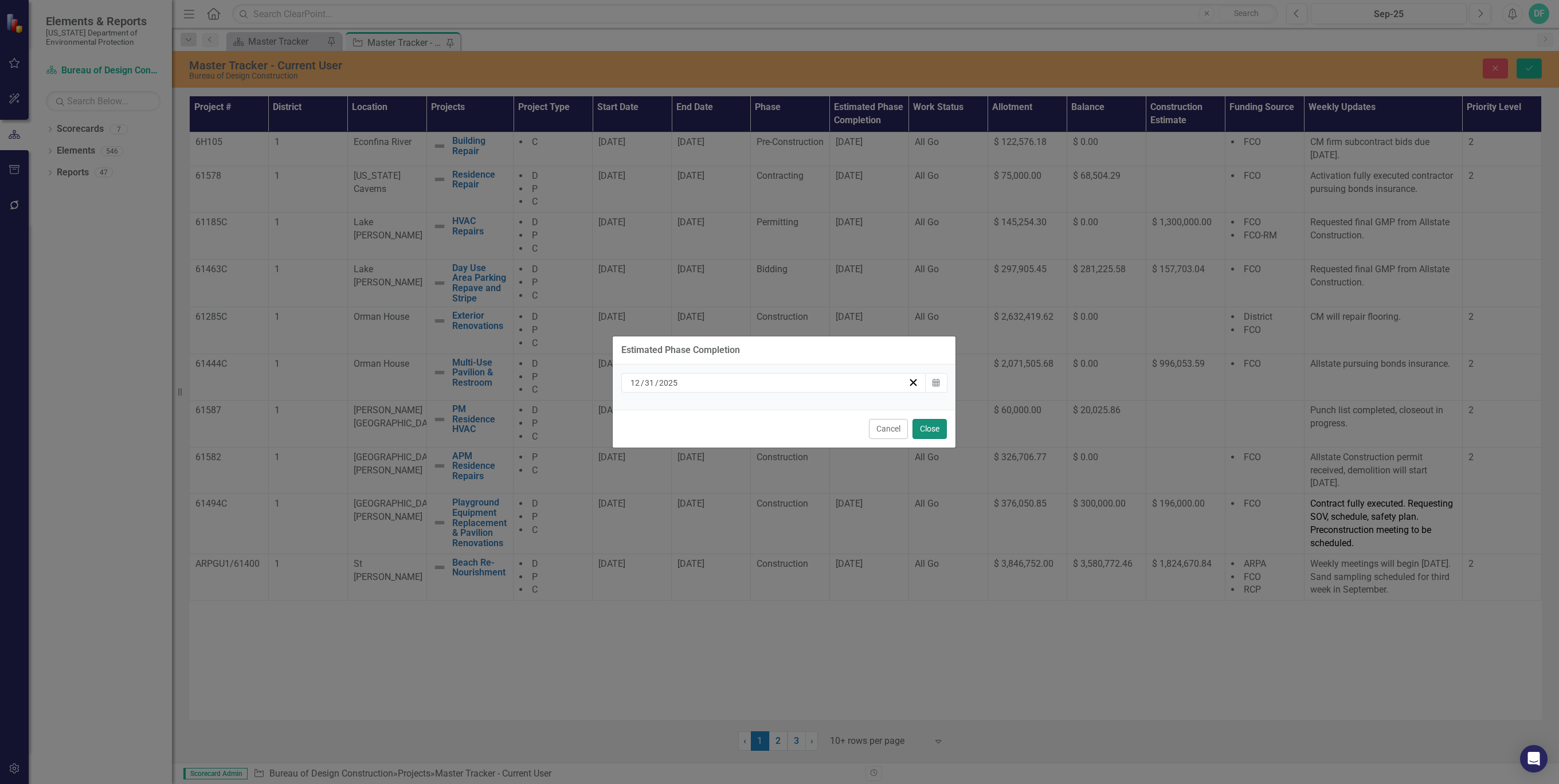
click at [934, 426] on button "Close" at bounding box center [930, 429] width 34 height 20
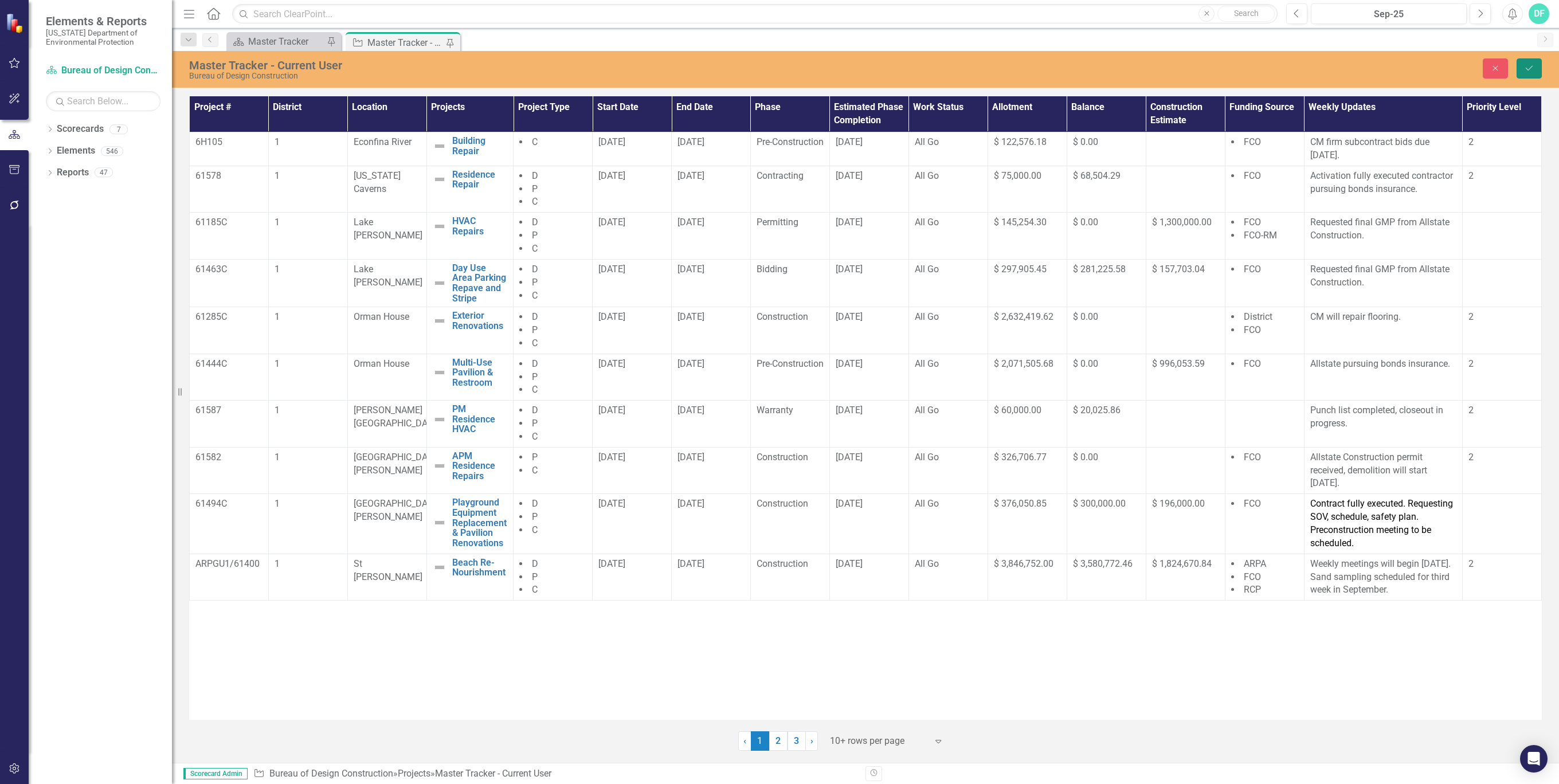
click at [1528, 66] on icon "Save" at bounding box center [1529, 68] width 11 height 8
